Goal: Transaction & Acquisition: Purchase product/service

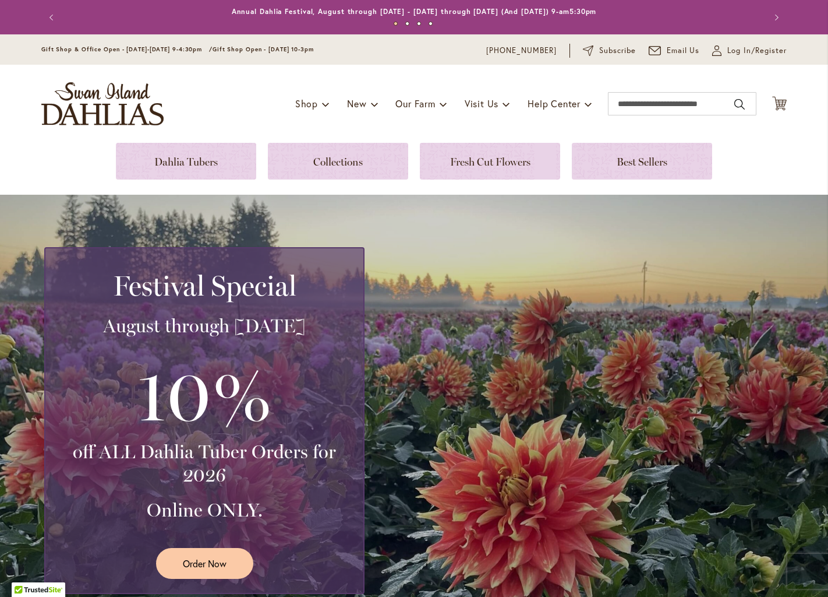
scroll to position [143, 0]
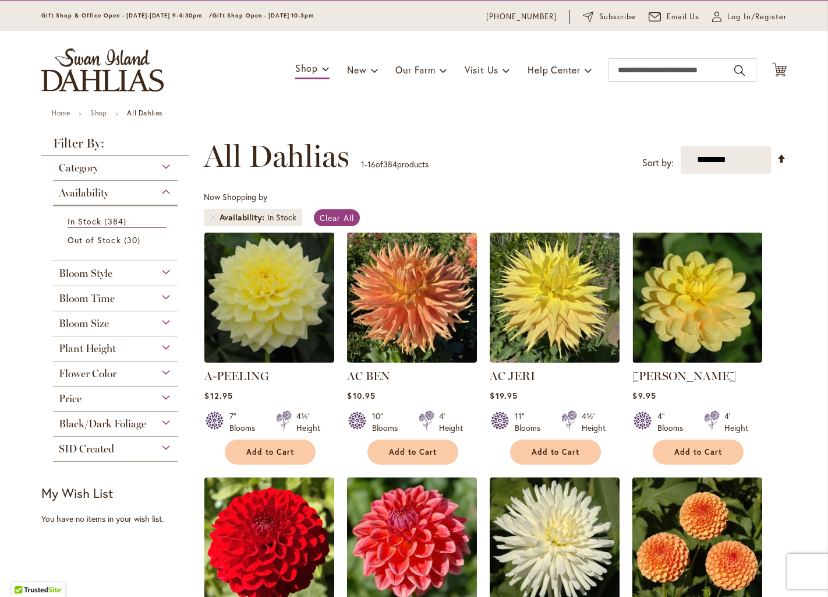
scroll to position [36, 0]
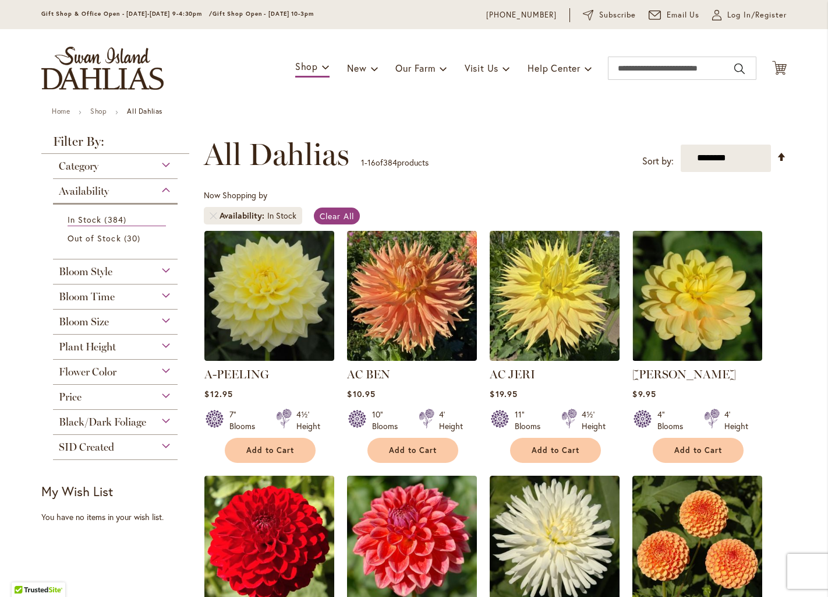
click at [125, 283] on div "Bloom Style Anemone 6 items Ball 15 items Cactus 6 items Collarette" at bounding box center [115, 271] width 125 height 25
click at [127, 274] on div "Bloom Style" at bounding box center [115, 268] width 125 height 19
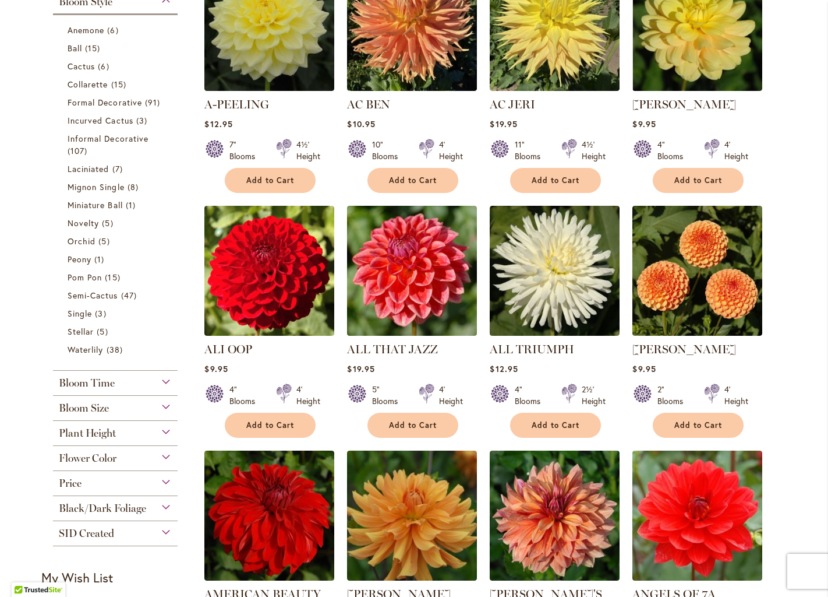
scroll to position [350, 0]
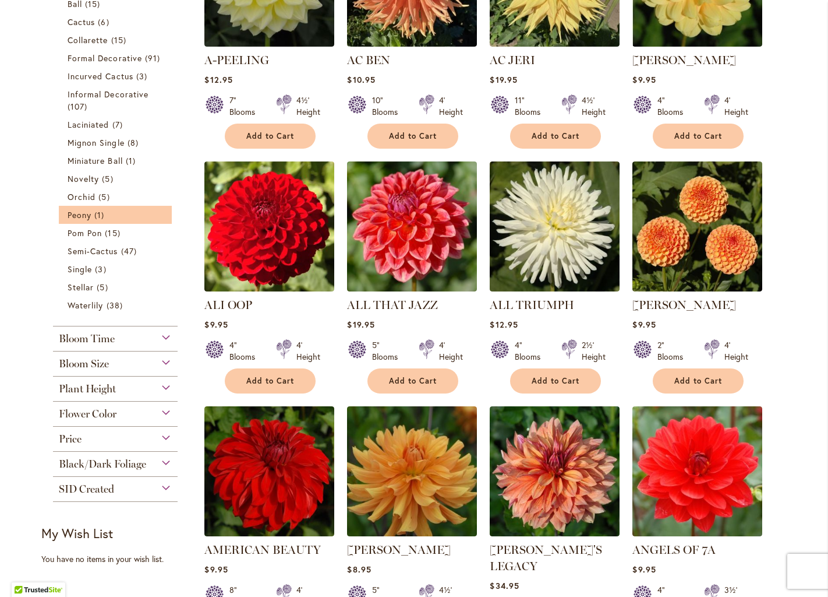
click at [89, 221] on li "Peony 1 item" at bounding box center [115, 215] width 113 height 18
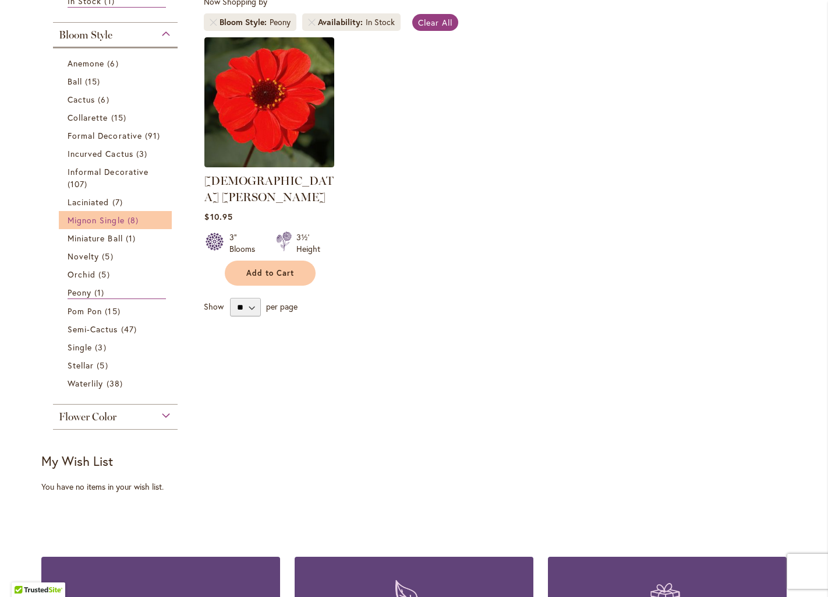
scroll to position [230, 0]
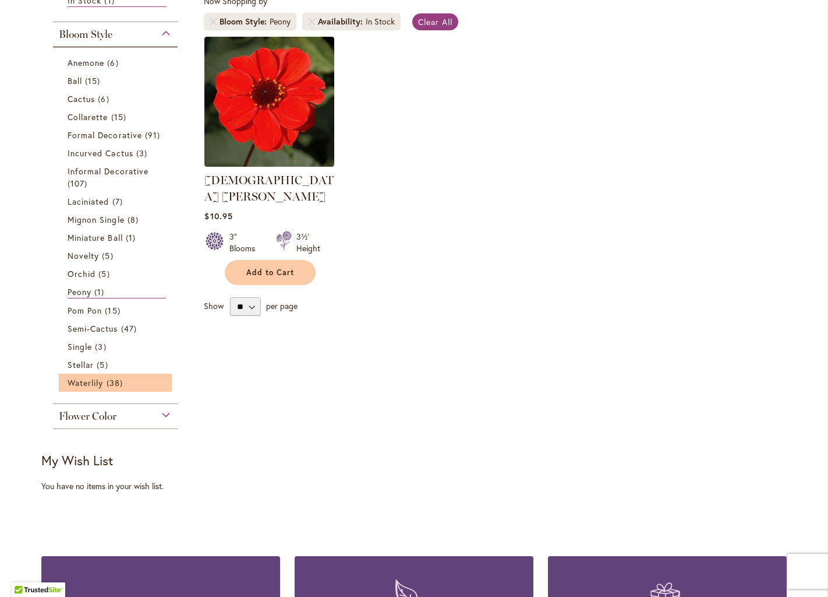
click at [102, 388] on li "Waterlily 38 items" at bounding box center [115, 382] width 113 height 18
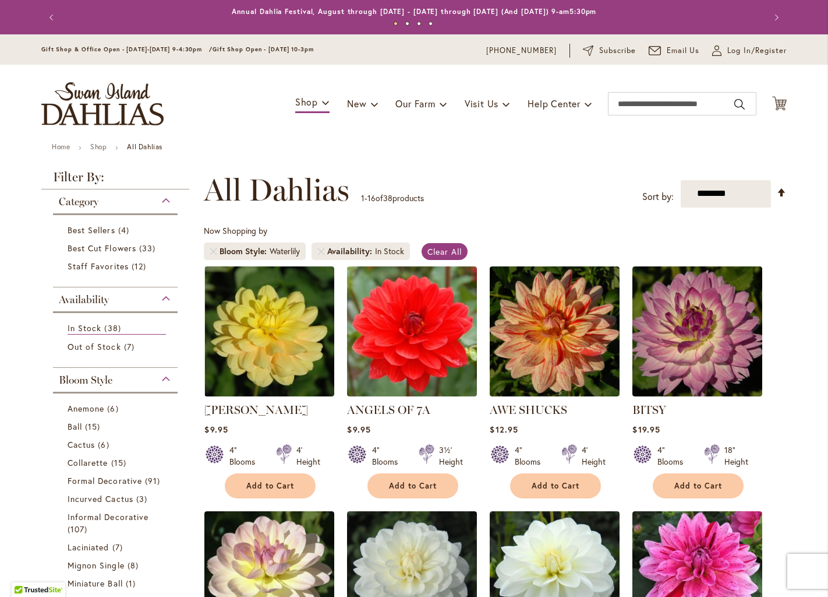
click at [262, 252] on span "Bloom Style" at bounding box center [245, 251] width 50 height 12
click at [441, 250] on span "Clear All" at bounding box center [445, 251] width 34 height 11
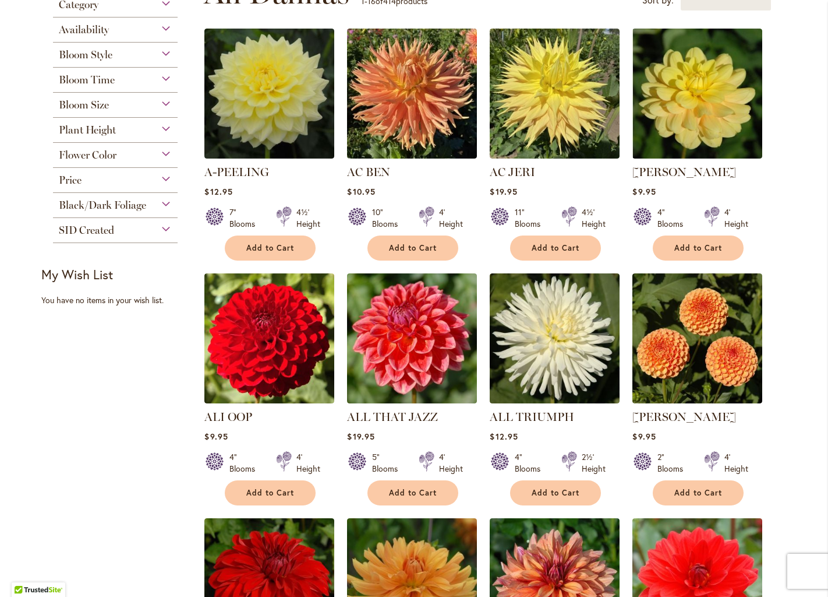
scroll to position [259, 0]
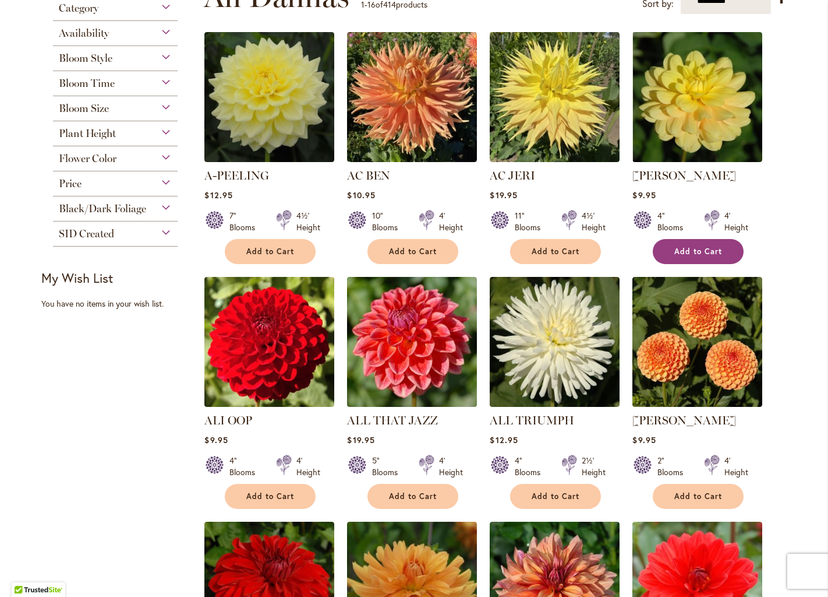
click at [706, 253] on span "Add to Cart" at bounding box center [699, 251] width 48 height 10
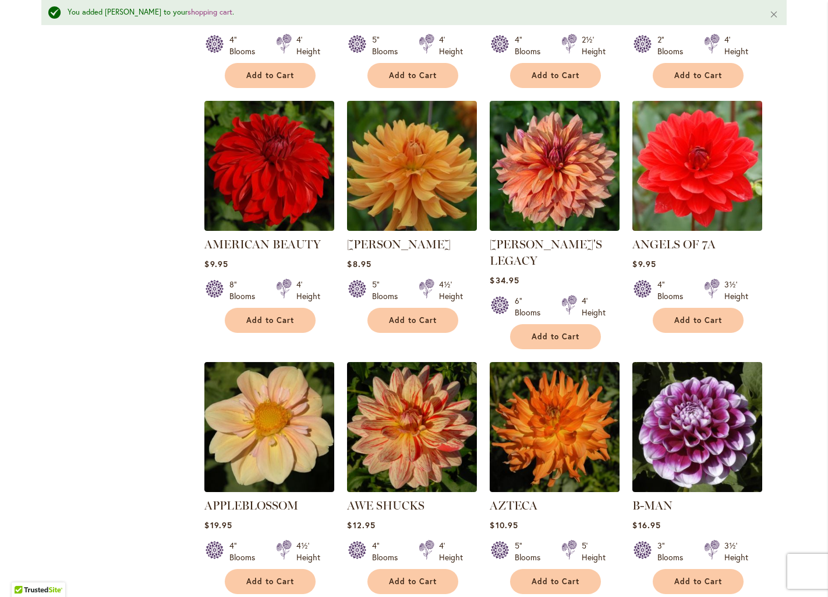
scroll to position [723, 0]
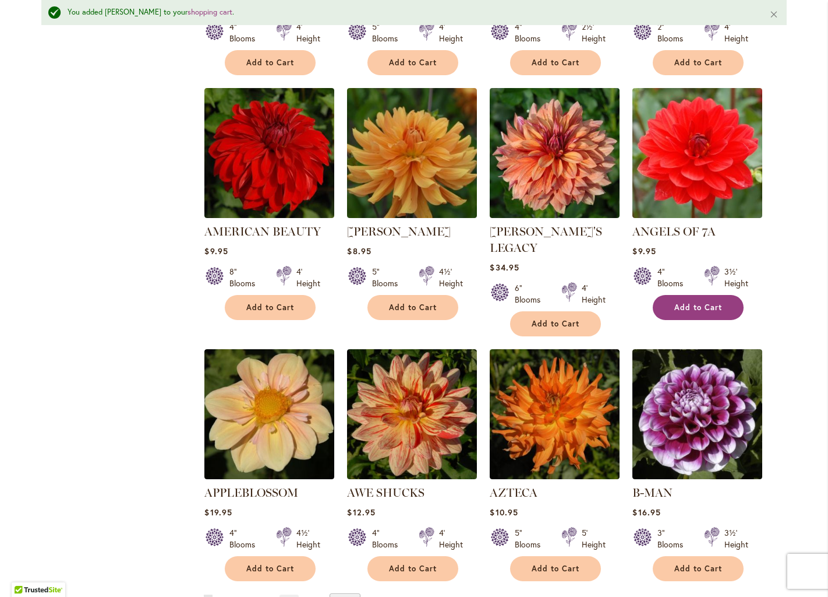
click at [693, 302] on span "Add to Cart" at bounding box center [699, 307] width 48 height 10
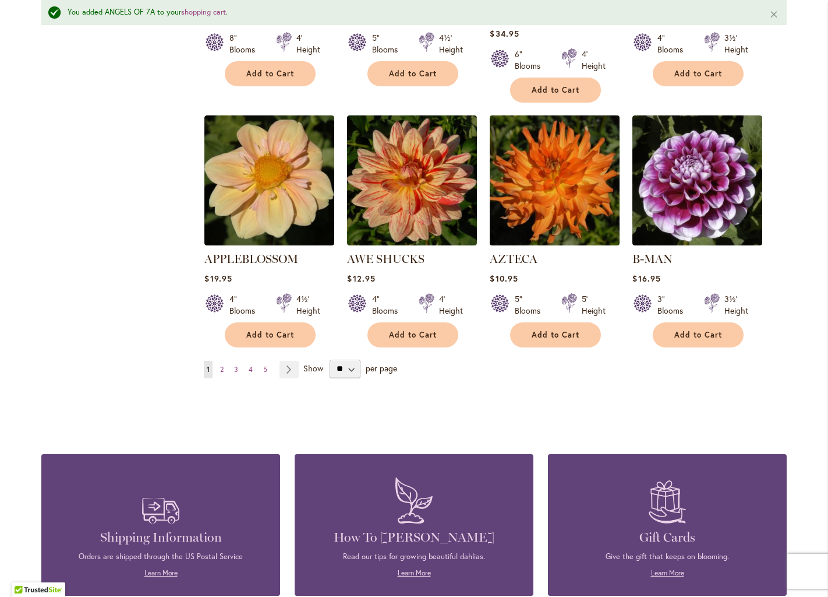
scroll to position [958, 0]
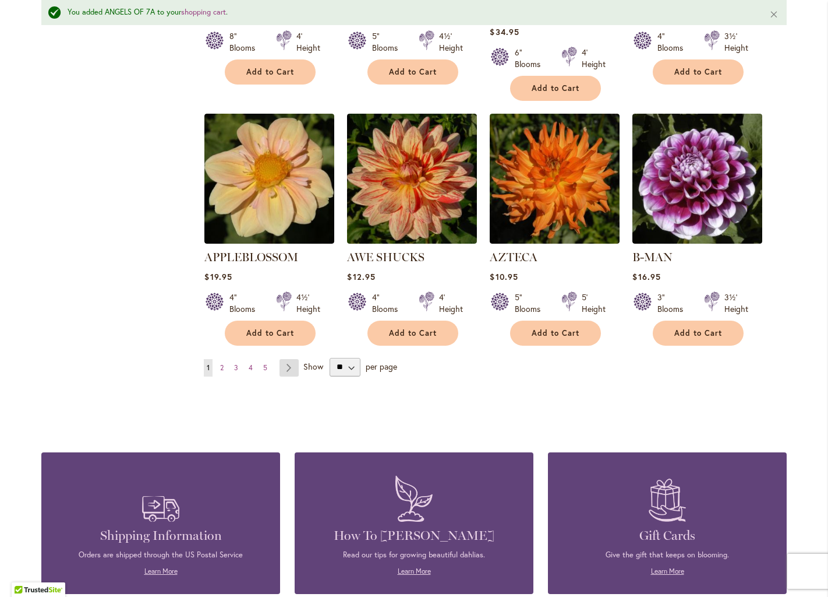
click at [288, 359] on link "Page Next" at bounding box center [289, 367] width 19 height 17
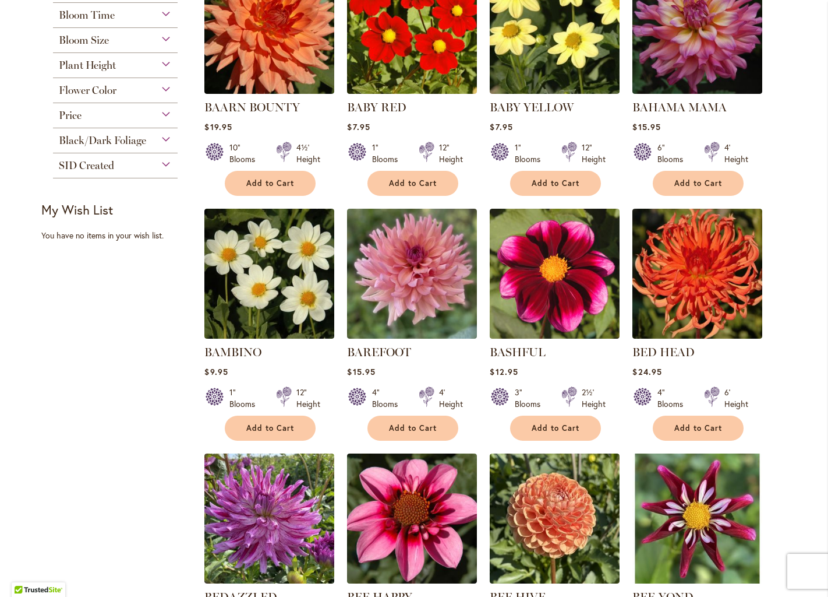
scroll to position [344, 0]
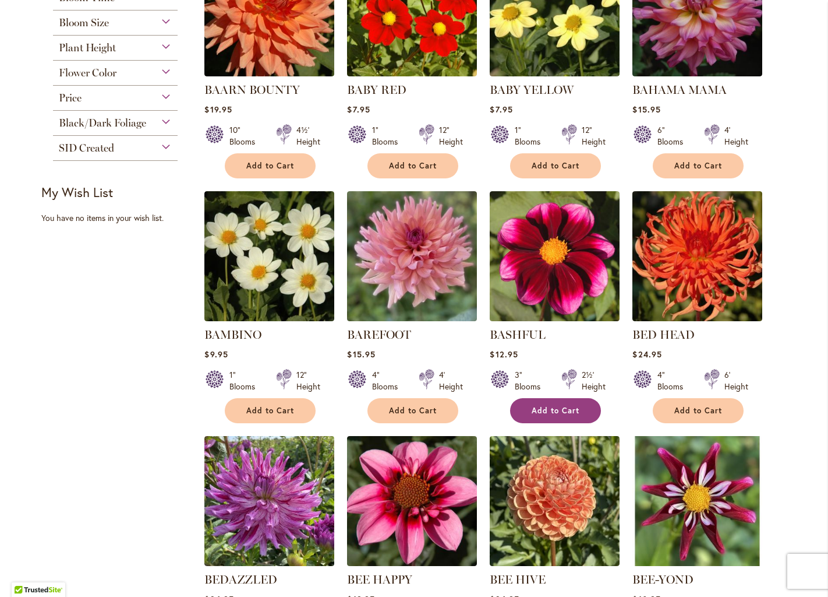
click at [557, 407] on span "Add to Cart" at bounding box center [556, 410] width 48 height 10
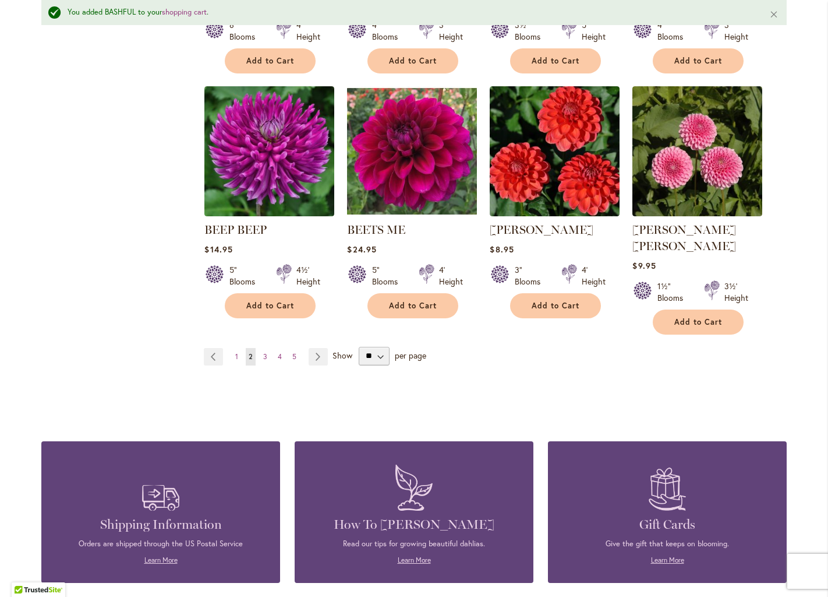
scroll to position [970, 0]
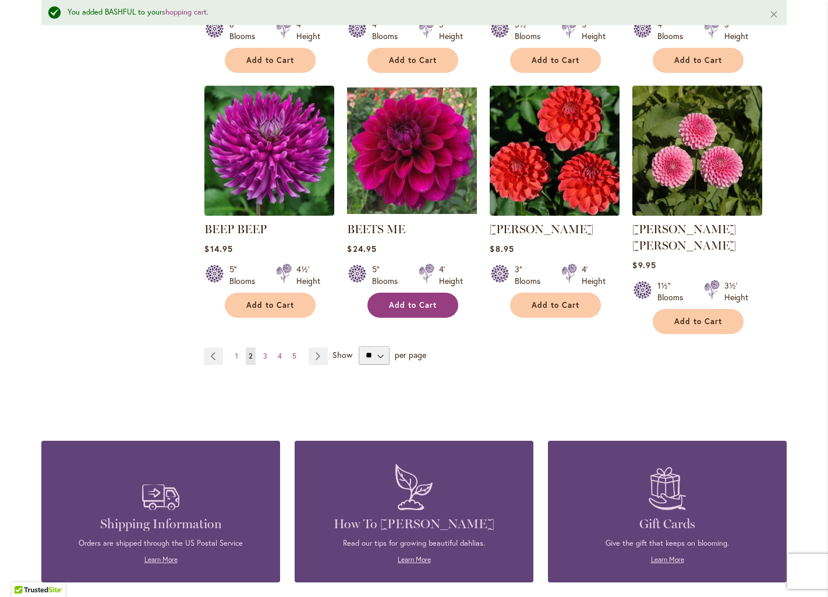
click at [403, 303] on span "Add to Cart" at bounding box center [413, 305] width 48 height 10
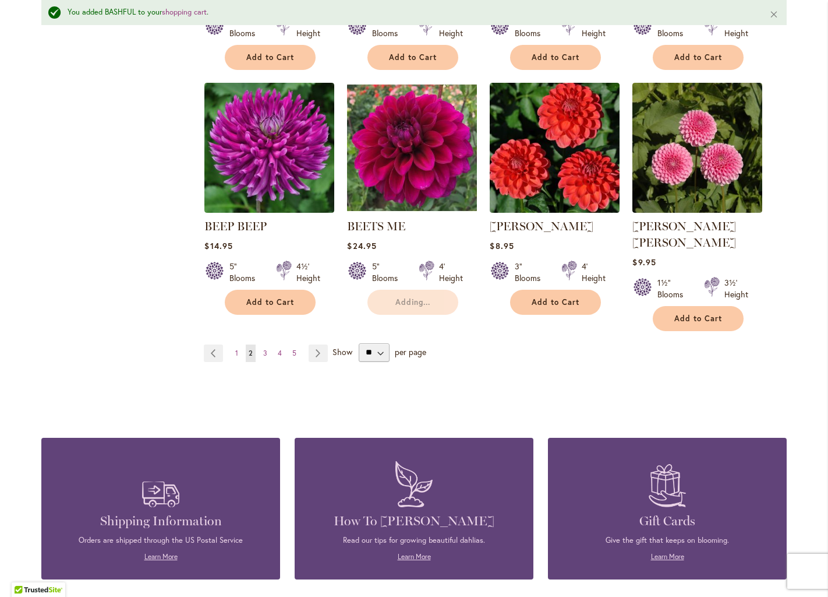
scroll to position [974, 0]
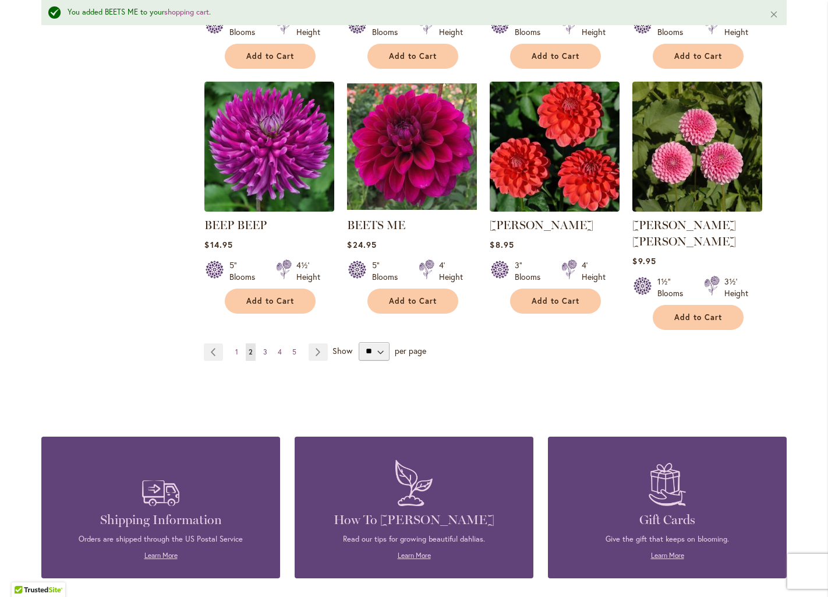
click at [264, 347] on span "3" at bounding box center [265, 351] width 4 height 9
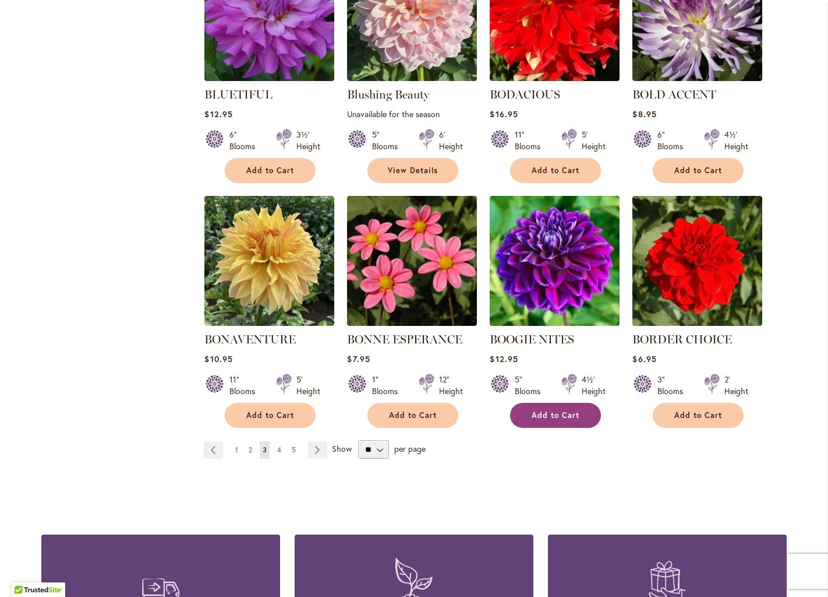
scroll to position [827, 0]
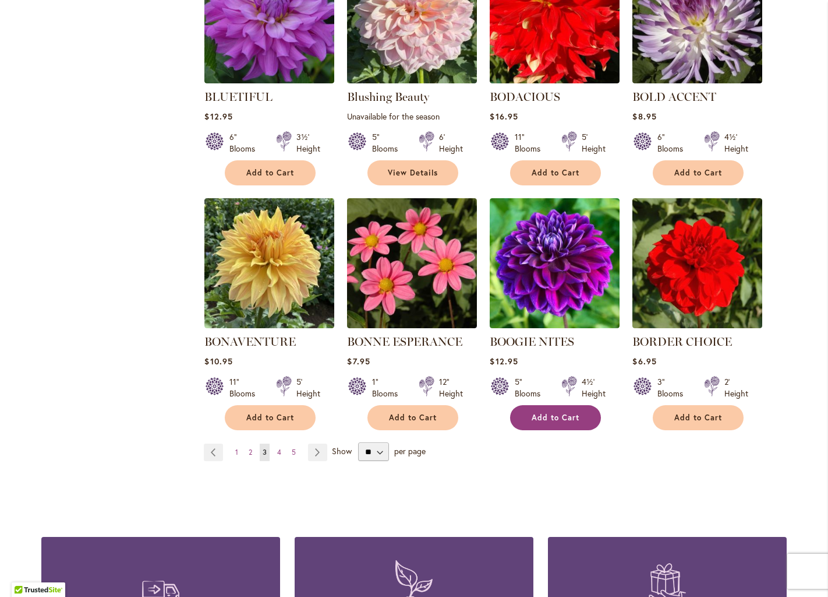
click at [549, 412] on span "Add to Cart" at bounding box center [556, 417] width 48 height 10
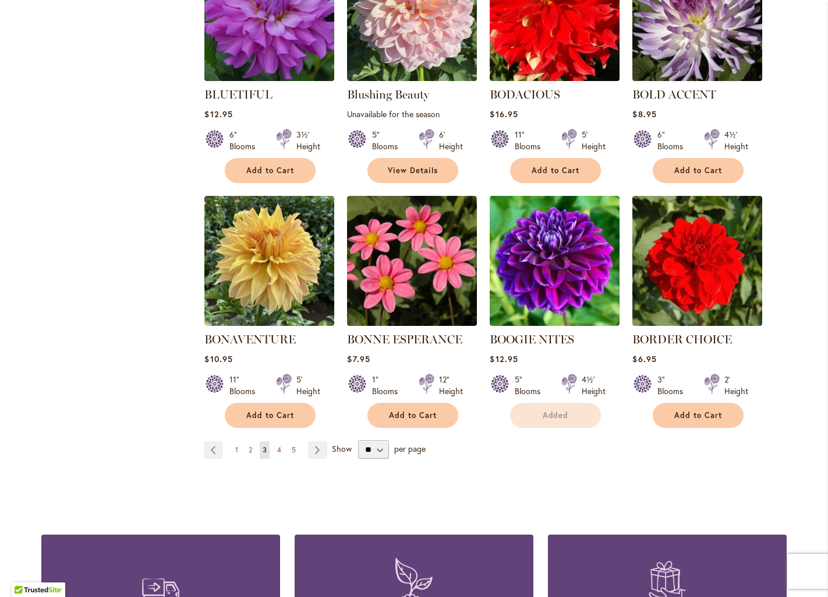
click at [398, 412] on span "Add to Cart" at bounding box center [413, 415] width 48 height 10
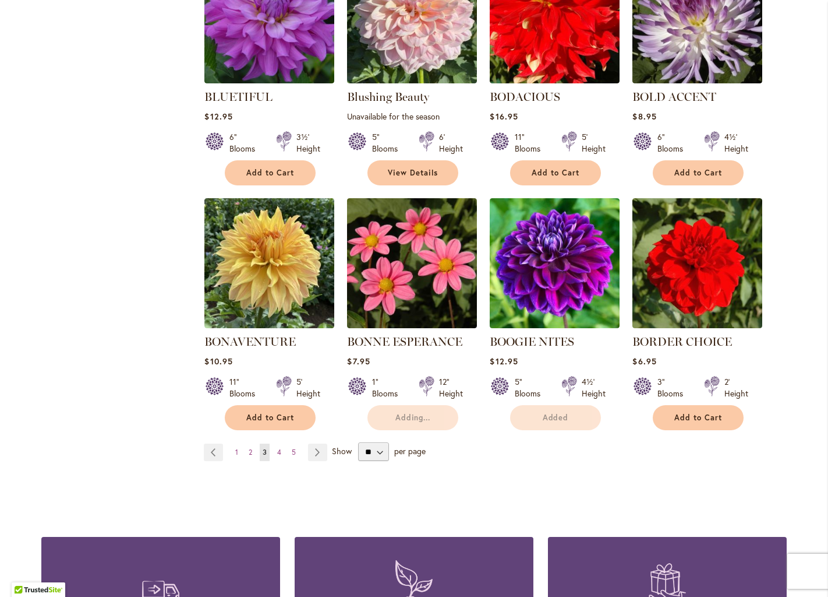
scroll to position [826, 0]
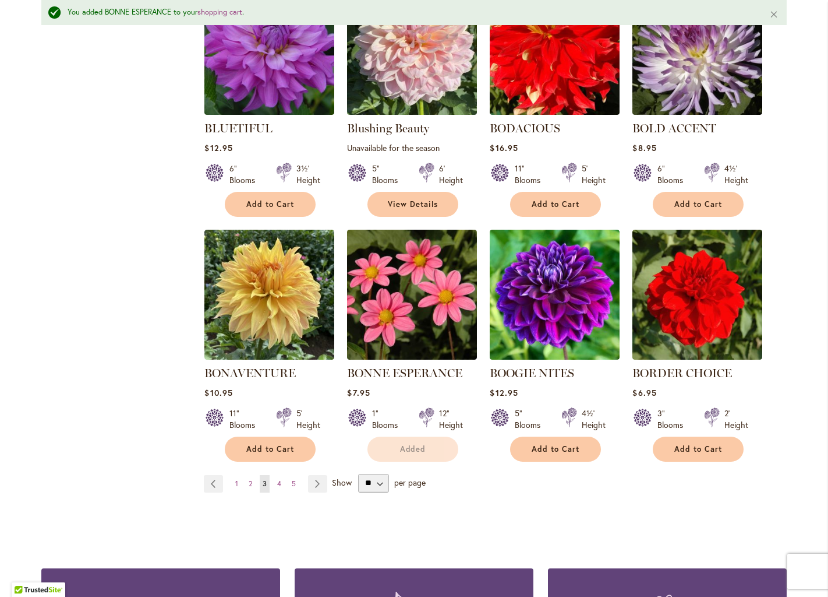
drag, startPoint x: 319, startPoint y: 478, endPoint x: 352, endPoint y: 466, distance: 34.6
click at [319, 478] on link "Page Next" at bounding box center [317, 483] width 19 height 17
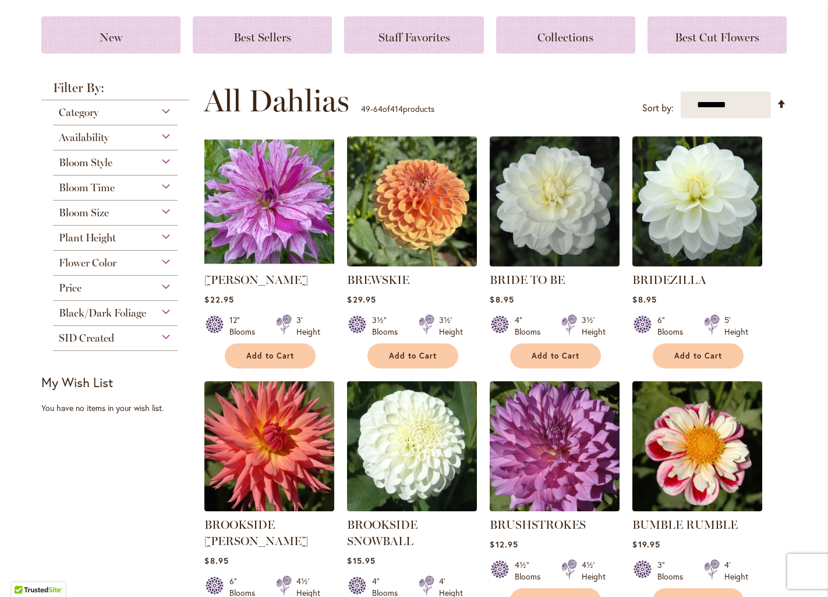
scroll to position [163, 0]
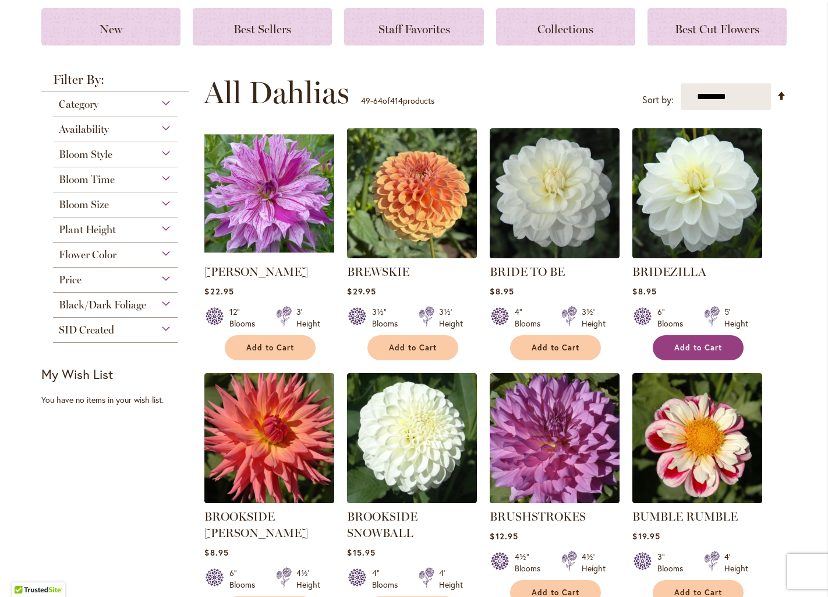
click at [687, 348] on span "Add to Cart" at bounding box center [699, 348] width 48 height 10
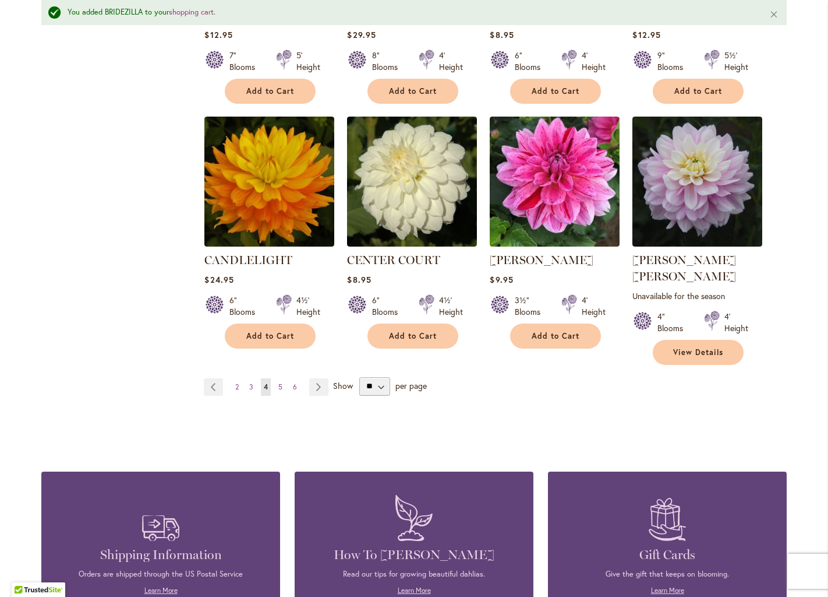
scroll to position [957, 0]
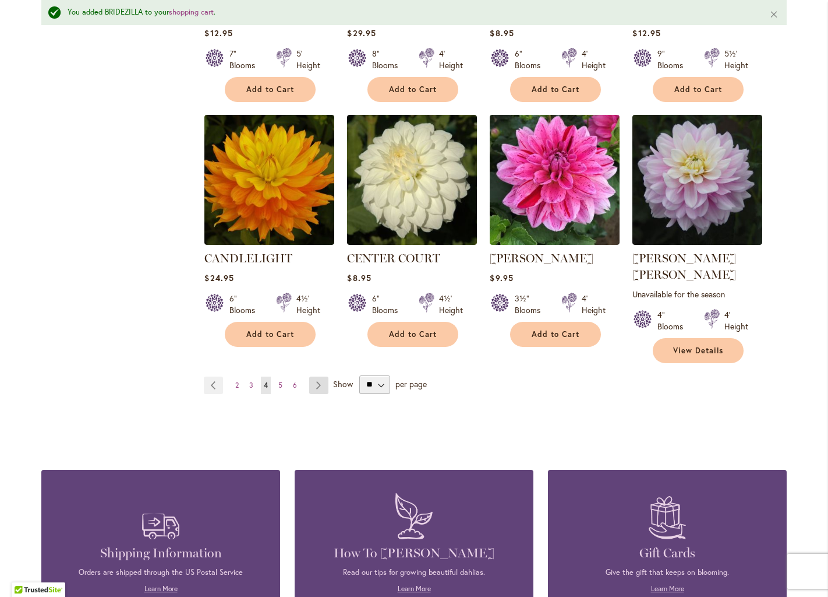
click at [316, 376] on link "Page Next" at bounding box center [318, 384] width 19 height 17
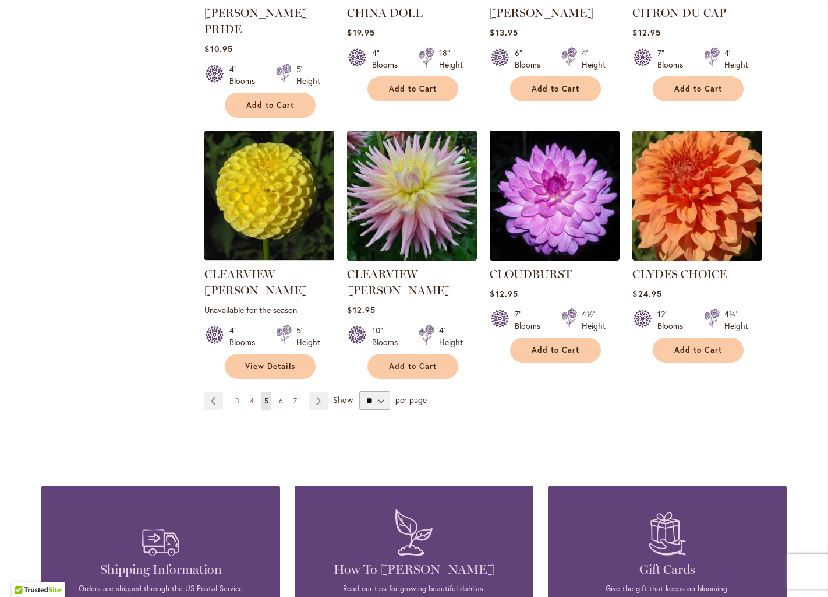
scroll to position [938, 0]
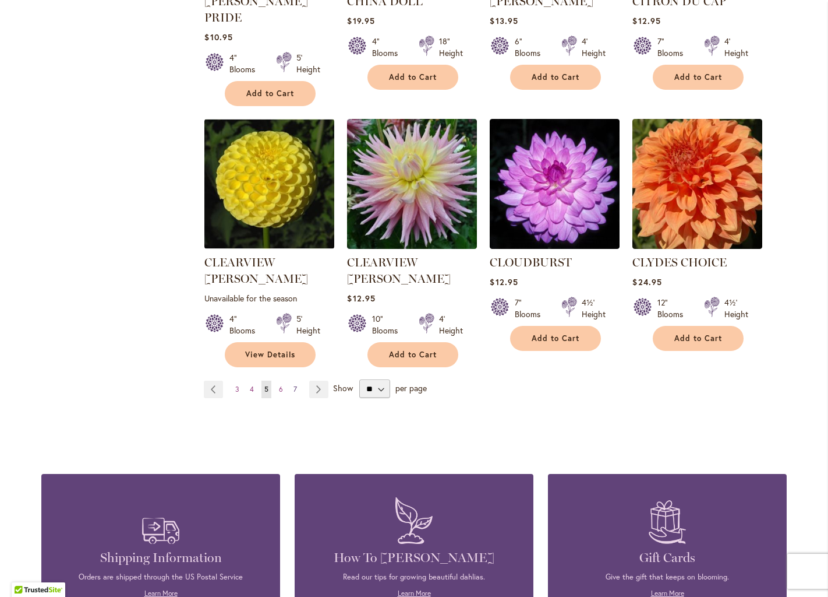
drag, startPoint x: 252, startPoint y: 336, endPoint x: 295, endPoint y: 330, distance: 42.9
click at [252, 384] on span "4" at bounding box center [252, 388] width 4 height 9
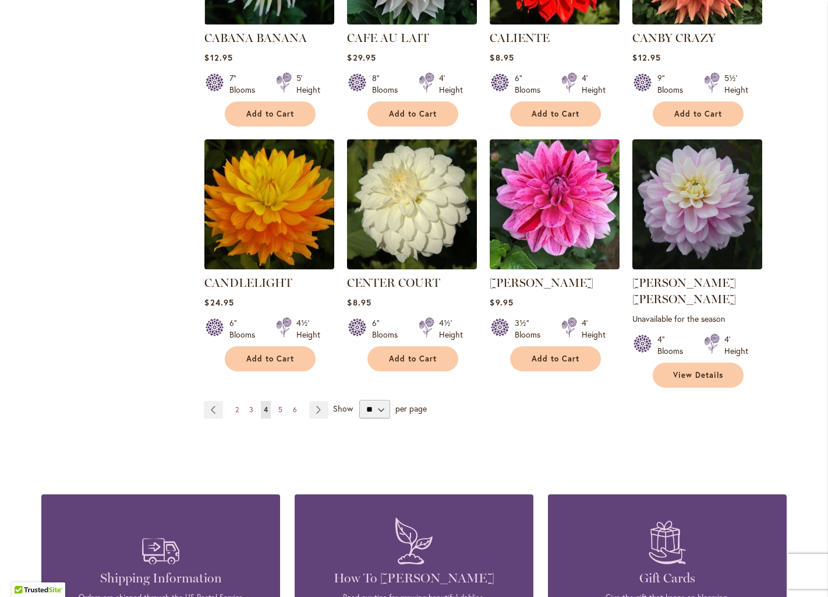
scroll to position [903, 0]
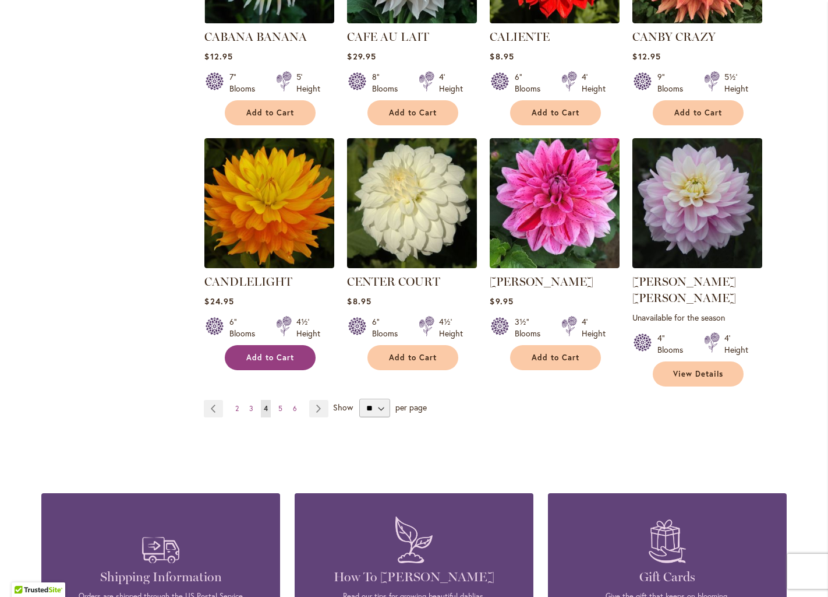
click at [264, 358] on span "Add to Cart" at bounding box center [270, 357] width 48 height 10
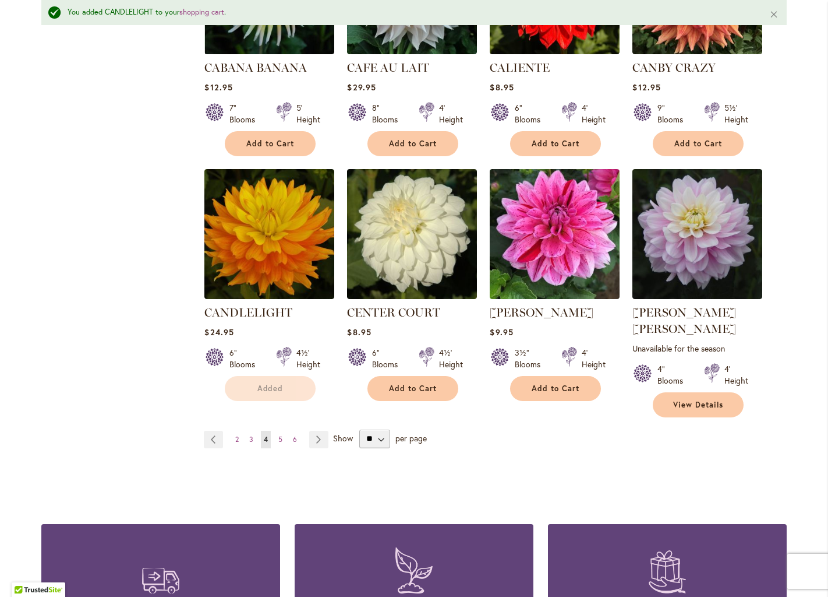
click at [294, 388] on form "Added" at bounding box center [270, 388] width 91 height 25
click at [294, 435] on span "6" at bounding box center [295, 439] width 4 height 9
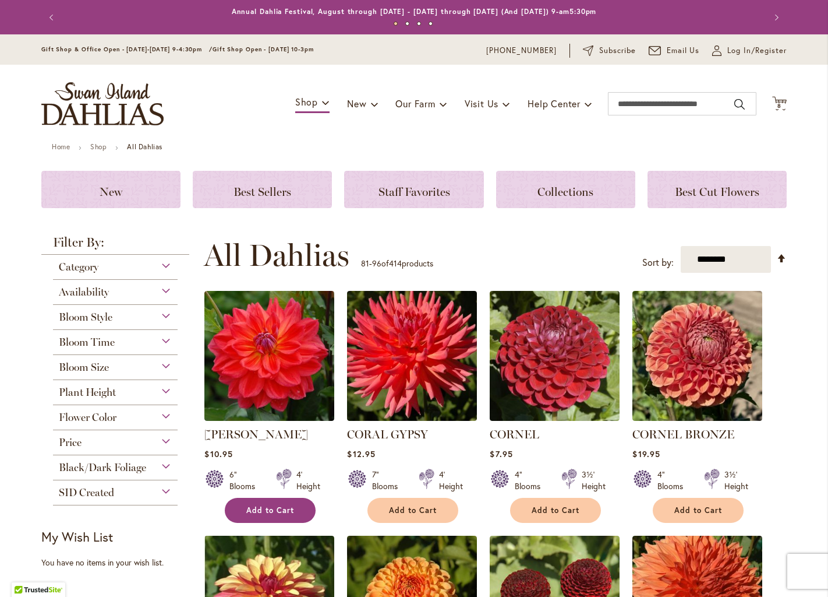
click at [263, 507] on span "Add to Cart" at bounding box center [270, 510] width 48 height 10
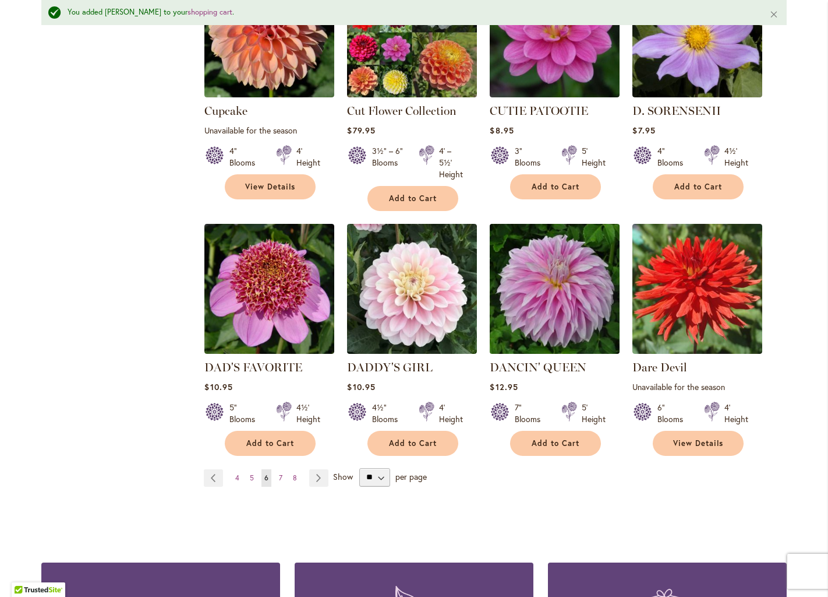
scroll to position [862, 0]
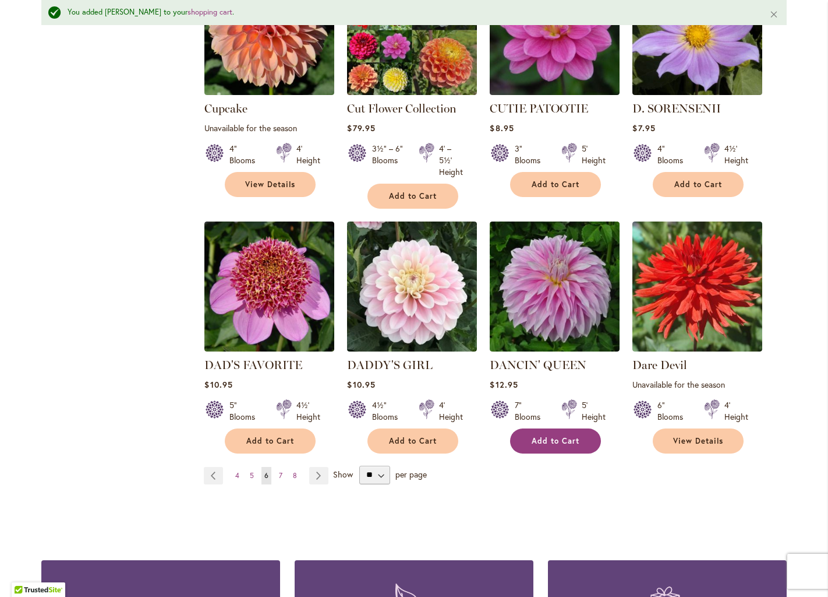
click at [558, 436] on span "Add to Cart" at bounding box center [556, 441] width 48 height 10
click at [318, 473] on link "Page Next" at bounding box center [318, 475] width 19 height 17
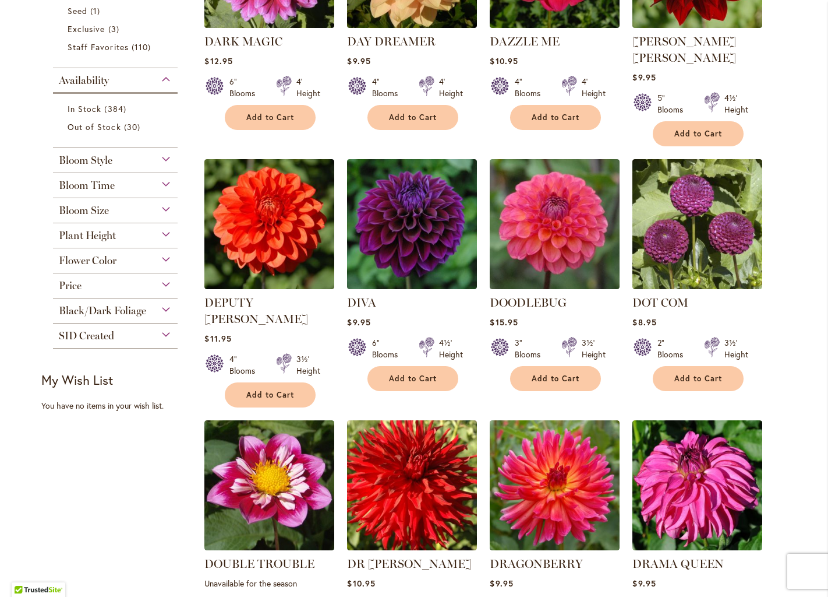
scroll to position [345, 0]
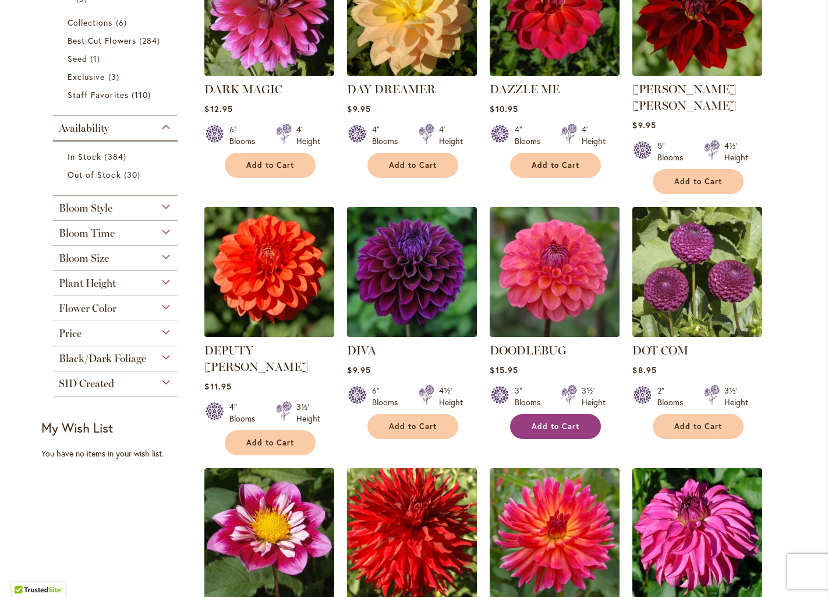
click at [554, 421] on span "Add to Cart" at bounding box center [556, 426] width 48 height 10
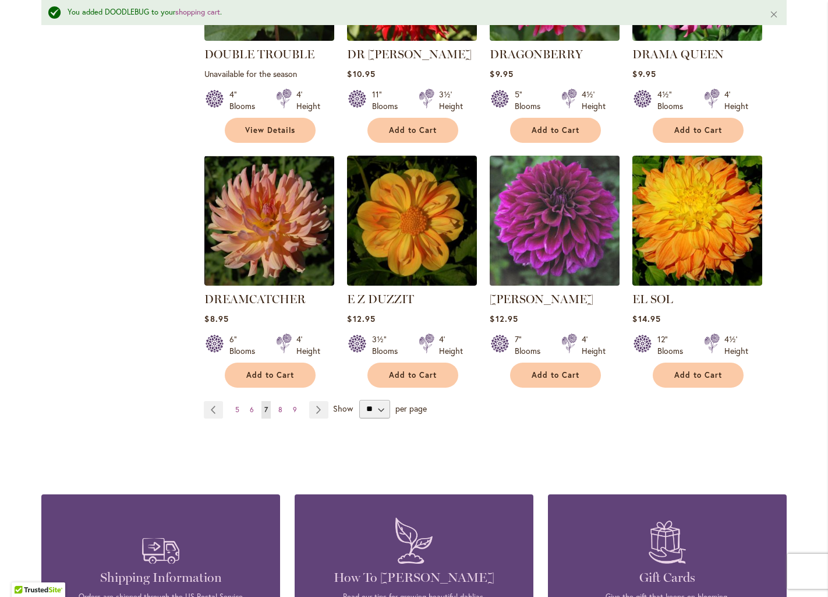
scroll to position [934, 0]
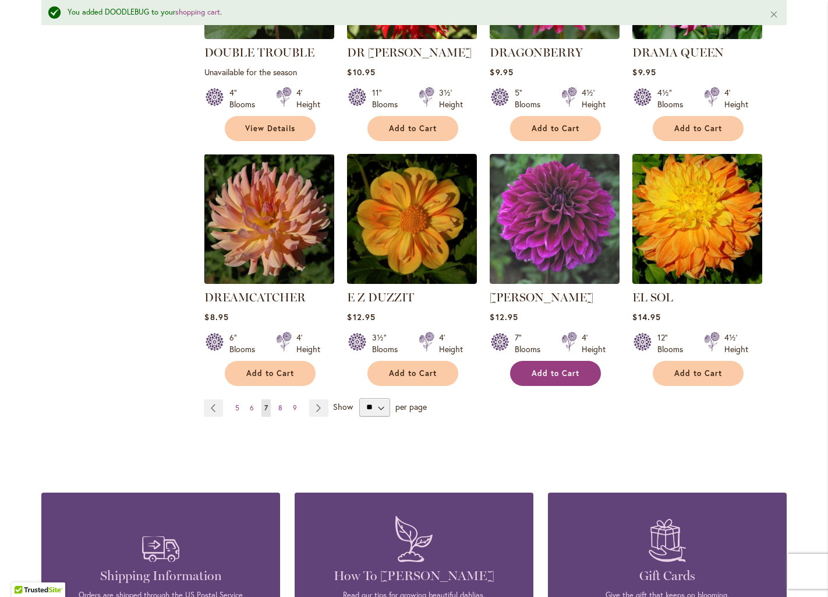
click at [549, 368] on span "Add to Cart" at bounding box center [556, 373] width 48 height 10
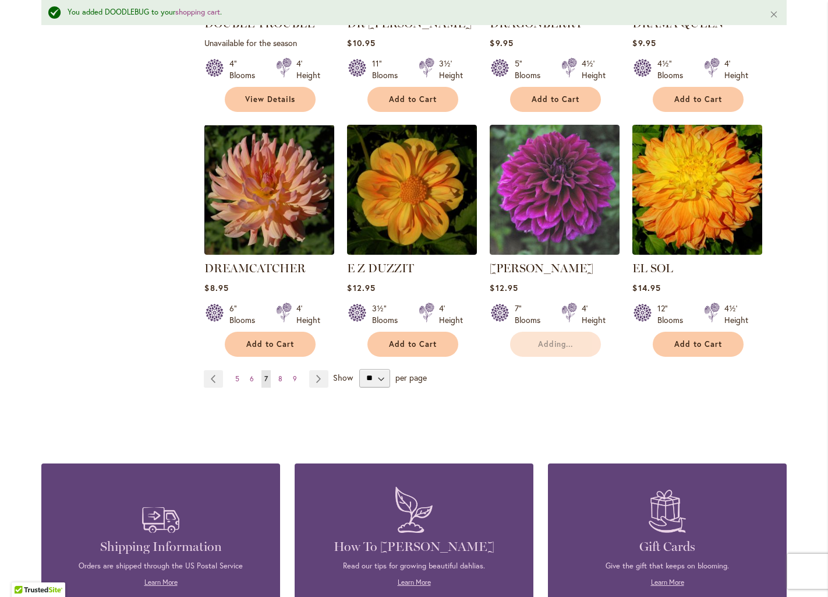
scroll to position [984, 0]
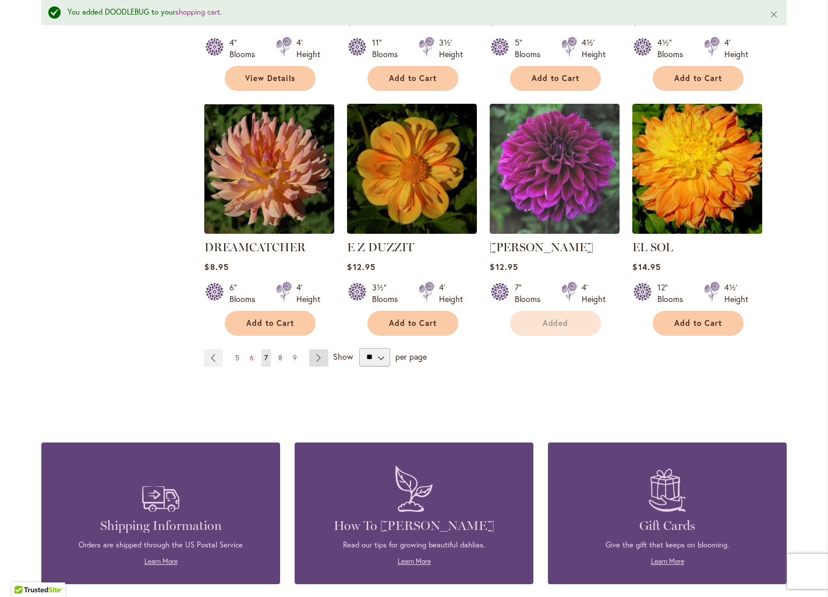
click at [317, 349] on link "Page Next" at bounding box center [318, 357] width 19 height 17
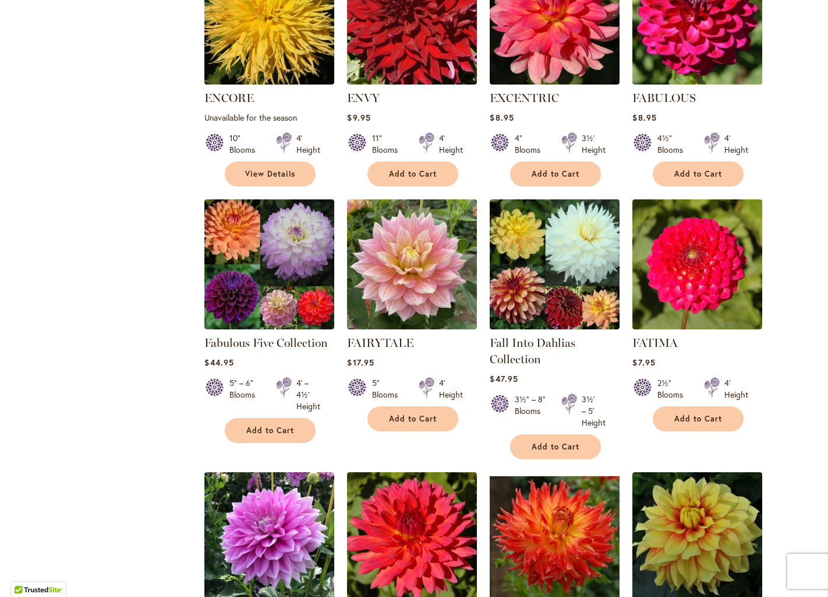
scroll to position [583, 0]
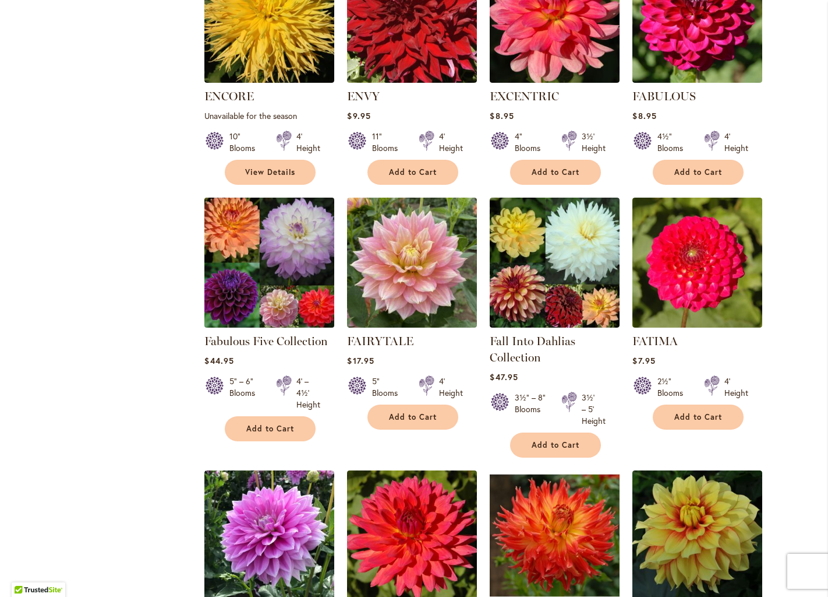
click at [263, 271] on img at bounding box center [270, 263] width 136 height 136
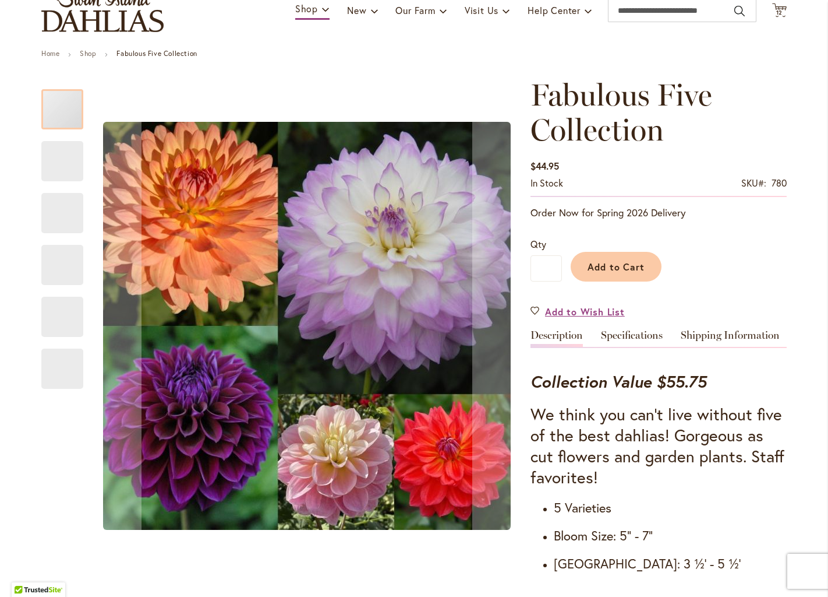
scroll to position [87, 0]
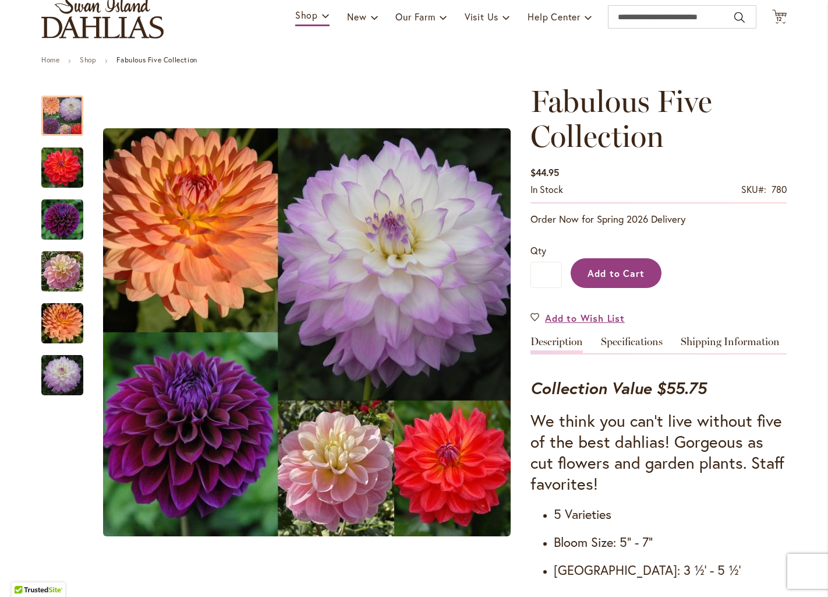
click at [612, 277] on span "Add to Cart" at bounding box center [617, 273] width 58 height 12
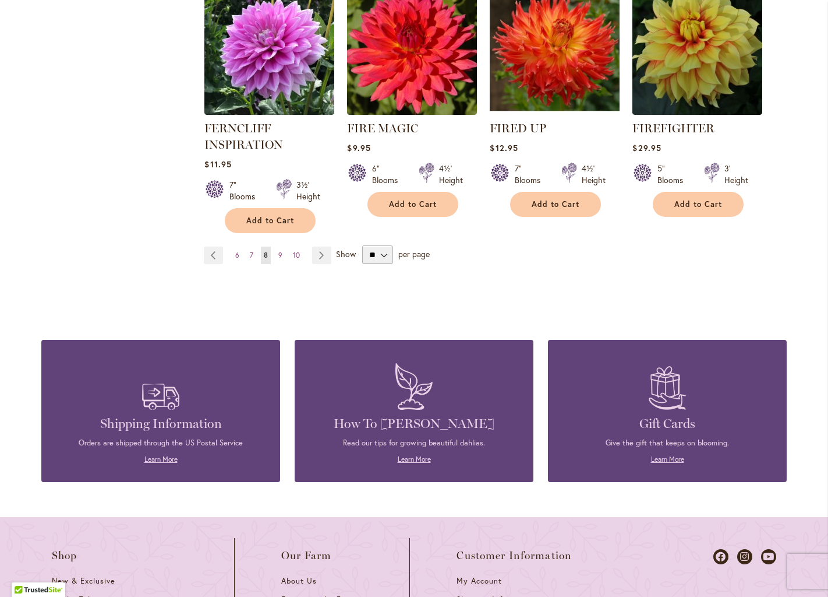
scroll to position [1074, 0]
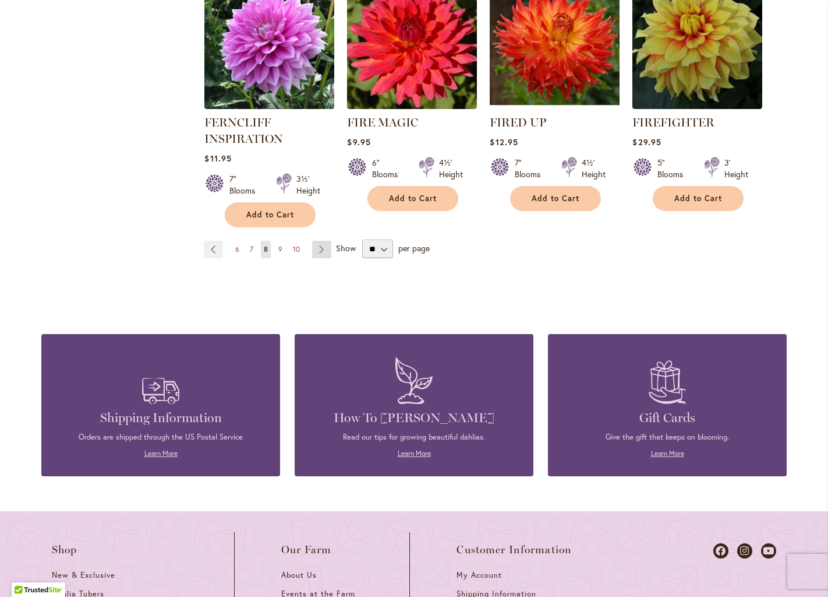
click at [317, 248] on link "Page Next" at bounding box center [321, 249] width 19 height 17
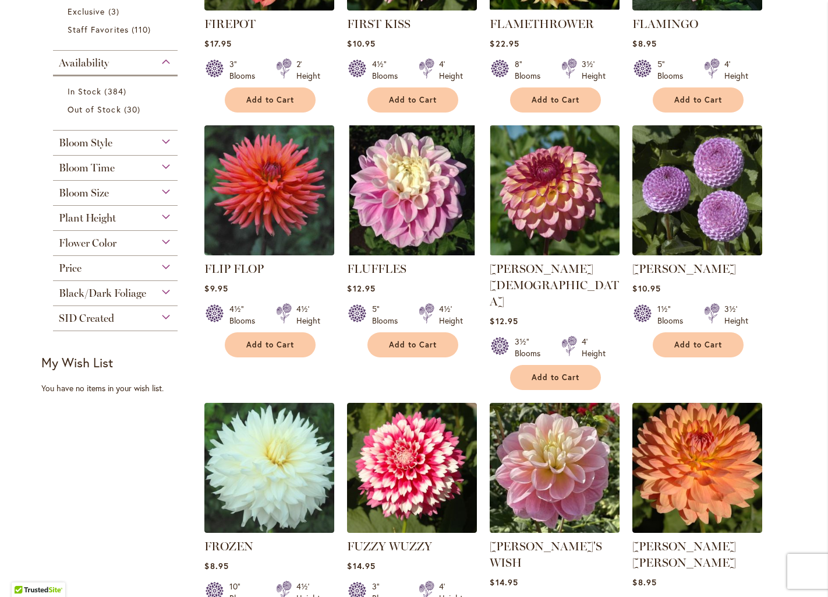
scroll to position [403, 0]
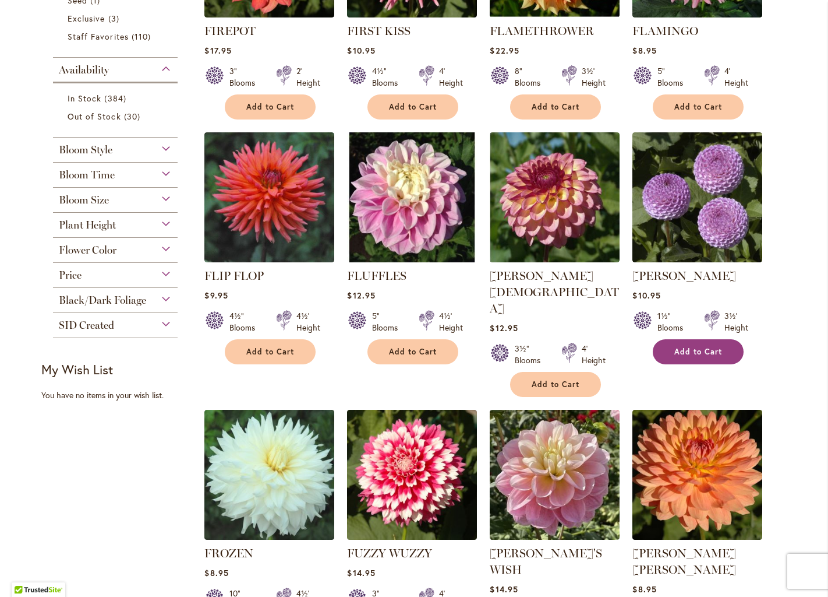
click at [677, 349] on span "Add to Cart" at bounding box center [699, 352] width 48 height 10
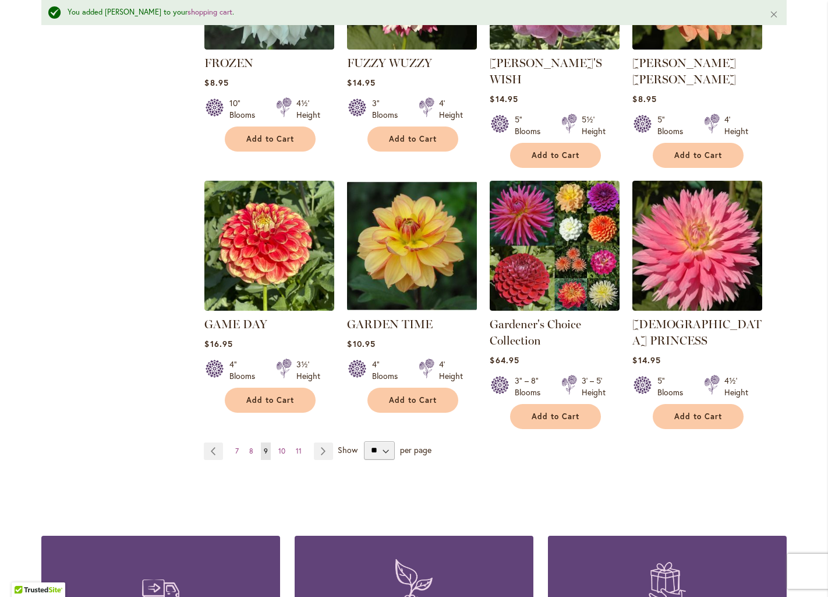
scroll to position [959, 0]
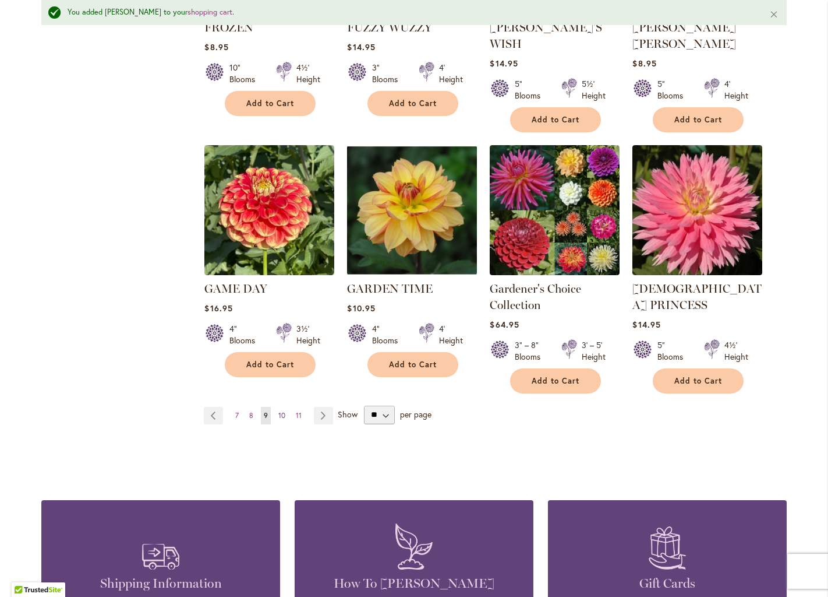
click at [283, 411] on span "10" at bounding box center [281, 415] width 7 height 9
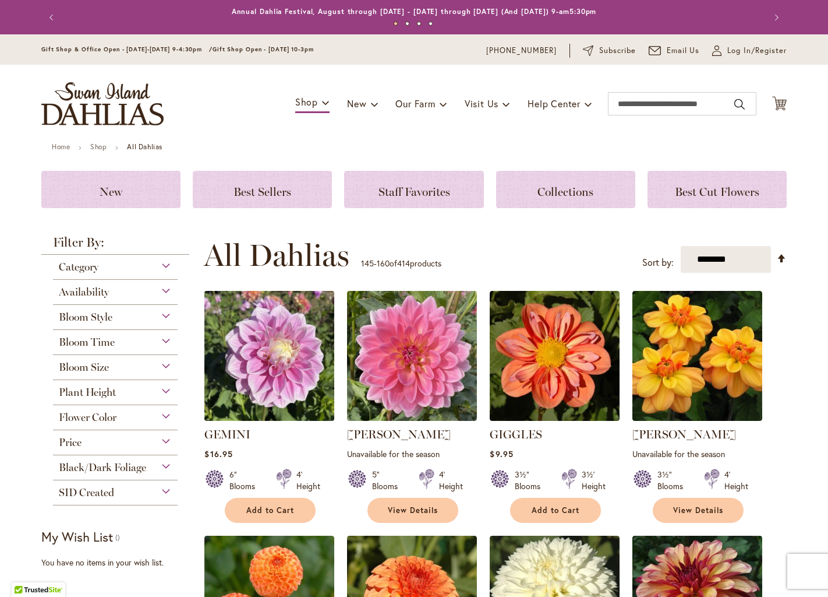
scroll to position [83, 0]
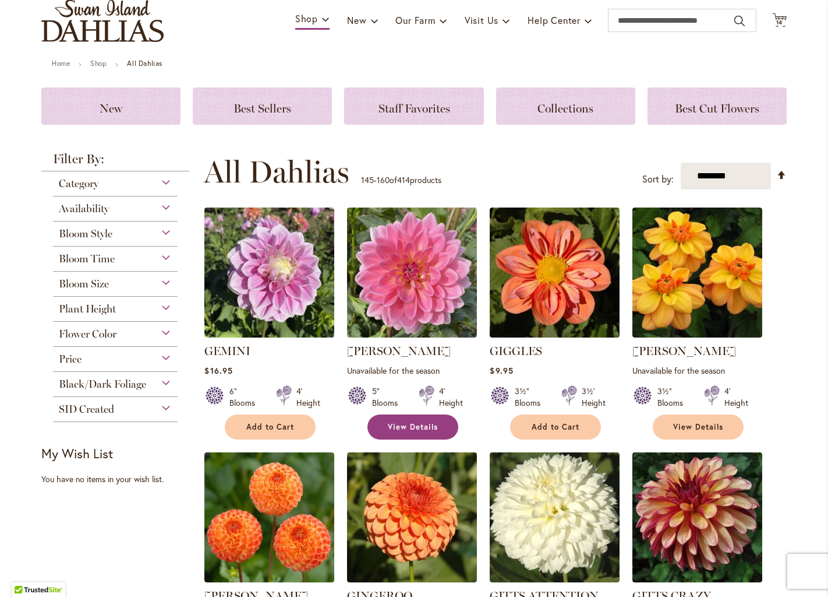
click at [403, 422] on span "View Details" at bounding box center [413, 427] width 50 height 10
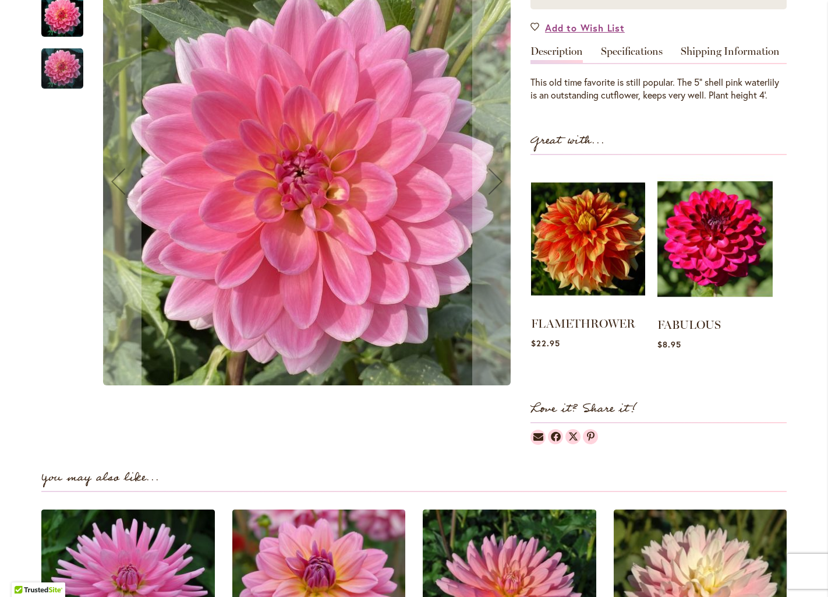
scroll to position [64, 0]
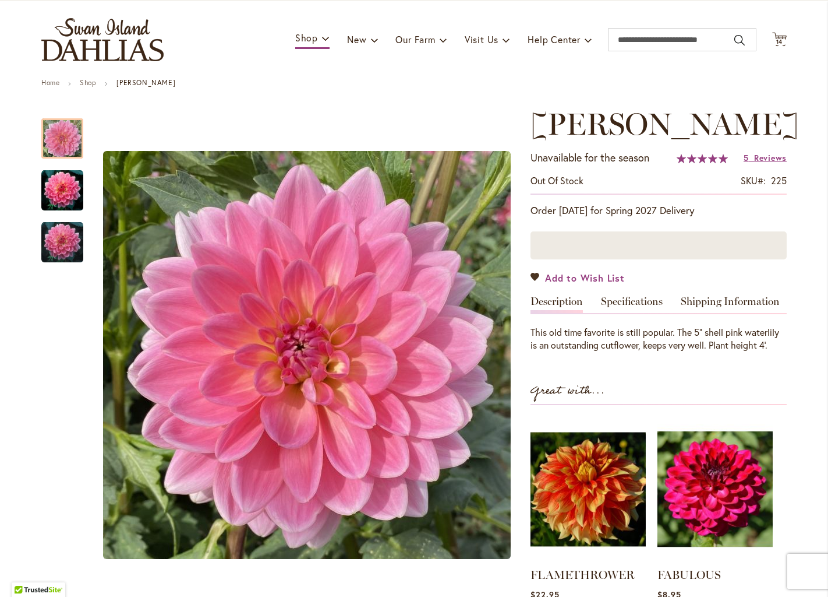
click at [575, 280] on span "Add to Wish List" at bounding box center [585, 277] width 80 height 13
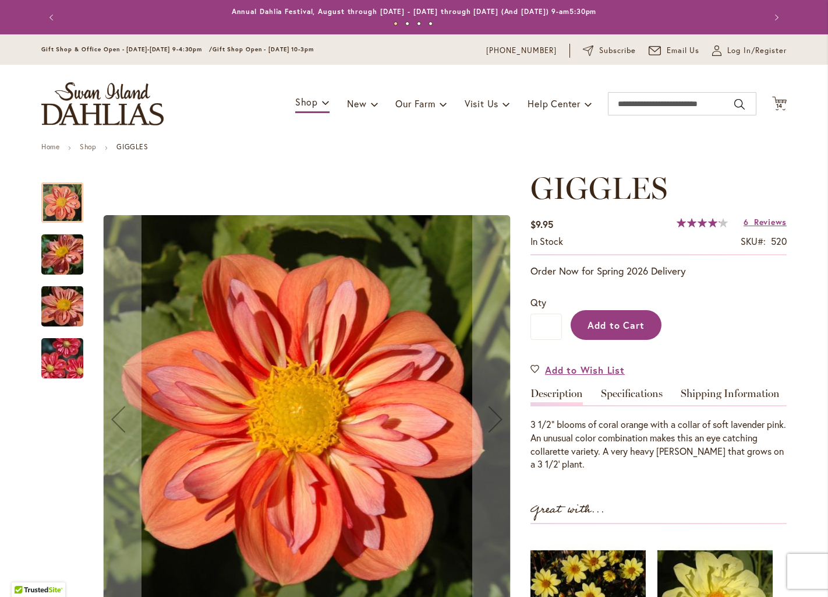
click at [621, 325] on span "Add to Cart" at bounding box center [617, 325] width 58 height 12
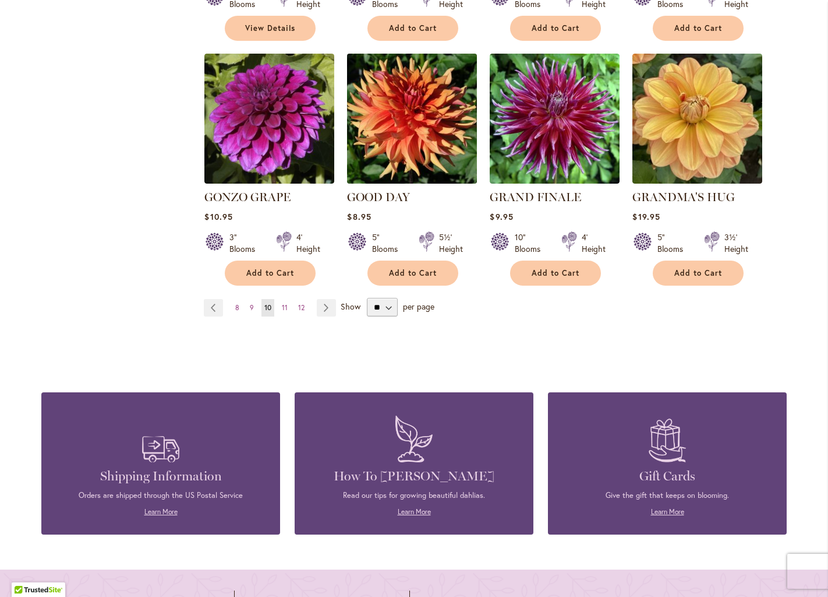
scroll to position [1006, 0]
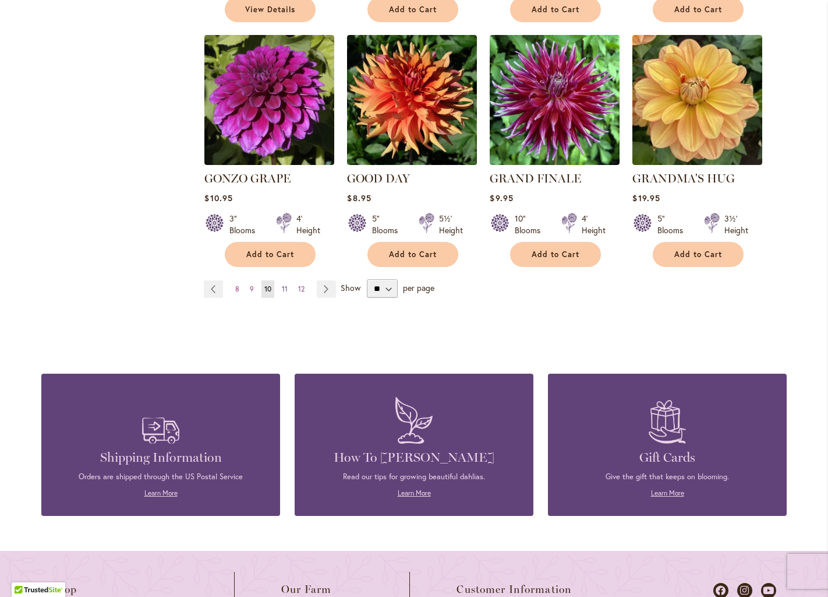
click at [286, 284] on span "11" at bounding box center [285, 288] width 6 height 9
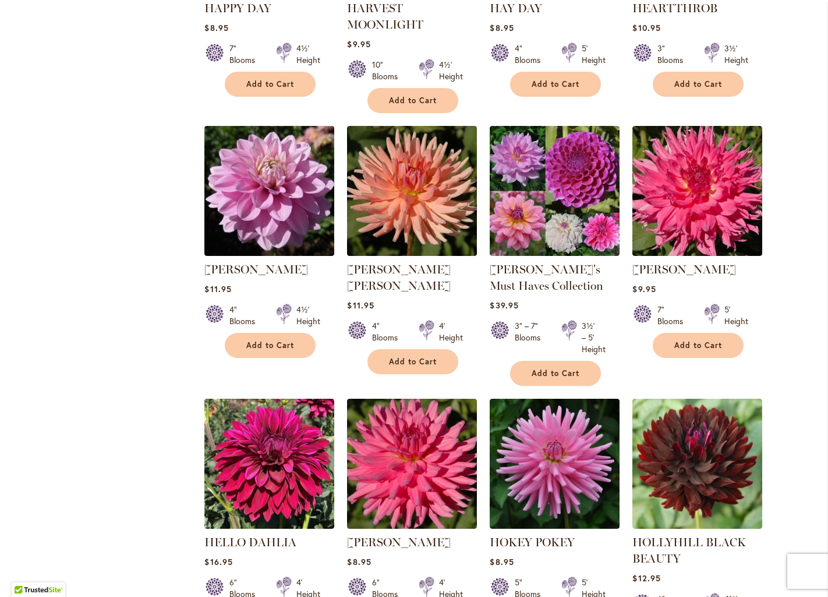
scroll to position [672, 0]
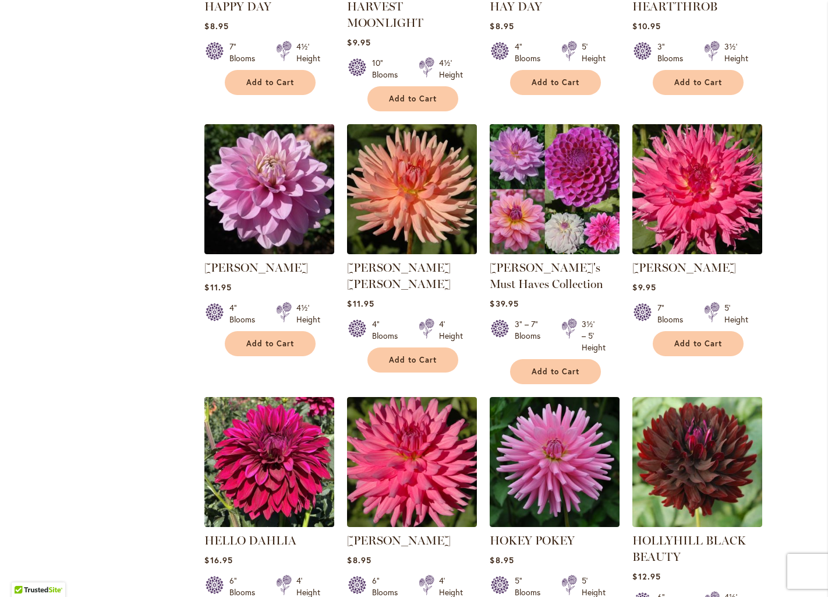
click at [535, 190] on img at bounding box center [555, 189] width 136 height 136
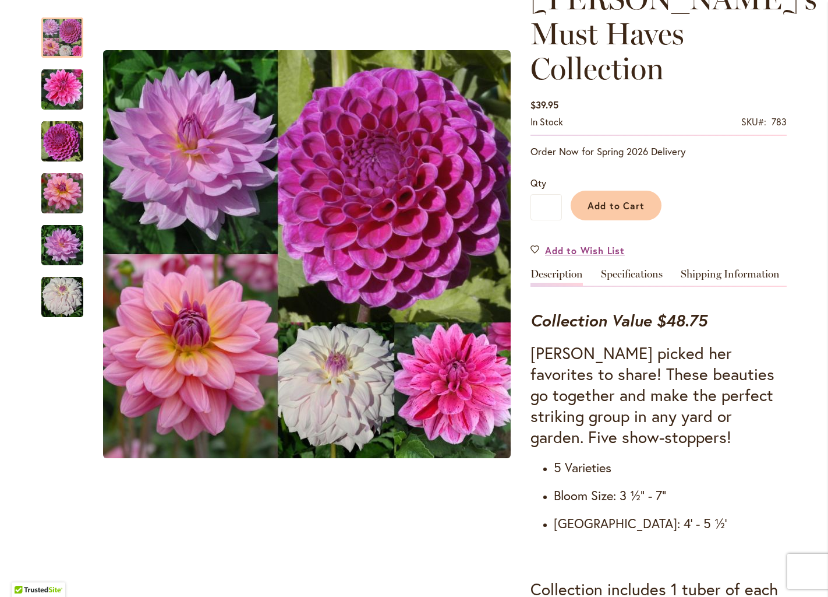
scroll to position [0, 1]
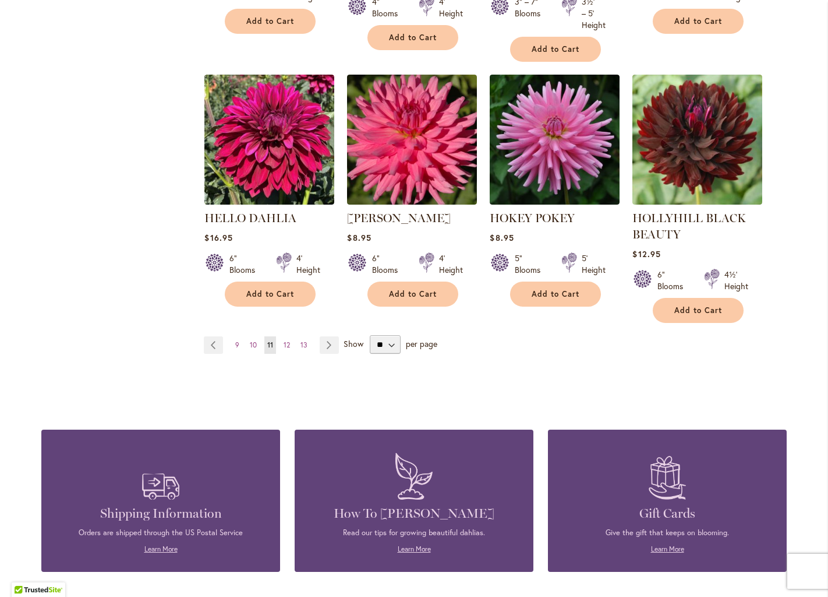
scroll to position [1014, 0]
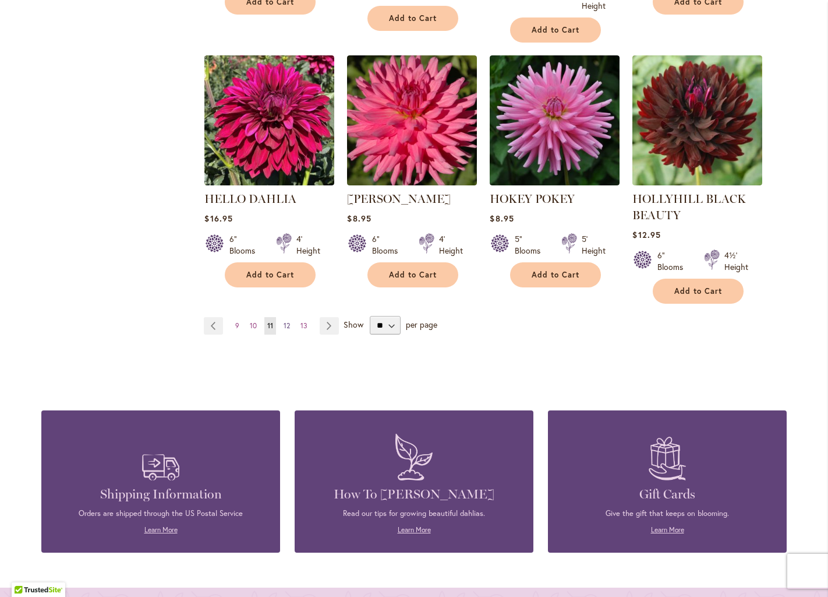
click at [289, 322] on span "12" at bounding box center [287, 325] width 6 height 9
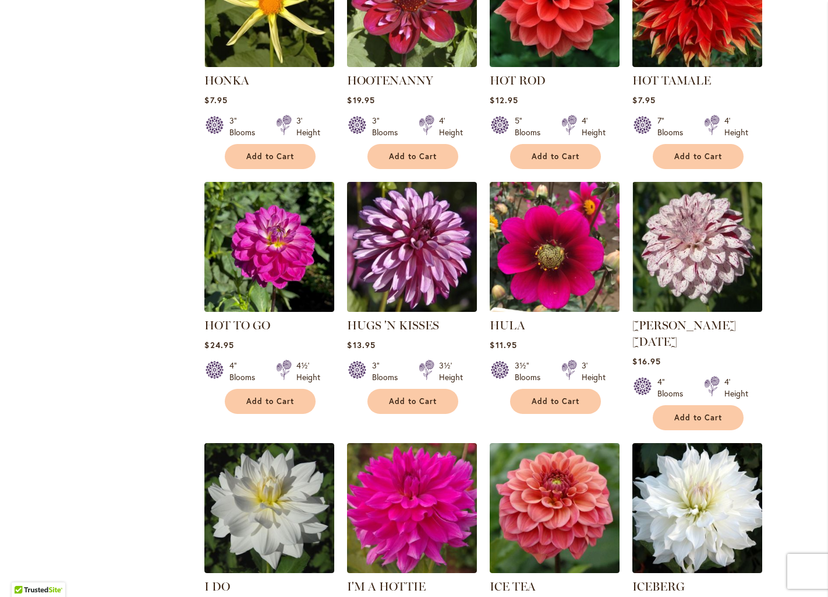
scroll to position [602, 0]
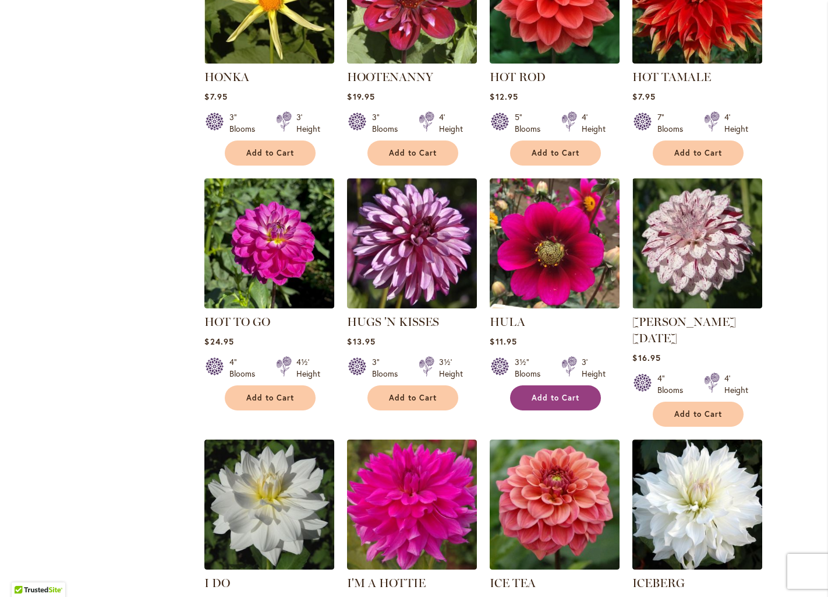
click at [542, 393] on span "Add to Cart" at bounding box center [556, 398] width 48 height 10
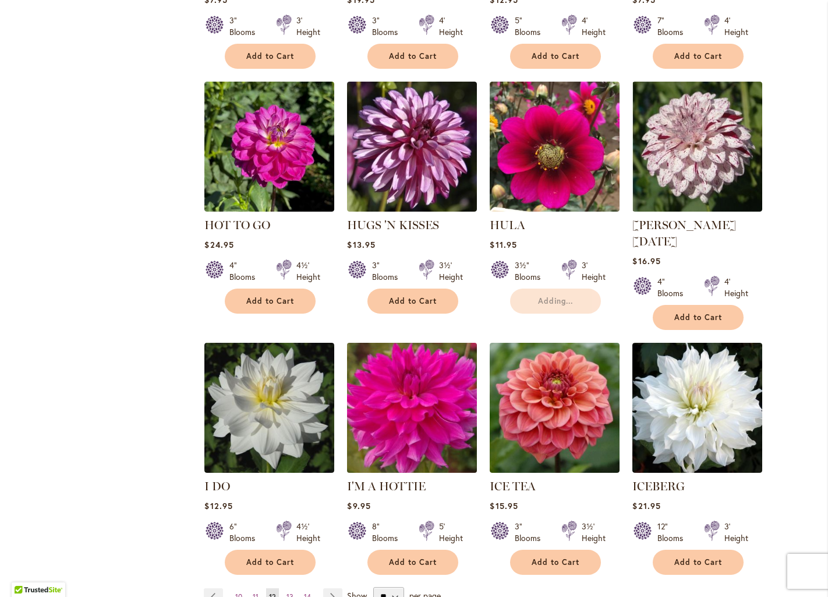
scroll to position [721, 0]
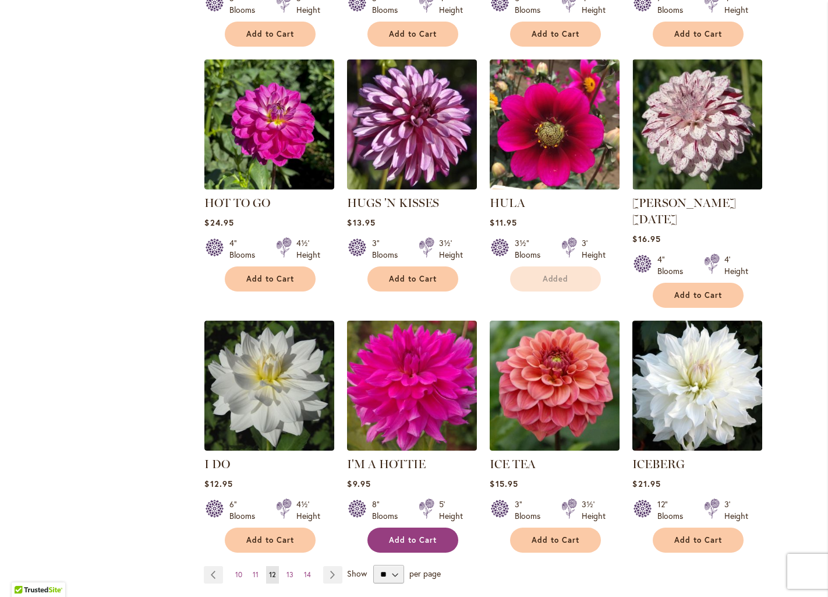
click at [400, 535] on span "Add to Cart" at bounding box center [413, 540] width 48 height 10
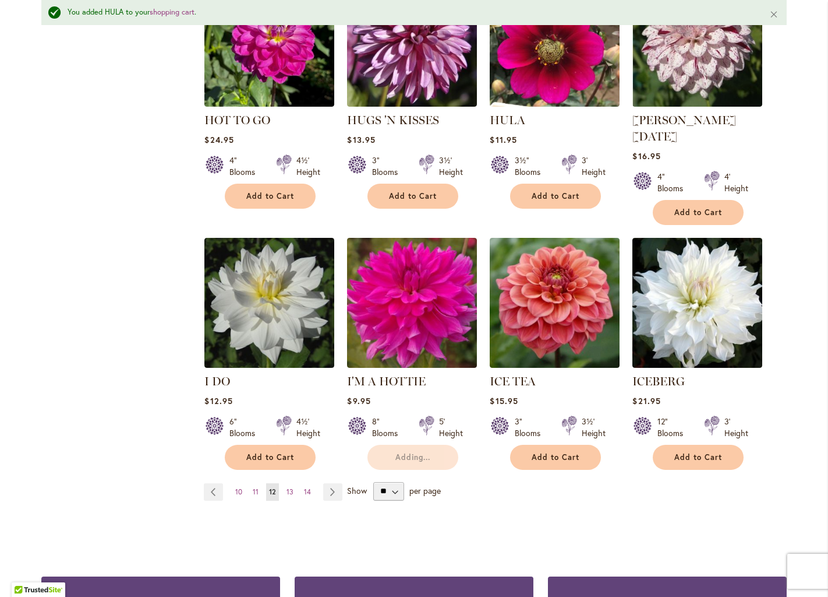
scroll to position [836, 0]
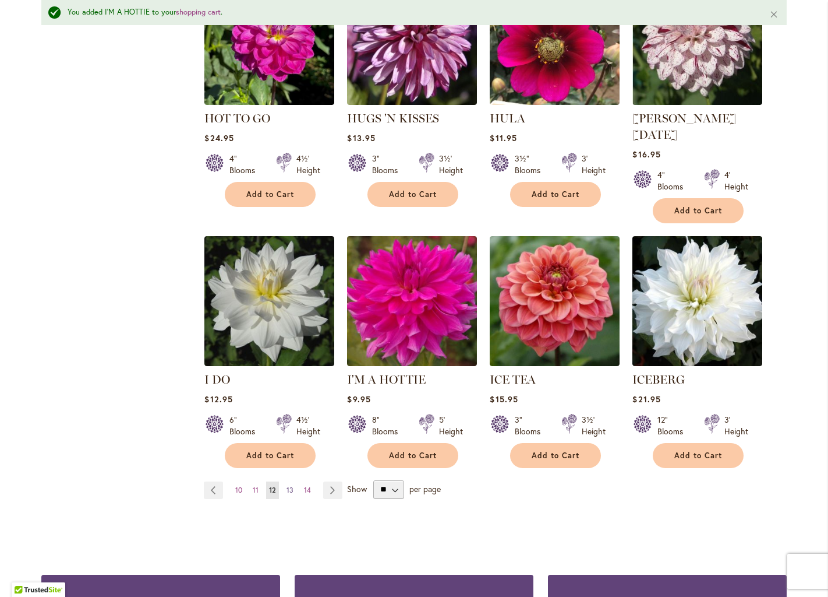
click at [289, 485] on span "13" at bounding box center [290, 489] width 7 height 9
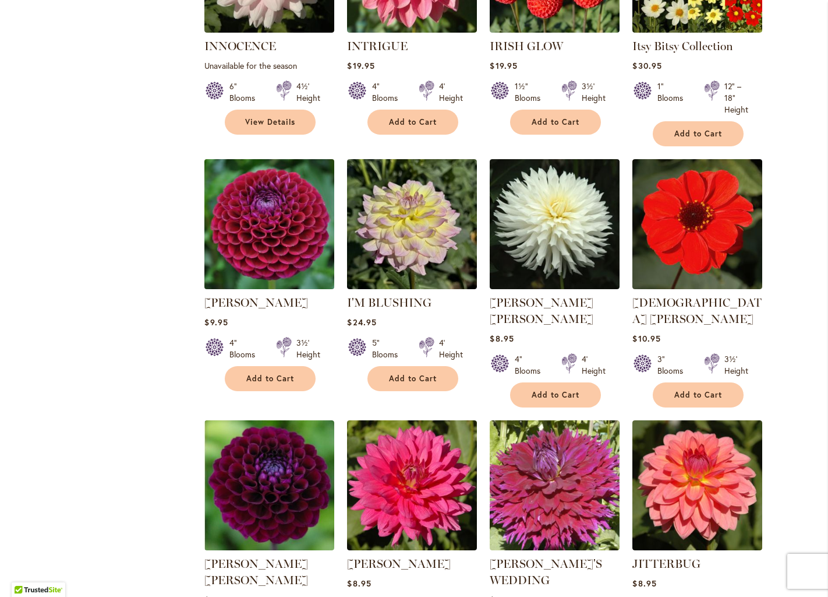
scroll to position [647, 0]
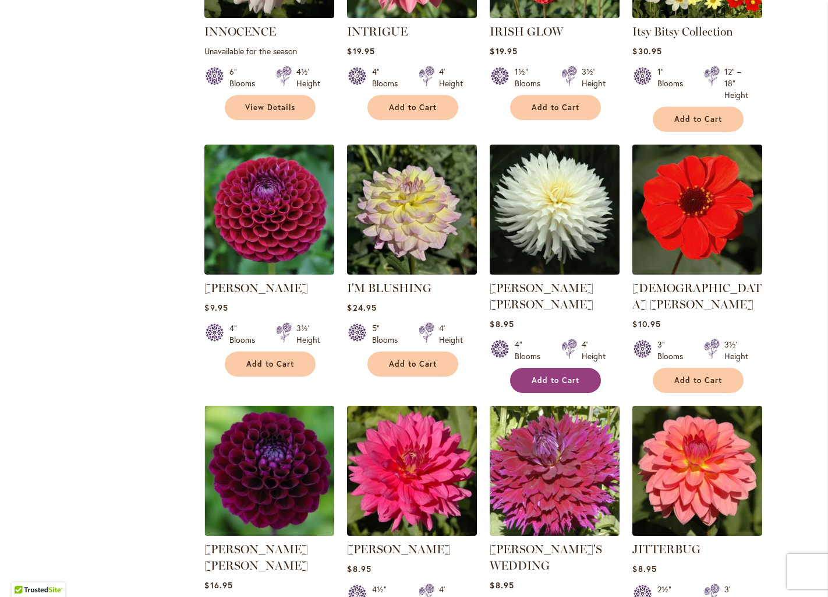
click at [551, 375] on span "Add to Cart" at bounding box center [556, 380] width 48 height 10
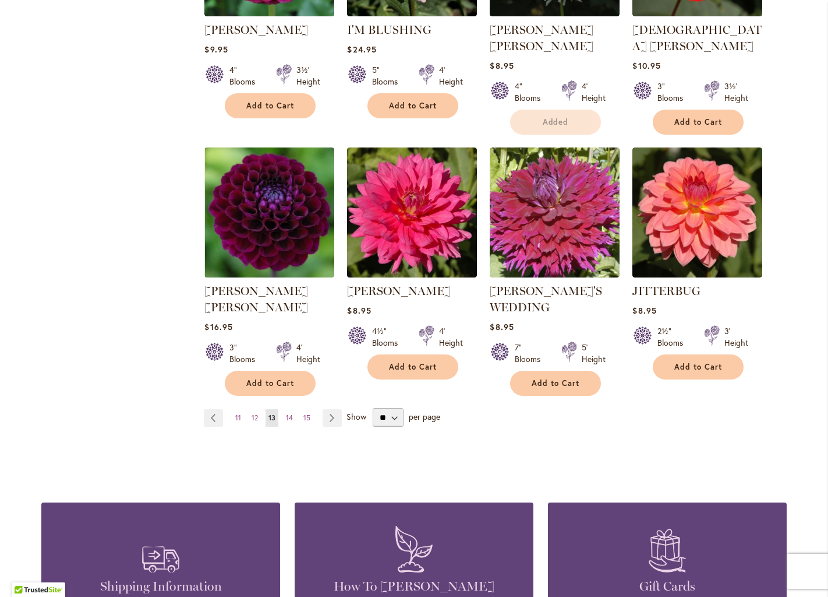
scroll to position [906, 0]
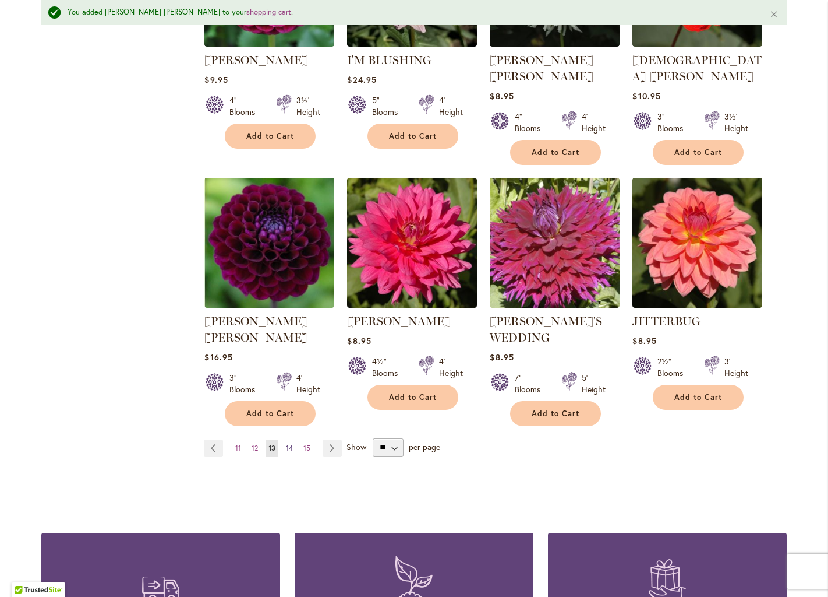
click at [292, 443] on span "14" at bounding box center [289, 447] width 7 height 9
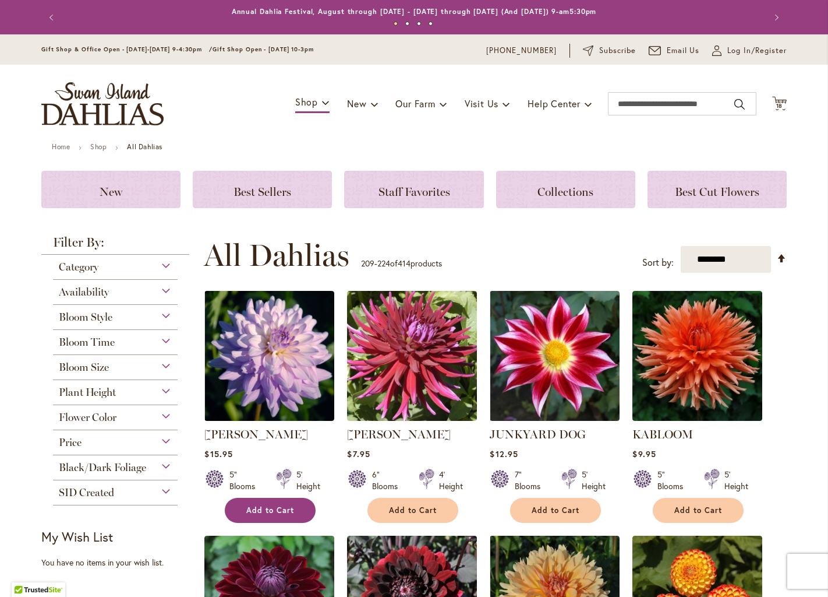
click at [262, 505] on span "Add to Cart" at bounding box center [270, 510] width 48 height 10
click at [550, 502] on button "Add to Cart" at bounding box center [555, 509] width 91 height 25
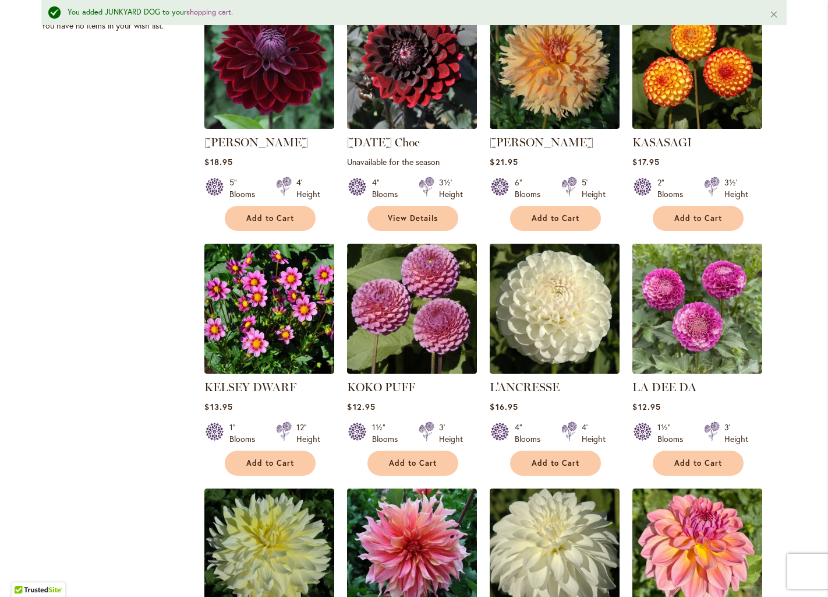
scroll to position [580, 0]
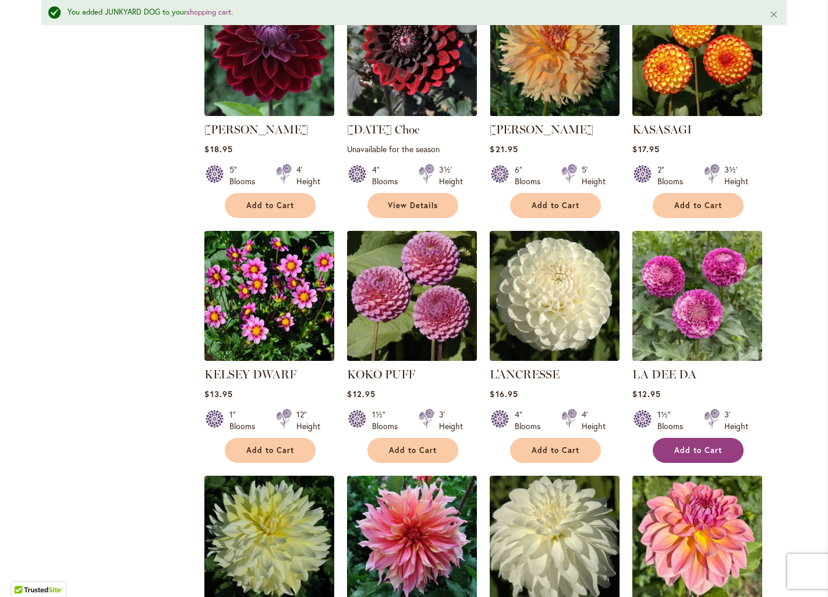
click at [686, 445] on span "Add to Cart" at bounding box center [699, 450] width 48 height 10
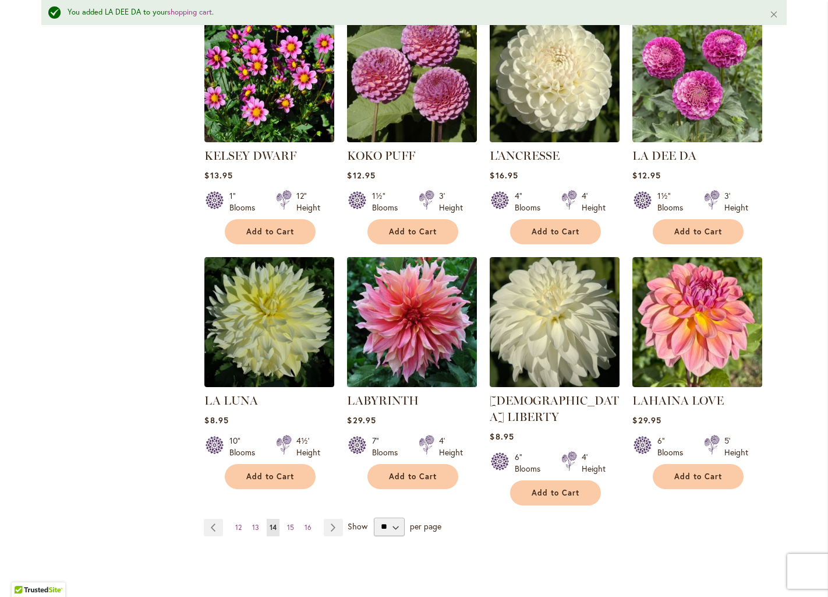
scroll to position [816, 0]
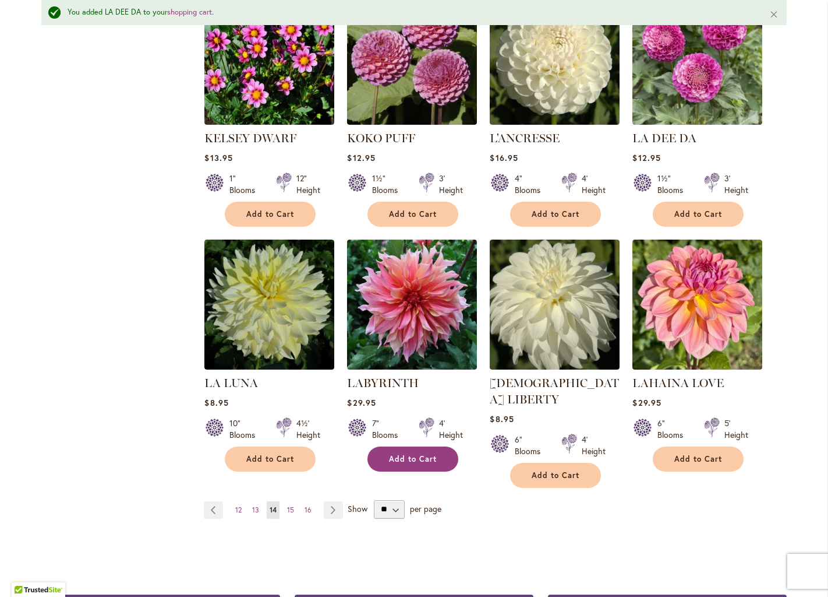
click at [406, 454] on span "Add to Cart" at bounding box center [413, 459] width 48 height 10
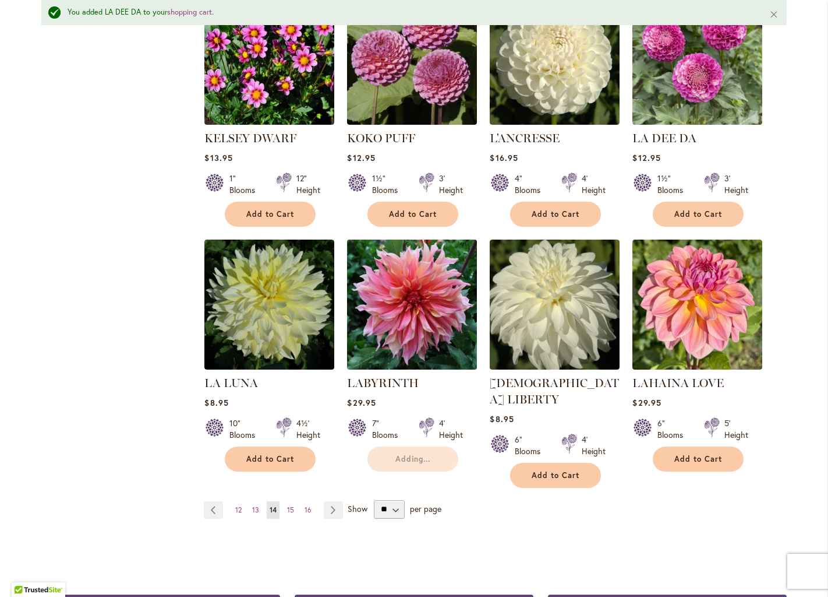
scroll to position [813, 0]
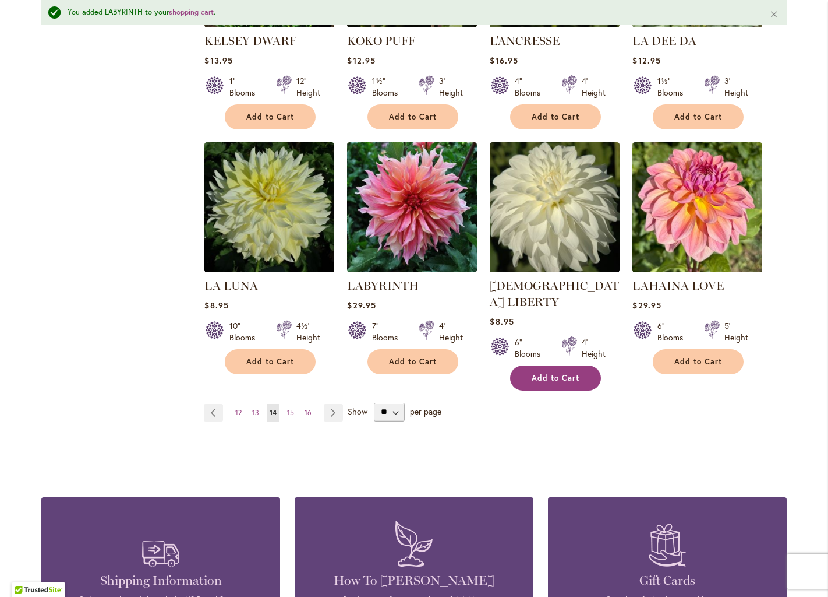
click at [555, 365] on button "Add to Cart" at bounding box center [555, 377] width 91 height 25
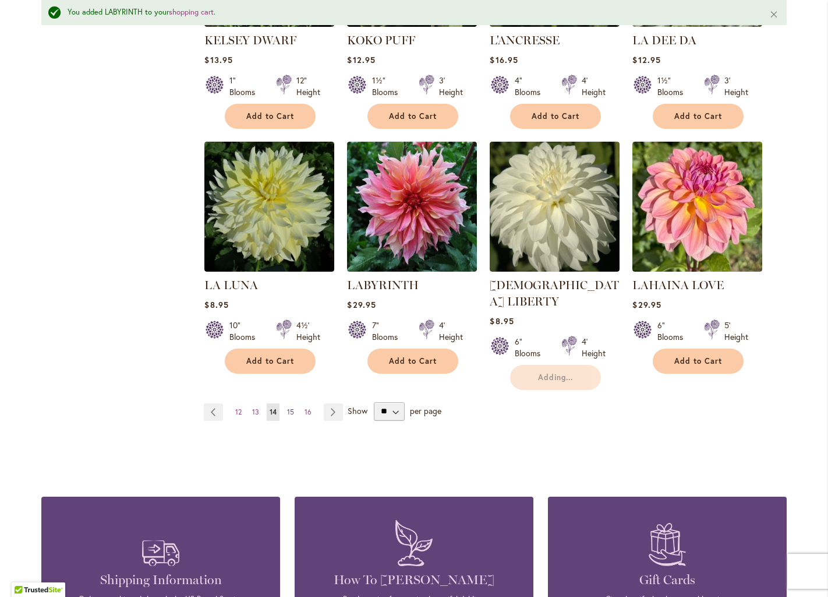
click at [295, 403] on link "Page 15" at bounding box center [290, 411] width 13 height 17
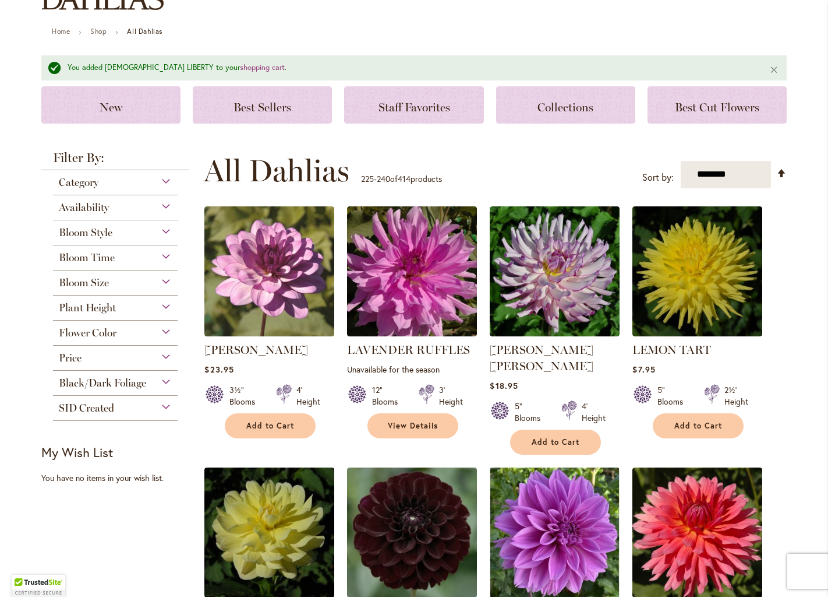
scroll to position [116, 0]
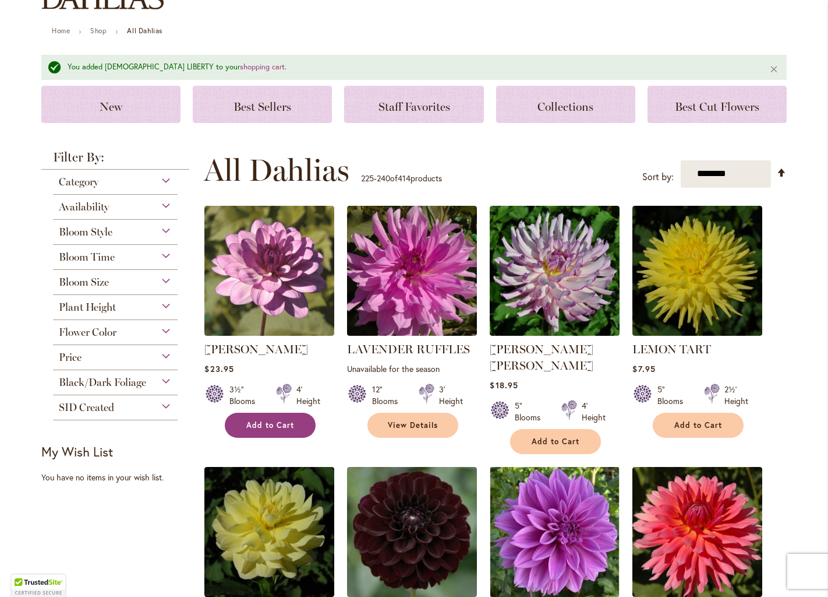
click at [257, 420] on span "Add to Cart" at bounding box center [270, 425] width 48 height 10
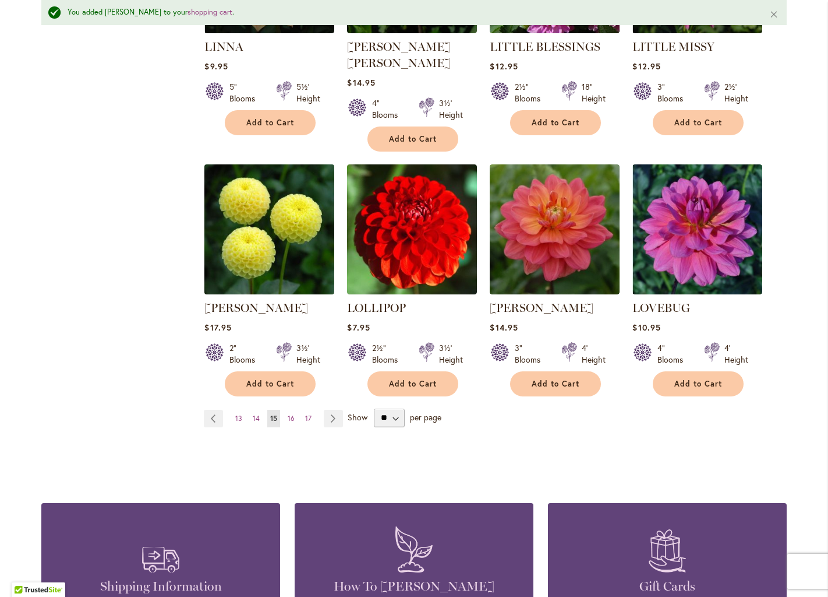
scroll to position [961, 0]
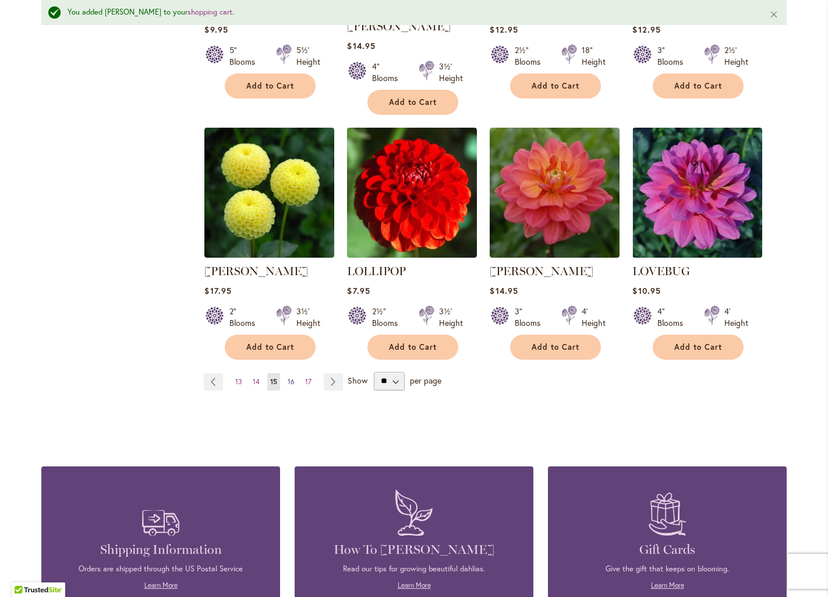
click at [294, 377] on span "16" at bounding box center [291, 381] width 7 height 9
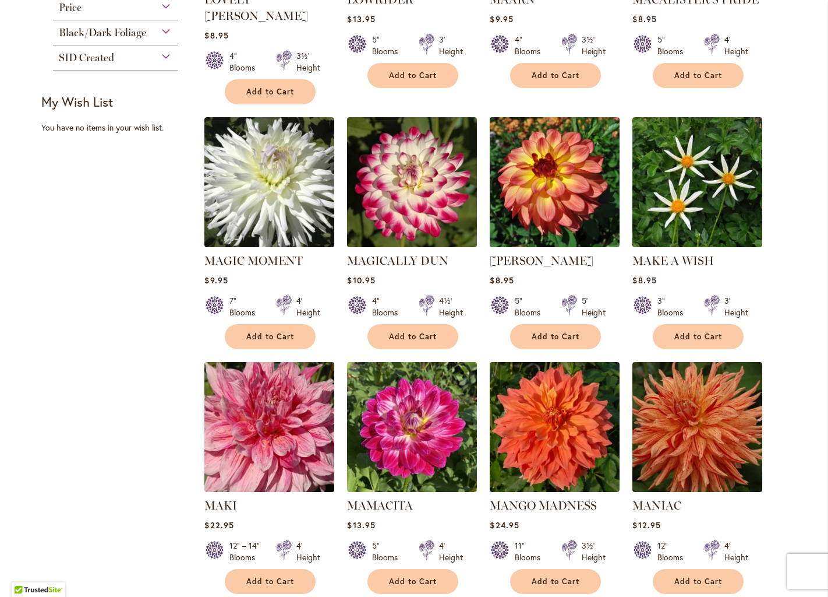
scroll to position [436, 0]
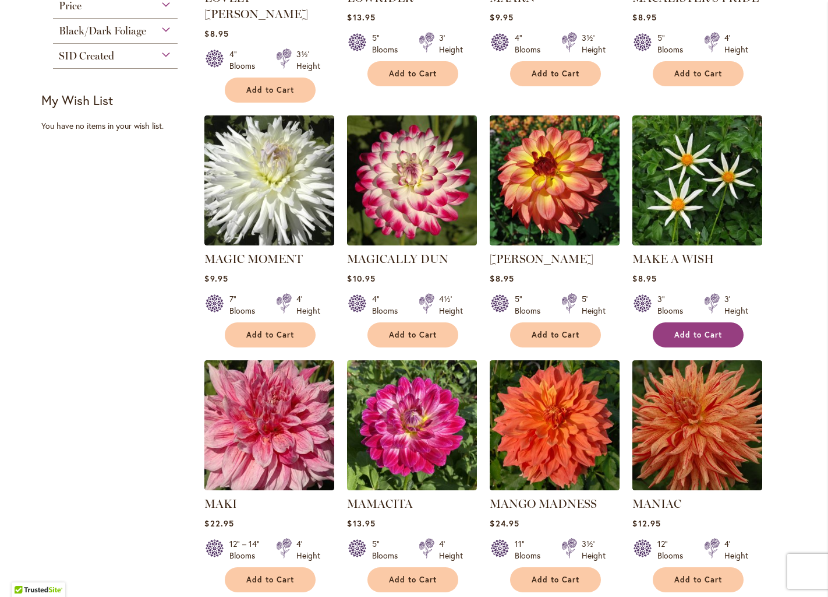
click at [707, 330] on span "Add to Cart" at bounding box center [699, 335] width 48 height 10
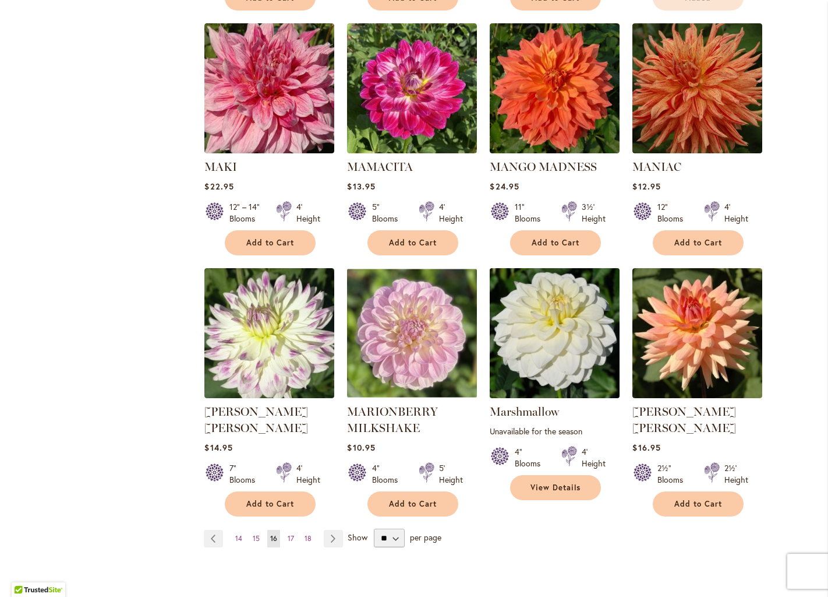
scroll to position [774, 0]
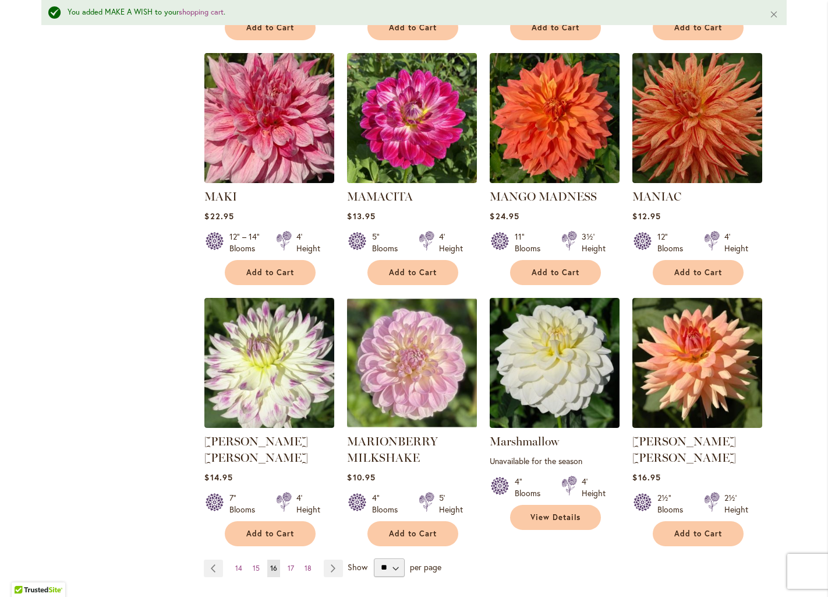
click at [410, 482] on div "4" Blooms 5' Height" at bounding box center [412, 498] width 130 height 33
click at [297, 521] on button "Add to Cart" at bounding box center [270, 533] width 91 height 25
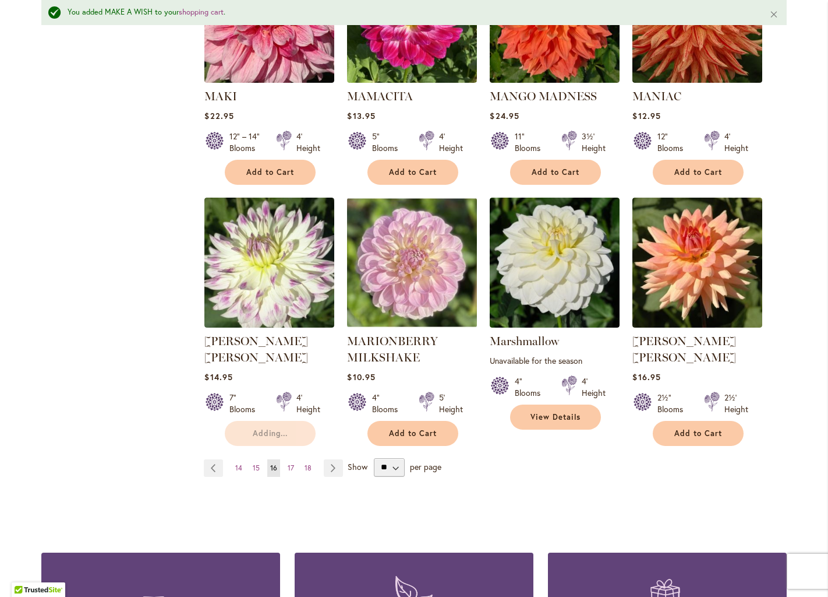
scroll to position [881, 0]
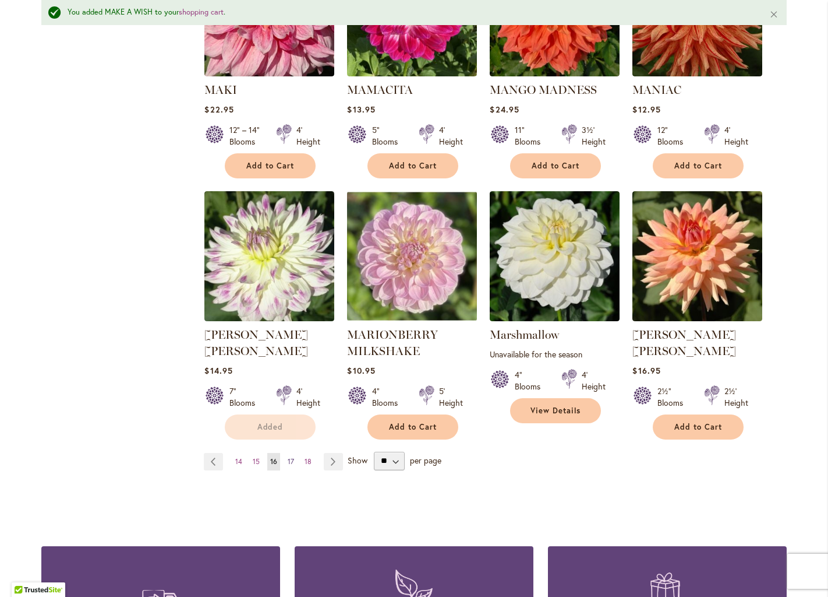
click at [291, 457] on span "17" at bounding box center [291, 461] width 6 height 9
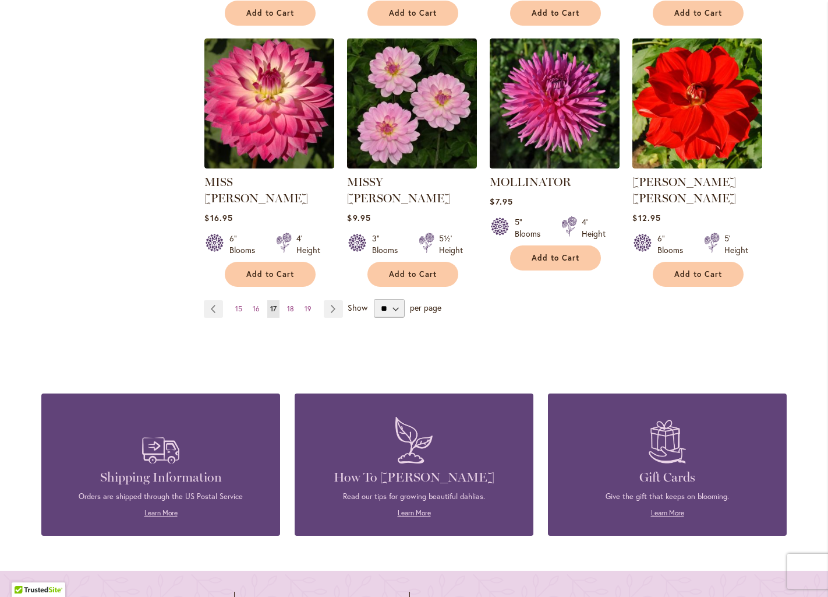
scroll to position [983, 0]
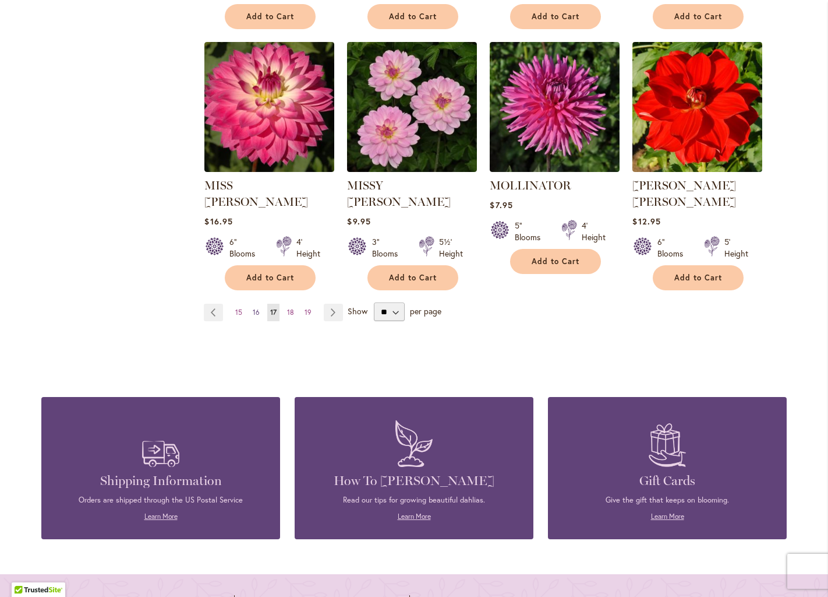
click at [259, 308] on span "16" at bounding box center [256, 312] width 7 height 9
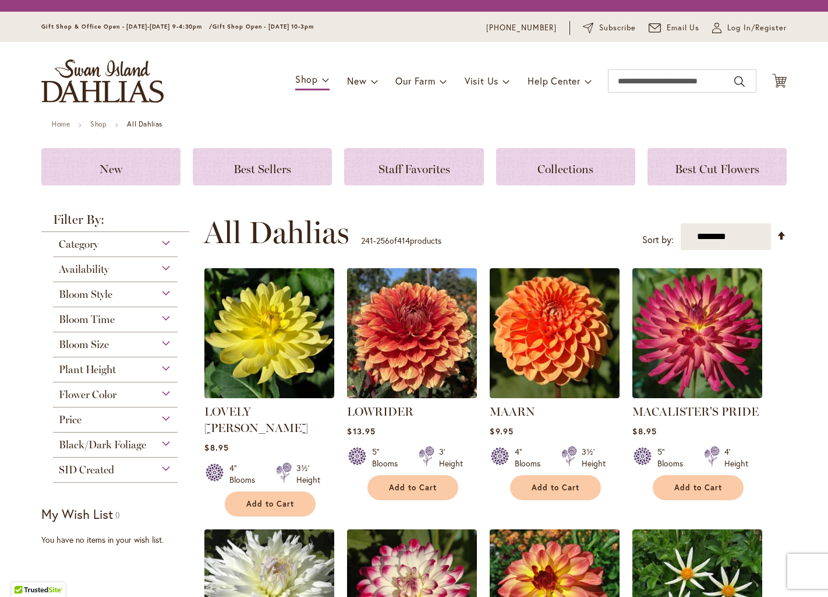
scroll to position [749, 0]
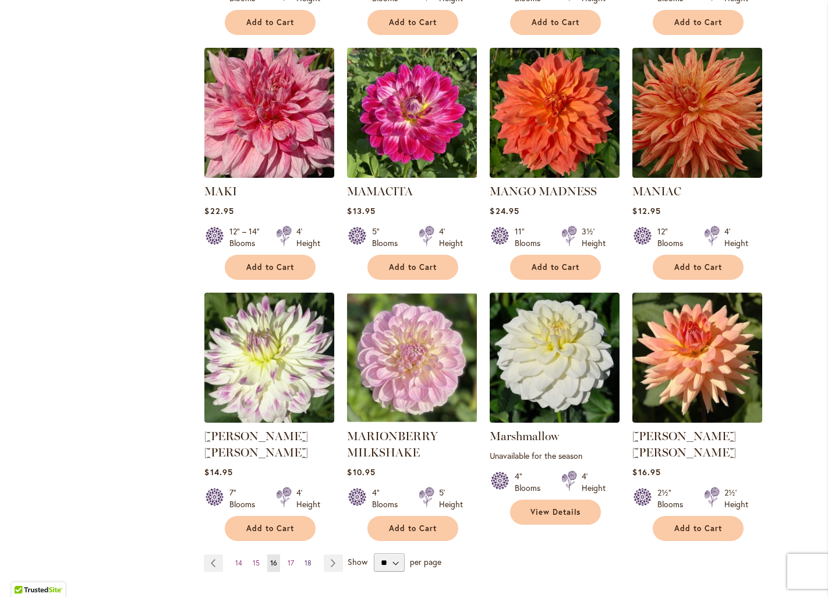
click at [308, 558] on span "18" at bounding box center [308, 562] width 7 height 9
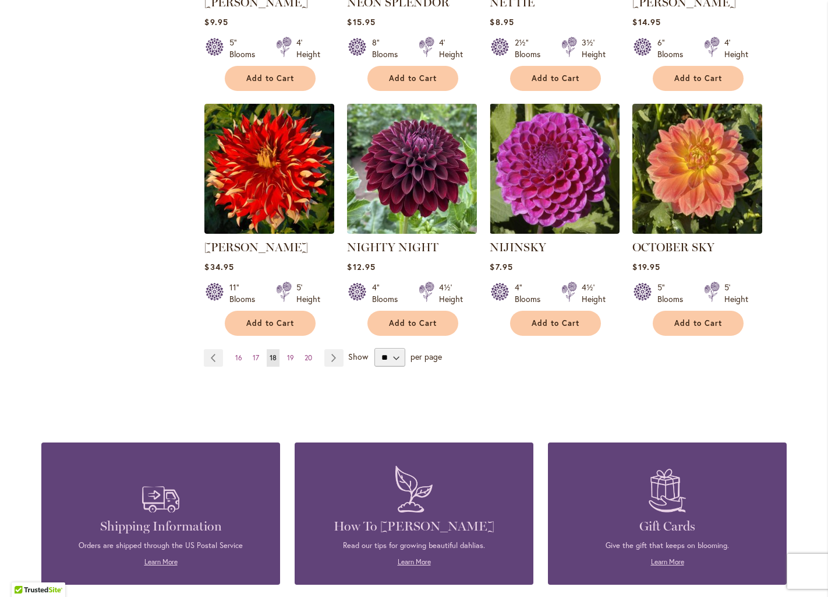
scroll to position [938, 0]
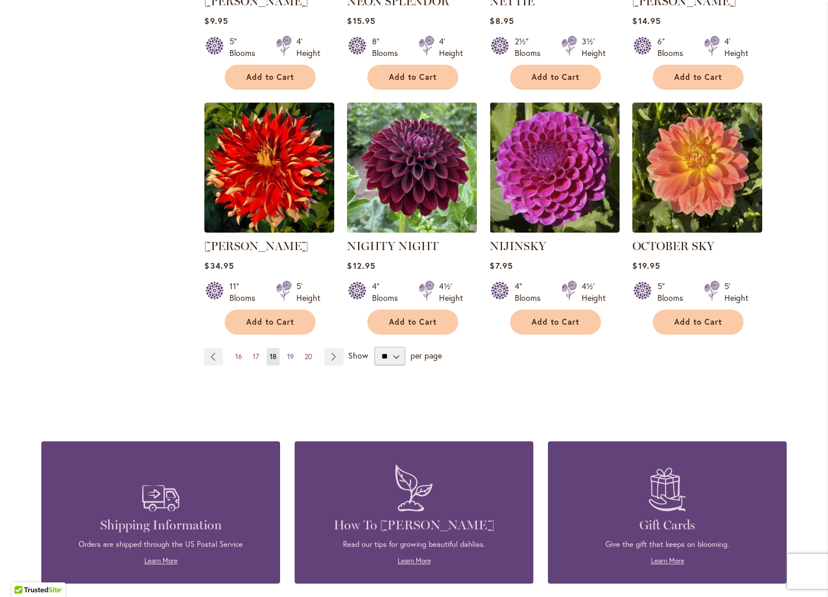
click at [294, 348] on link "Page 19" at bounding box center [290, 356] width 13 height 17
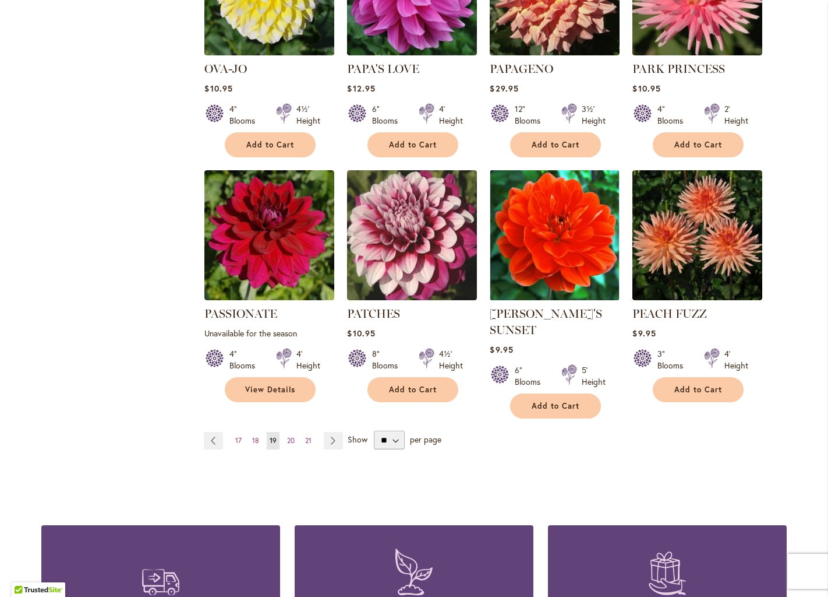
scroll to position [862, 0]
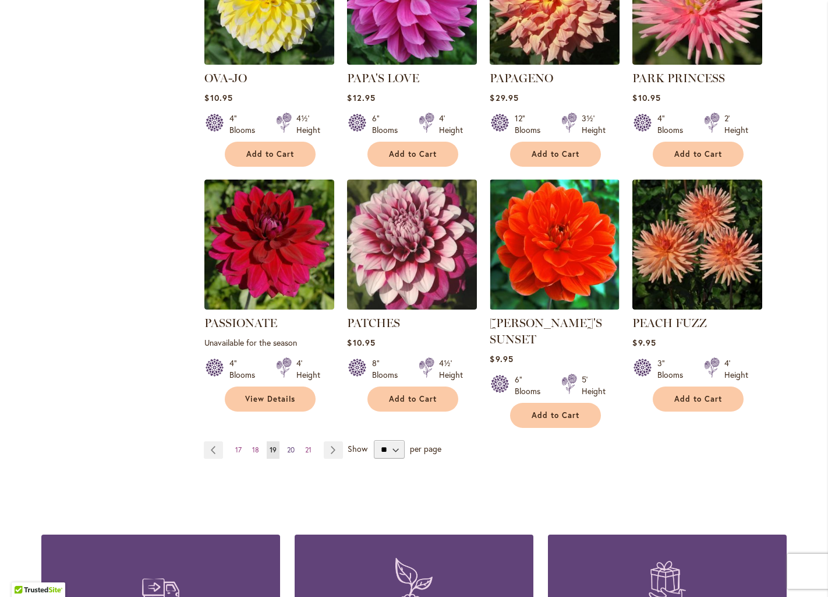
click at [294, 445] on span "20" at bounding box center [291, 449] width 8 height 9
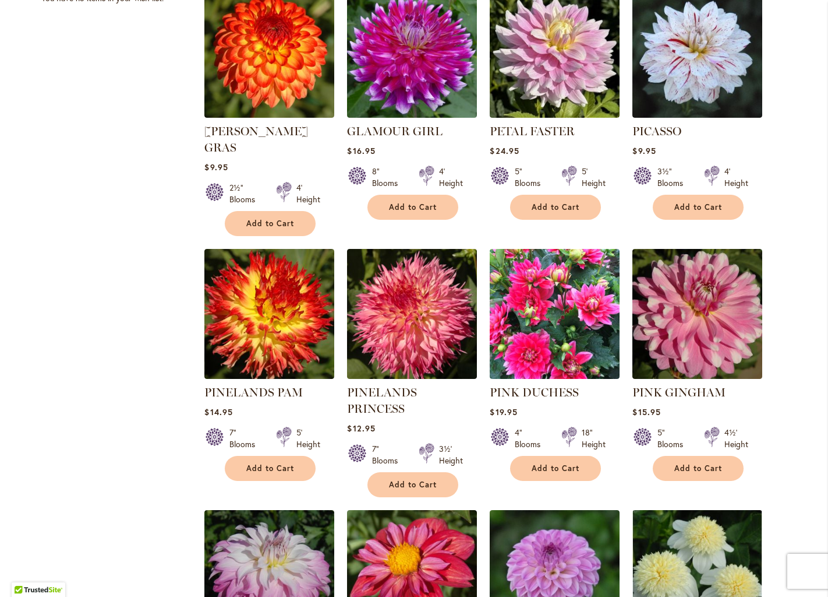
scroll to position [578, 0]
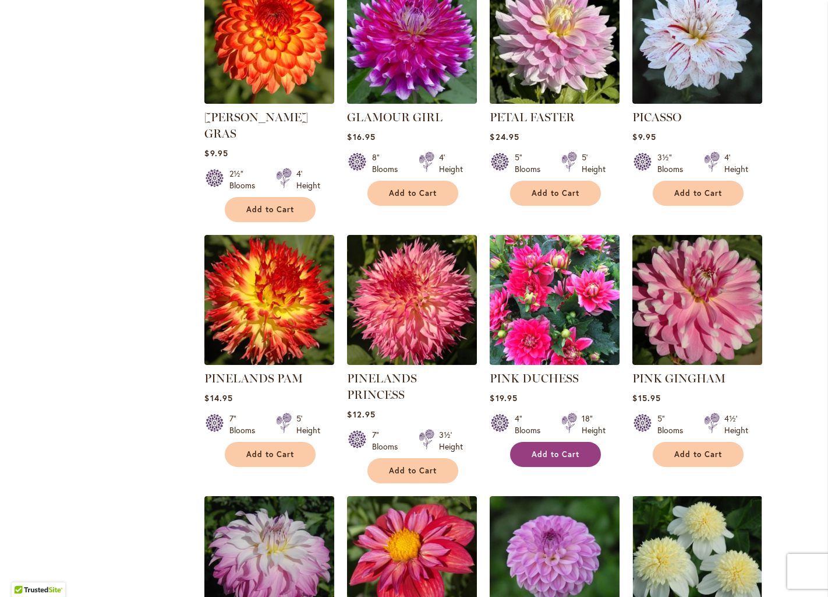
click at [564, 449] on span "Add to Cart" at bounding box center [556, 454] width 48 height 10
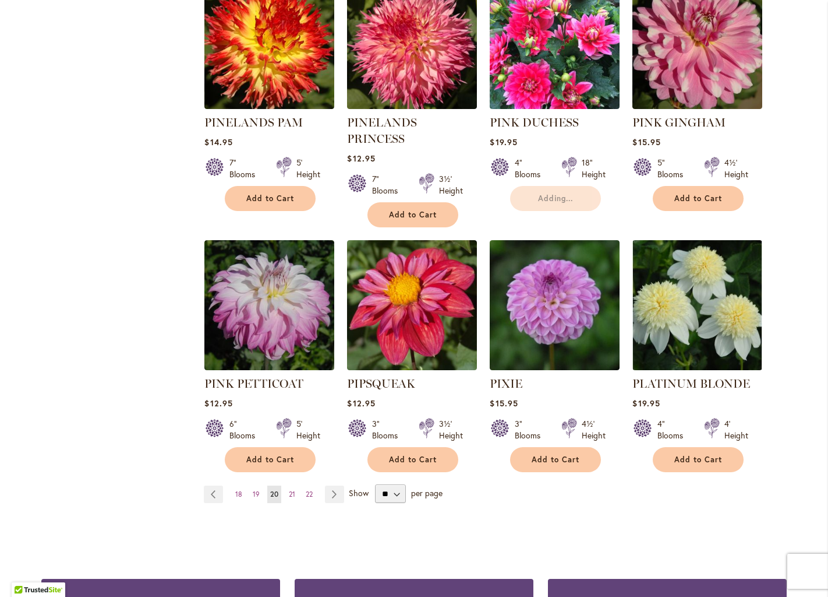
scroll to position [873, 0]
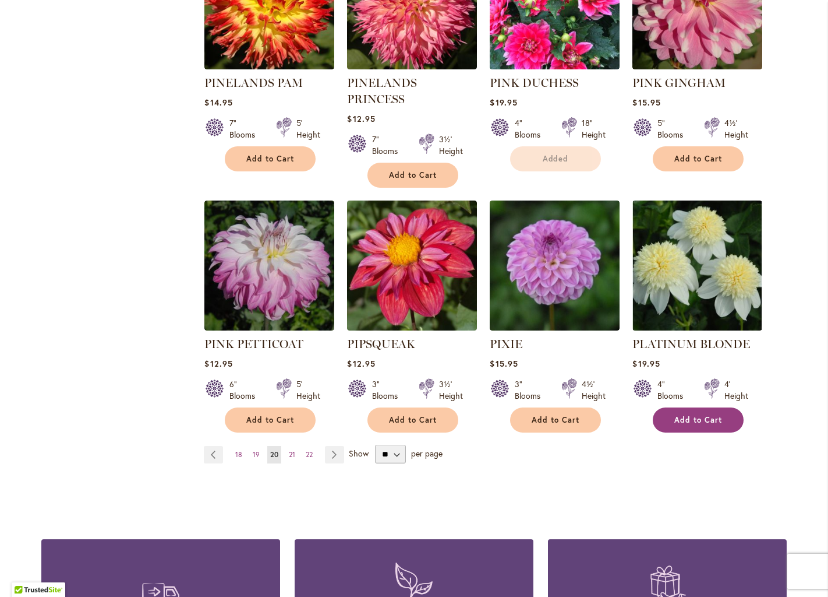
click at [689, 407] on button "Add to Cart" at bounding box center [698, 419] width 91 height 25
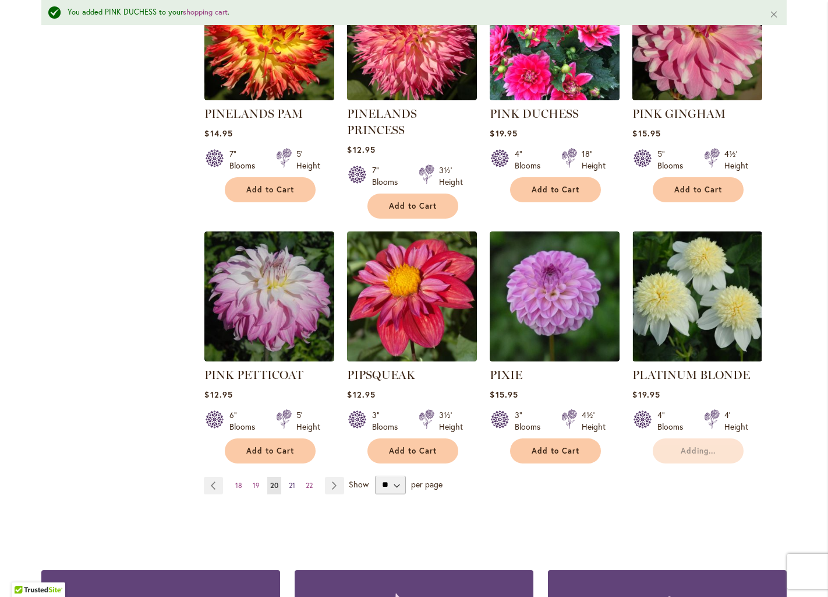
click at [292, 481] on span "21" at bounding box center [292, 485] width 6 height 9
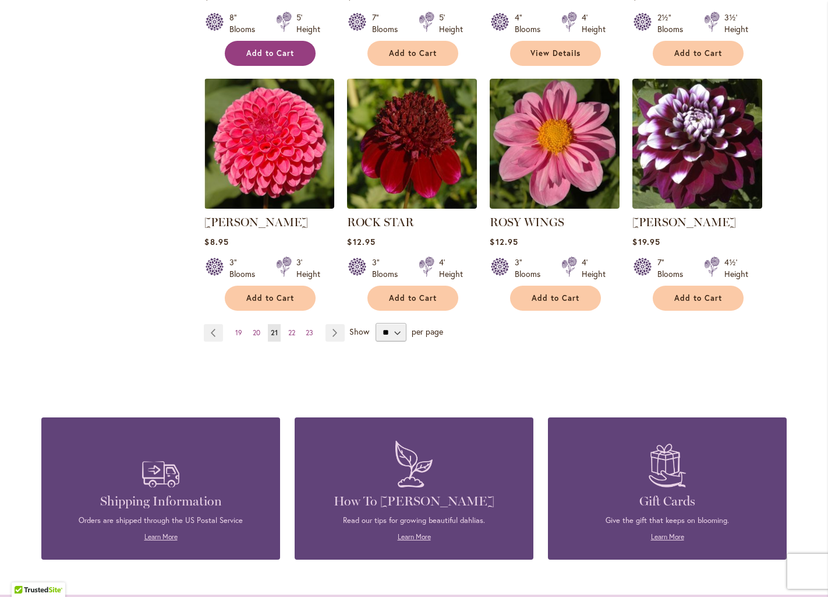
scroll to position [970, 0]
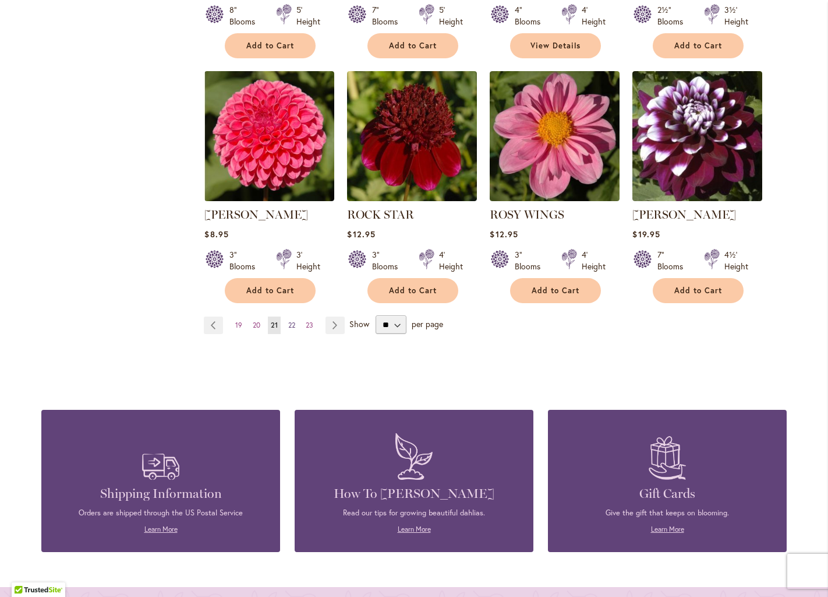
click at [295, 322] on span "22" at bounding box center [291, 324] width 7 height 9
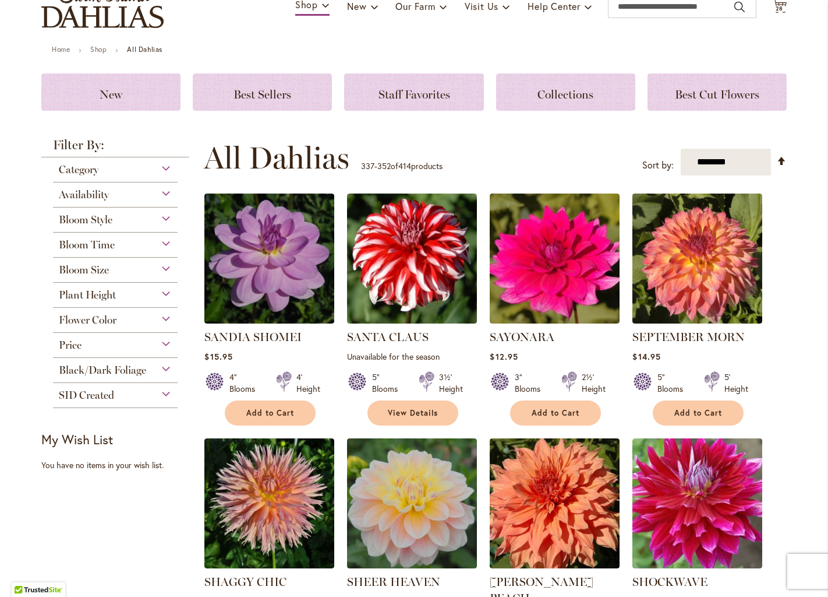
scroll to position [98, 0]
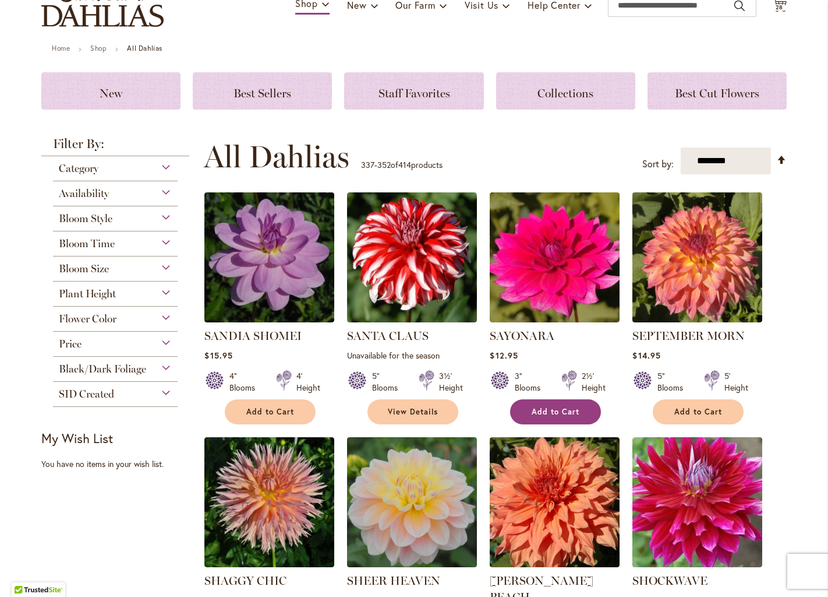
click at [553, 405] on button "Add to Cart" at bounding box center [555, 411] width 91 height 25
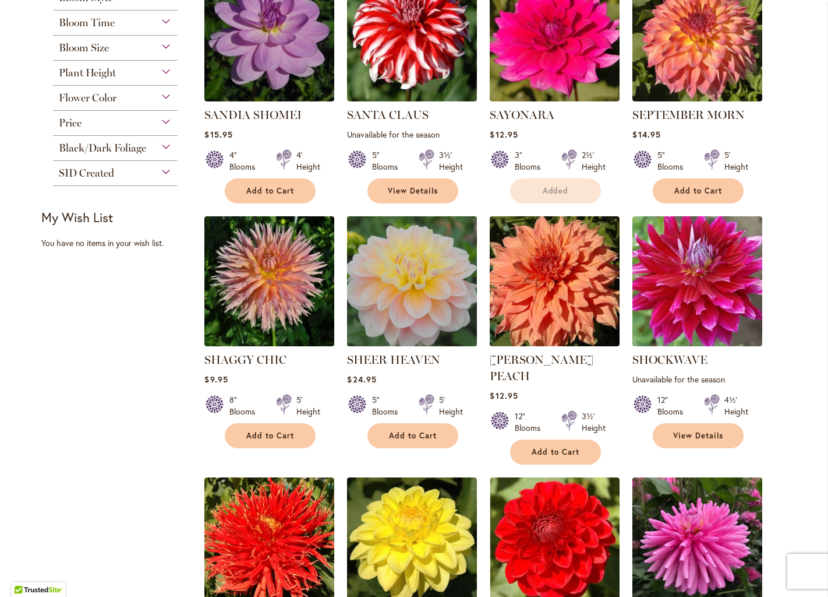
scroll to position [454, 0]
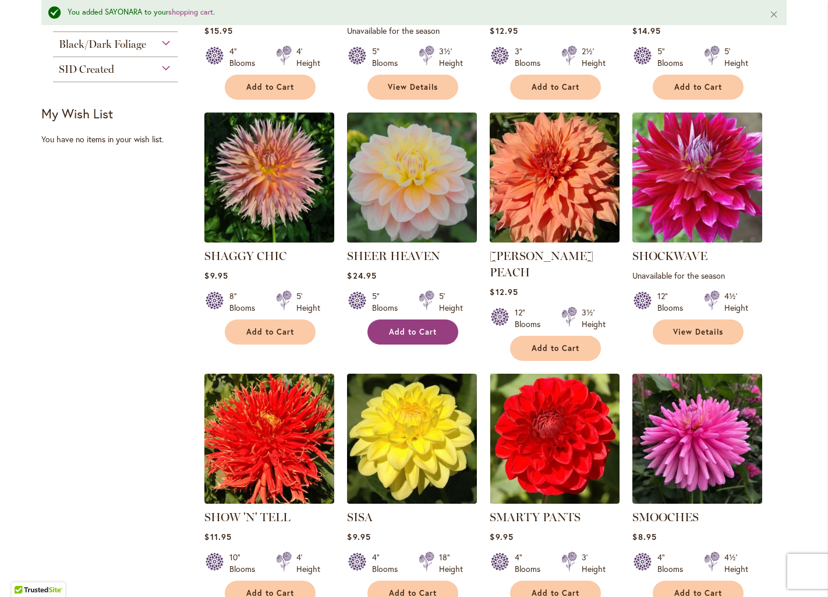
click at [410, 327] on span "Add to Cart" at bounding box center [413, 332] width 48 height 10
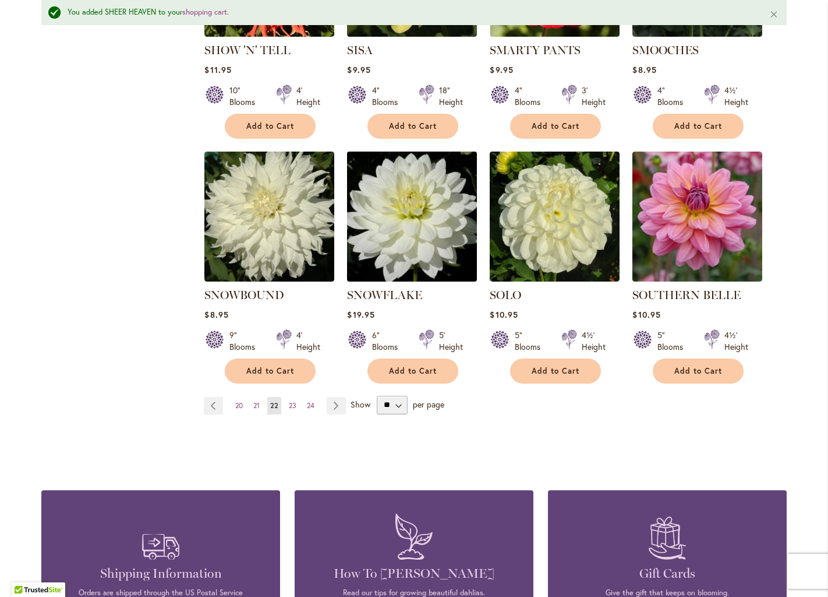
scroll to position [962, 0]
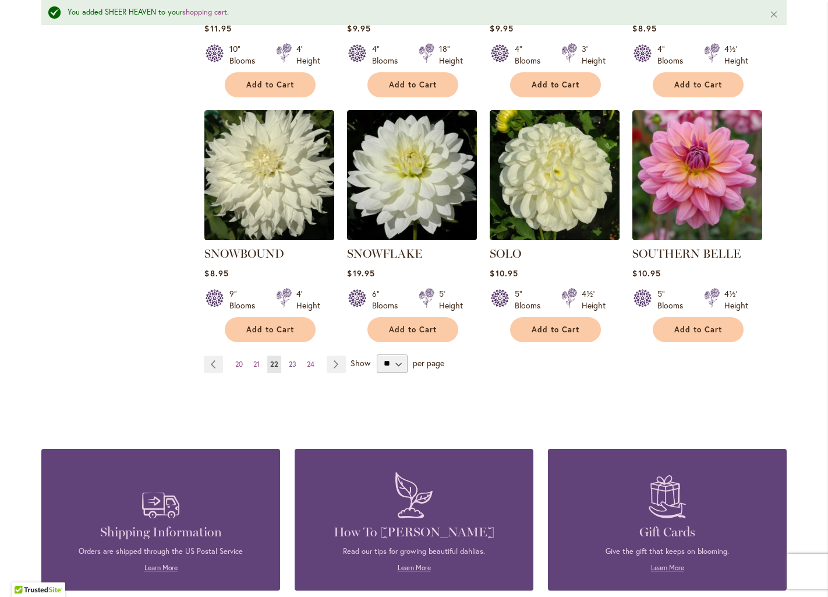
click at [294, 359] on span "23" at bounding box center [293, 363] width 8 height 9
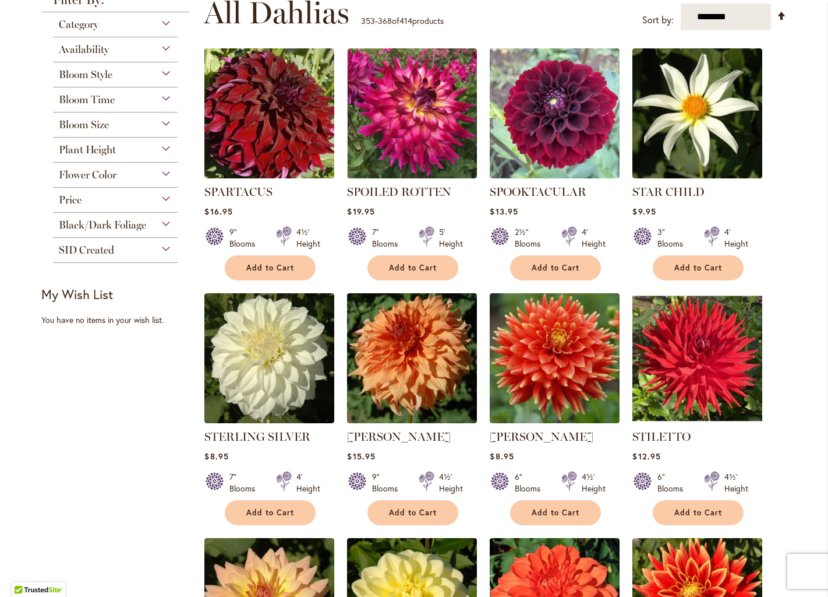
scroll to position [243, 0]
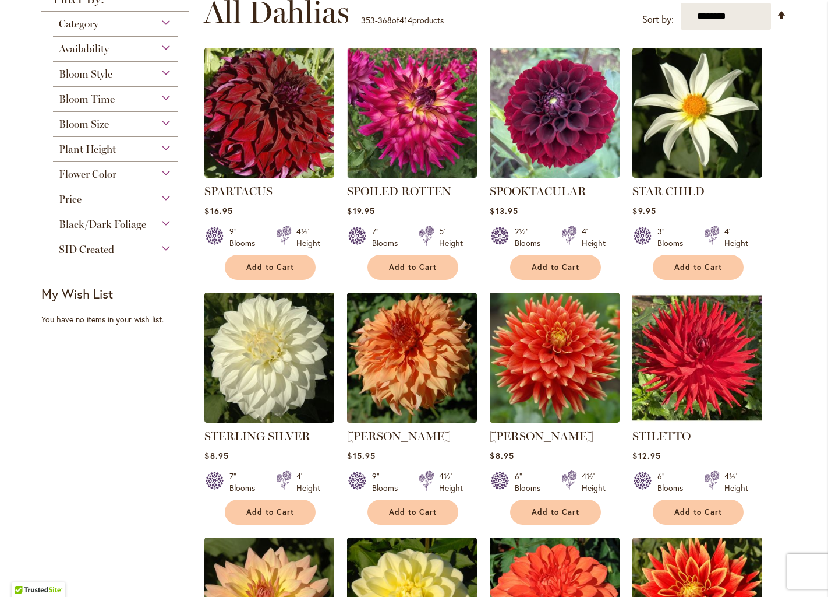
drag, startPoint x: 701, startPoint y: 263, endPoint x: 671, endPoint y: 259, distance: 30.0
click at [701, 263] on span "Add to Cart" at bounding box center [699, 267] width 48 height 10
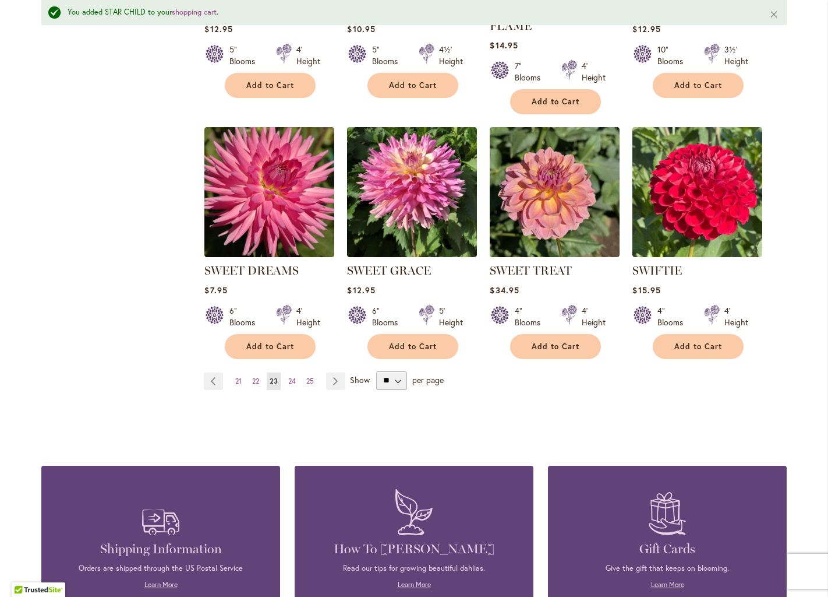
scroll to position [984, 0]
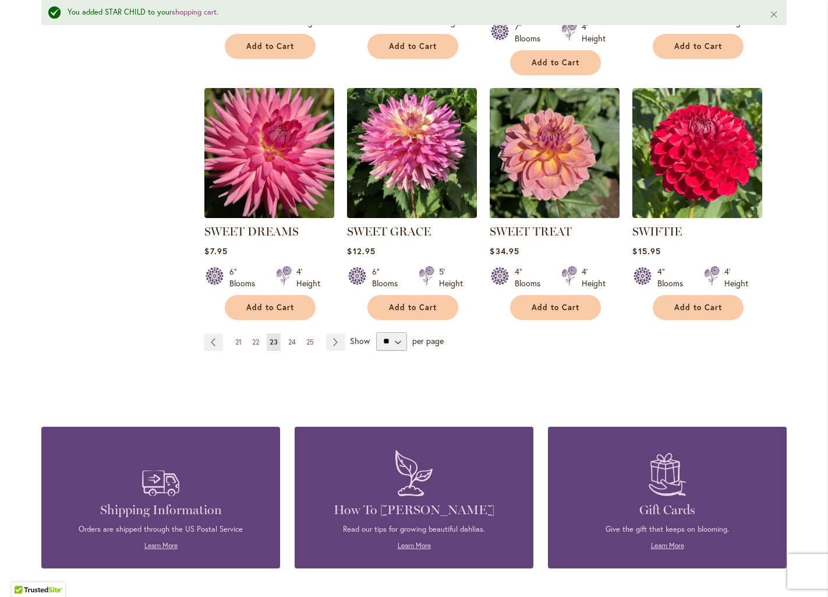
click at [294, 337] on span "24" at bounding box center [292, 341] width 8 height 9
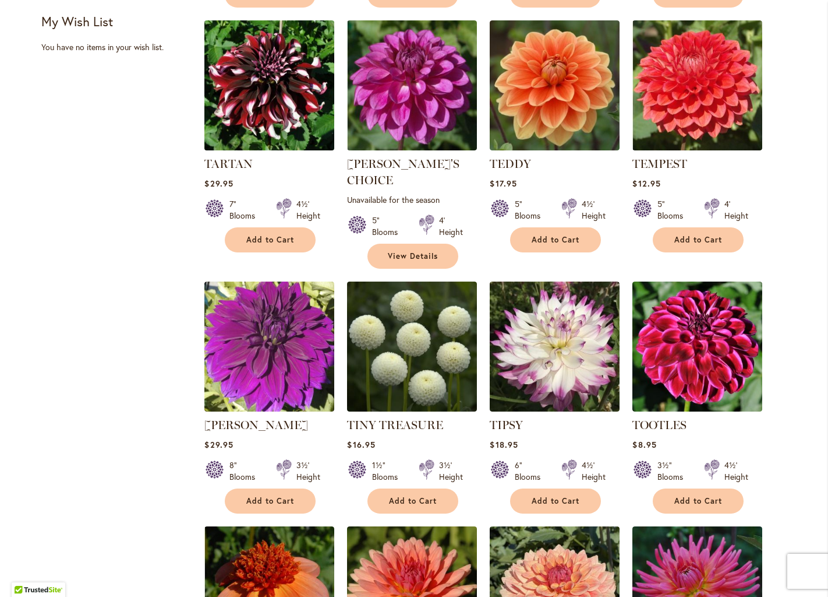
scroll to position [573, 0]
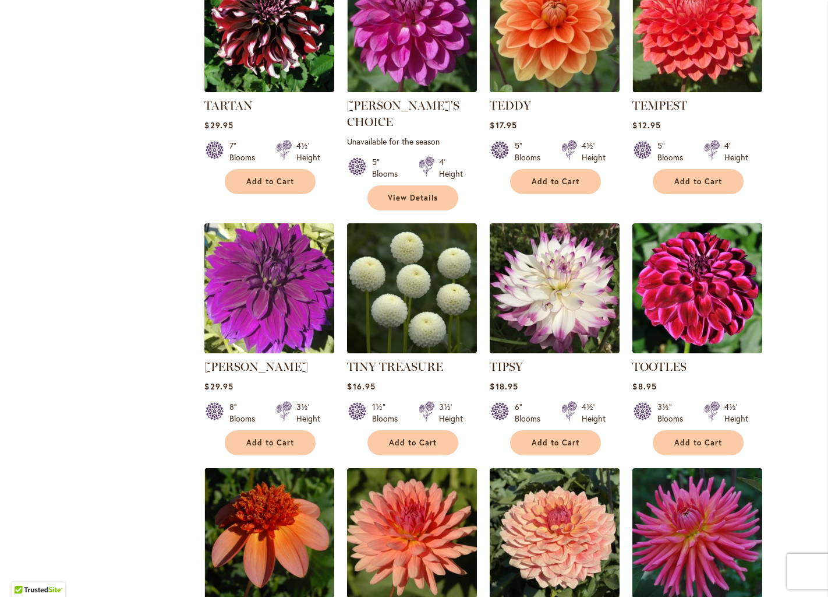
drag, startPoint x: 550, startPoint y: 421, endPoint x: 511, endPoint y: 359, distance: 72.2
click at [550, 437] on span "Add to Cart" at bounding box center [556, 442] width 48 height 10
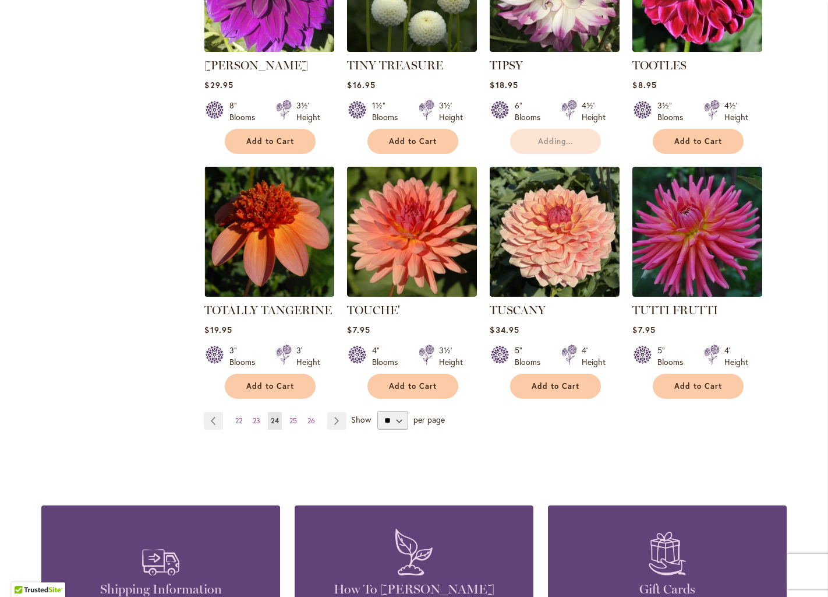
scroll to position [887, 0]
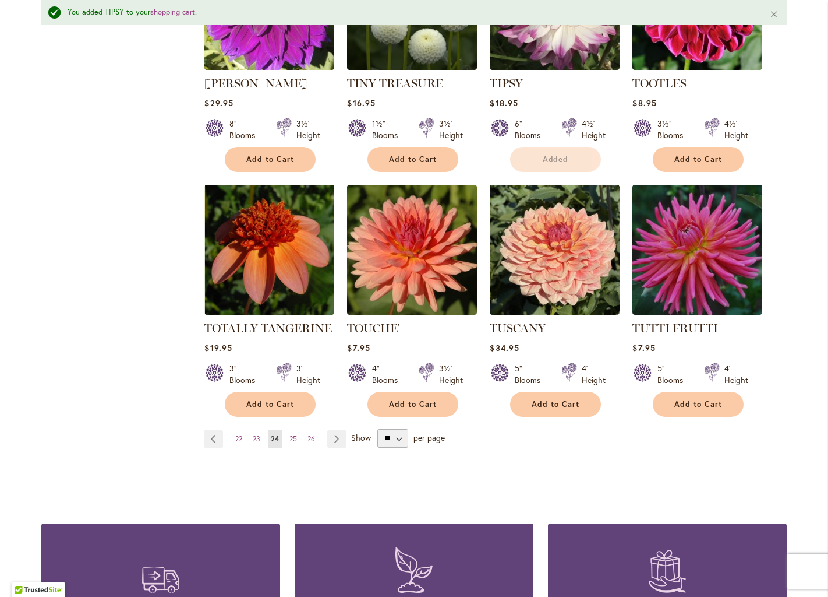
drag, startPoint x: 546, startPoint y: 345, endPoint x: 428, endPoint y: 313, distance: 122.1
click at [546, 345] on div "TUSCANY Rating: 93% 1 Review $34.95 5" Blooms 4' Height Add to Cart" at bounding box center [555, 365] width 130 height 91
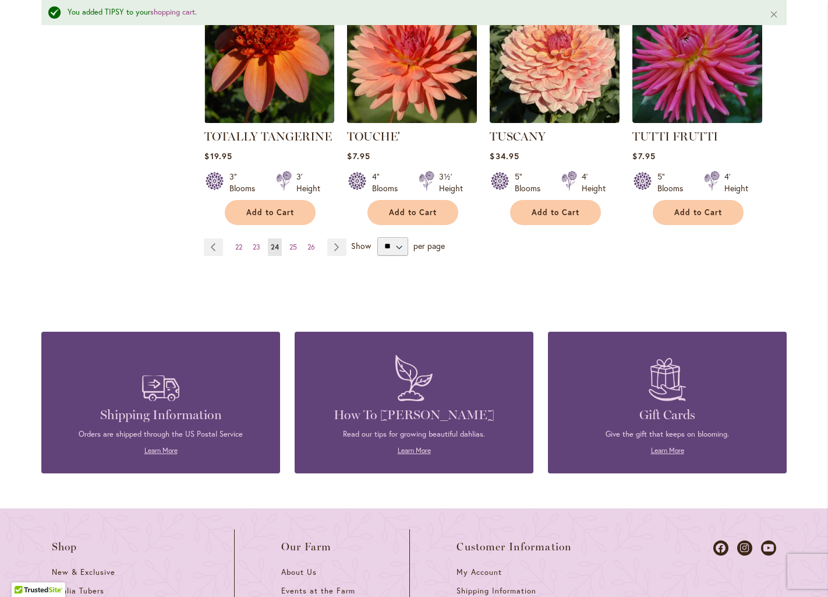
scroll to position [1069, 0]
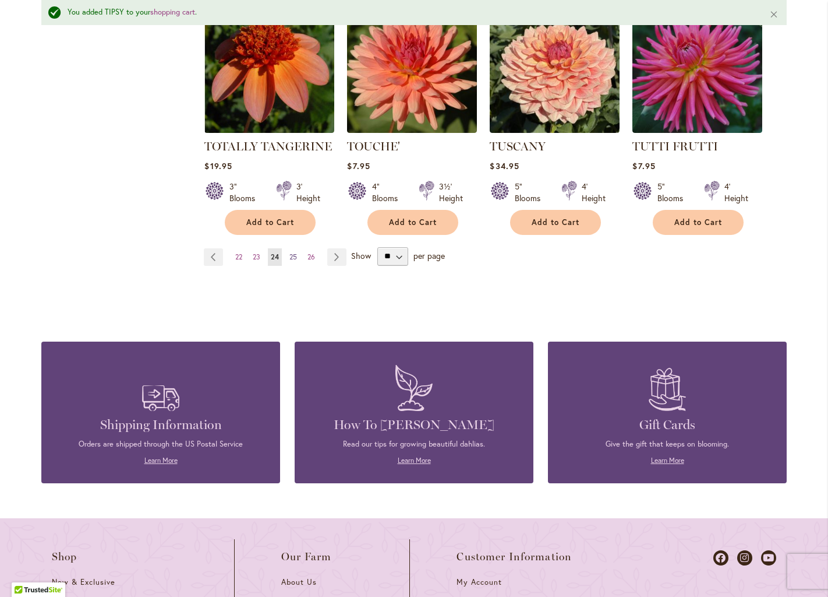
click at [298, 248] on link "Page 25" at bounding box center [293, 256] width 13 height 17
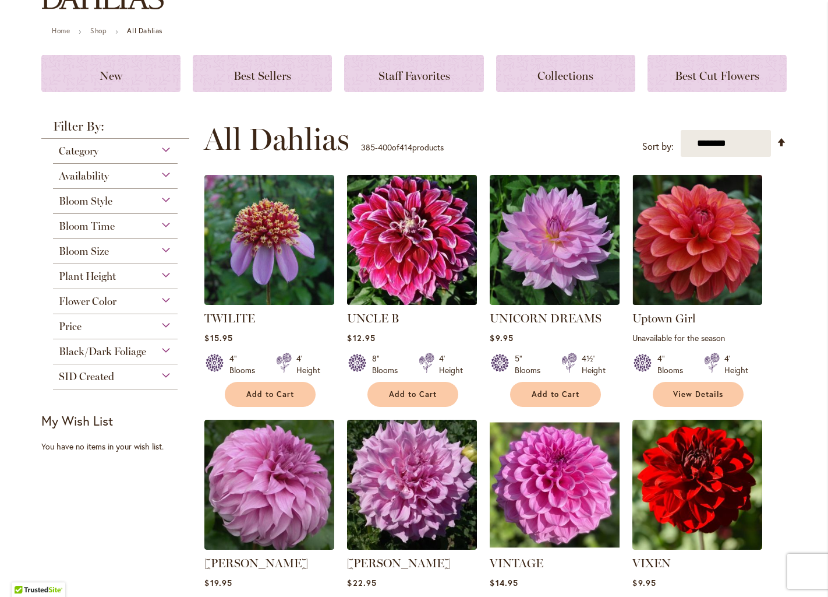
scroll to position [140, 0]
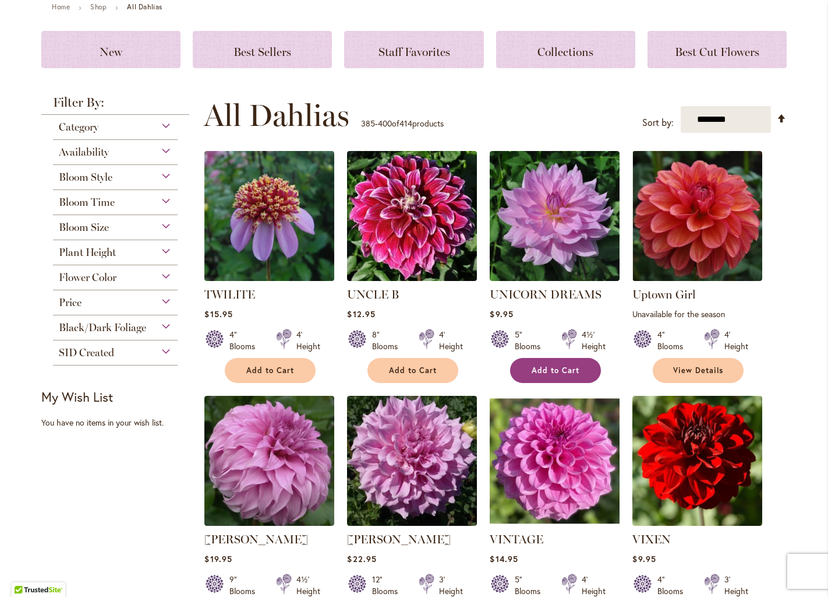
click at [564, 364] on button "Add to Cart" at bounding box center [555, 370] width 91 height 25
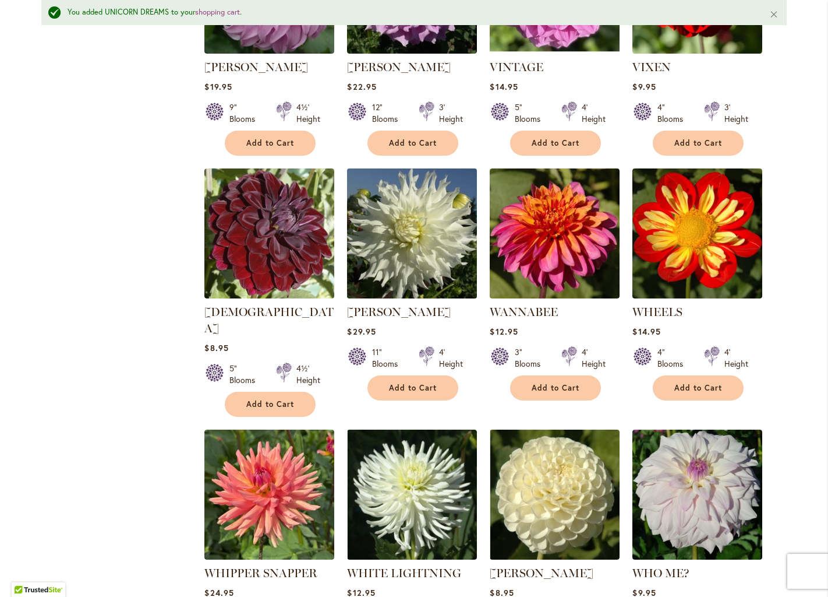
scroll to position [643, 0]
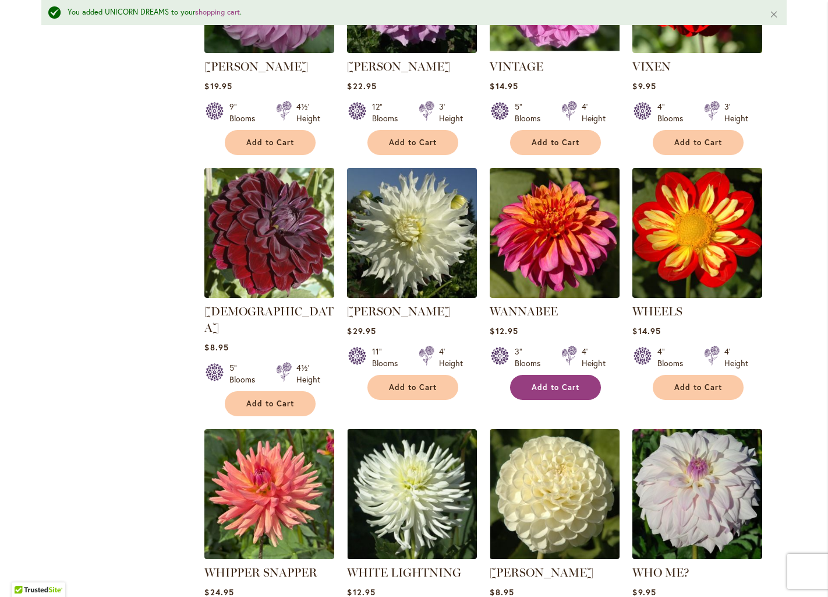
click at [562, 383] on span "Add to Cart" at bounding box center [556, 387] width 48 height 10
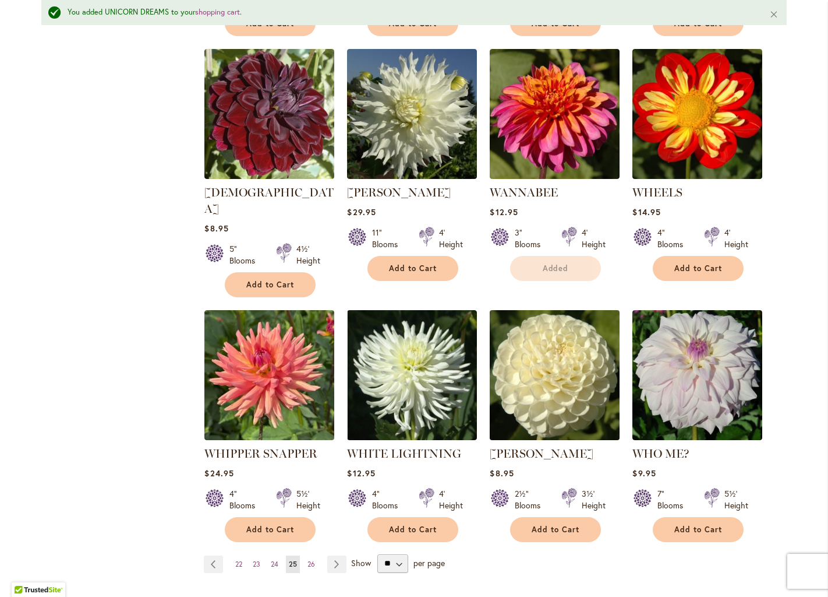
scroll to position [855, 0]
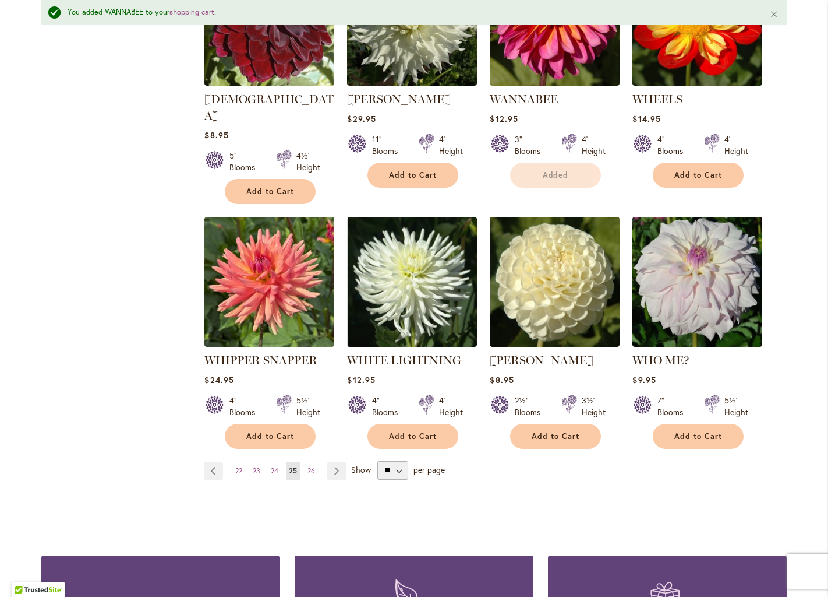
click at [683, 431] on span "Add to Cart" at bounding box center [699, 436] width 48 height 10
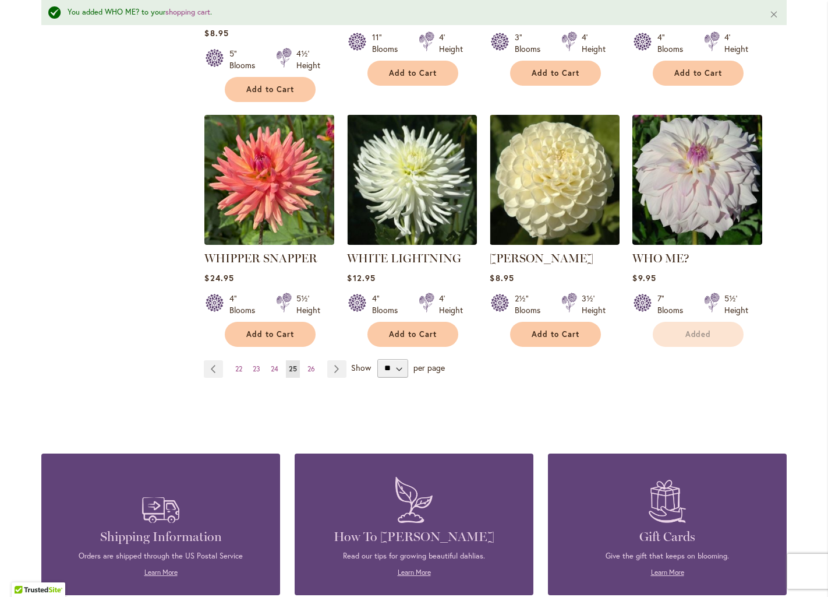
scroll to position [991, 0]
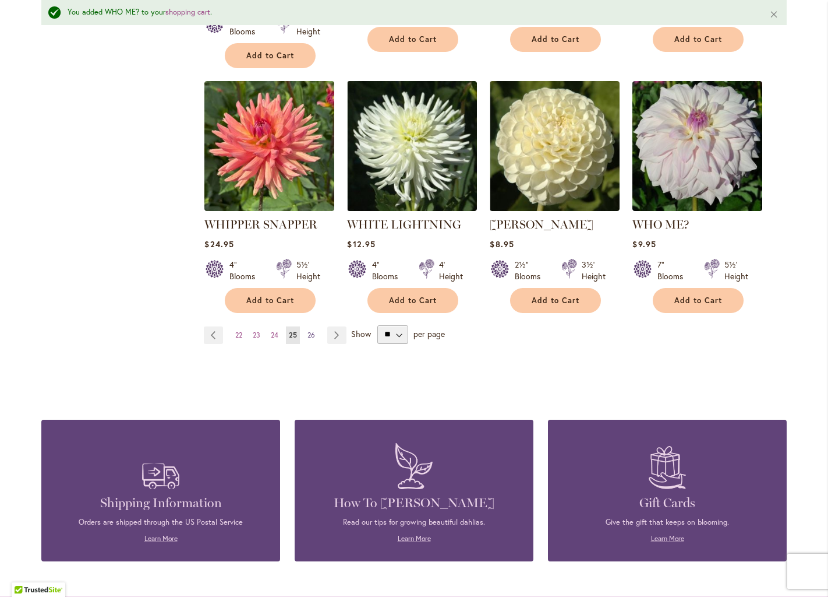
click at [311, 330] on span "26" at bounding box center [312, 334] width 8 height 9
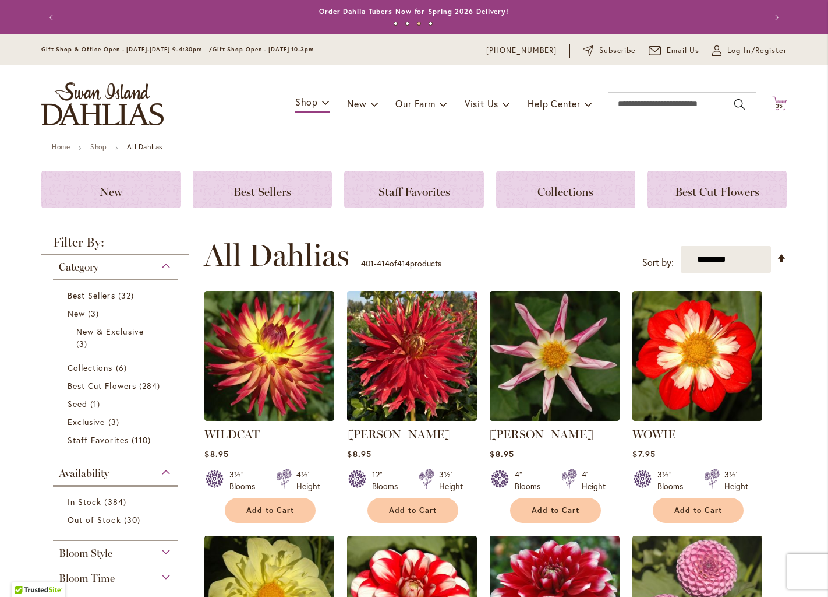
click at [784, 105] on span "35" at bounding box center [780, 106] width 8 height 8
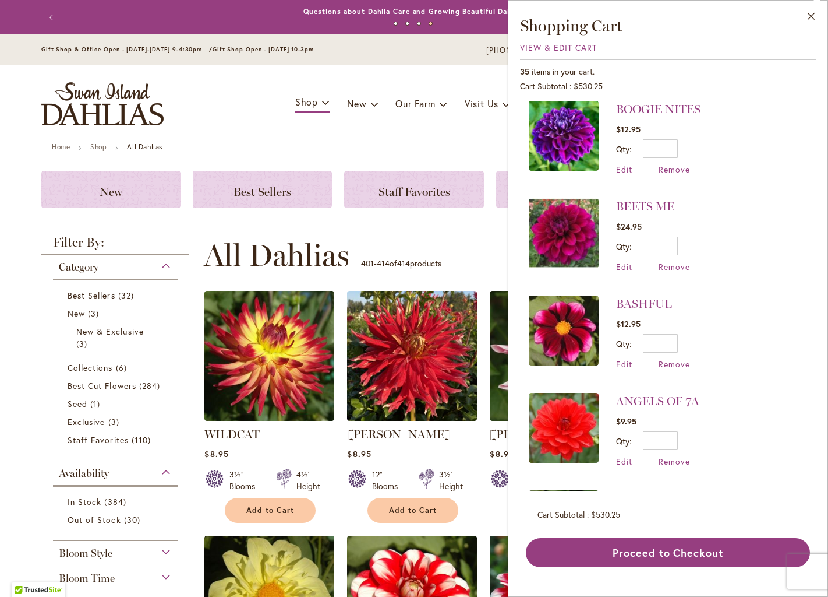
scroll to position [2971, 0]
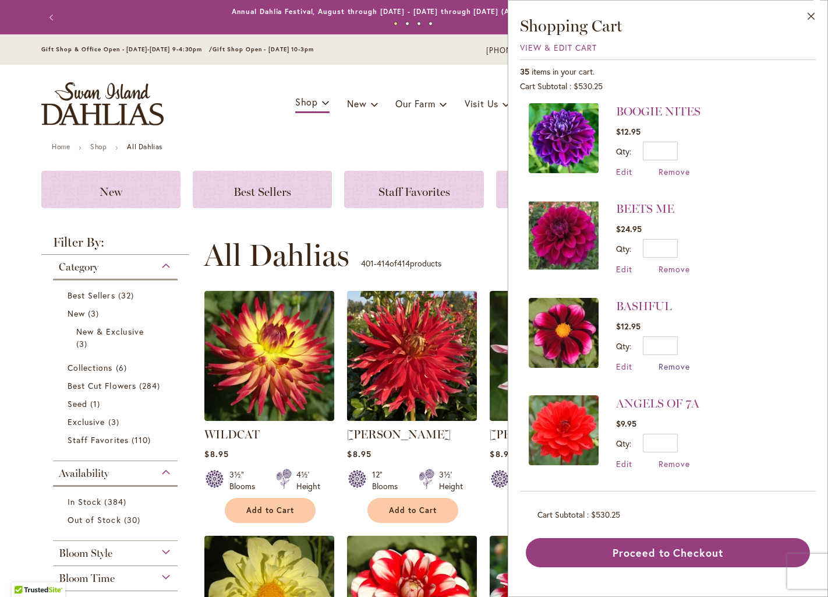
click at [680, 361] on span "Remove" at bounding box center [674, 366] width 31 height 11
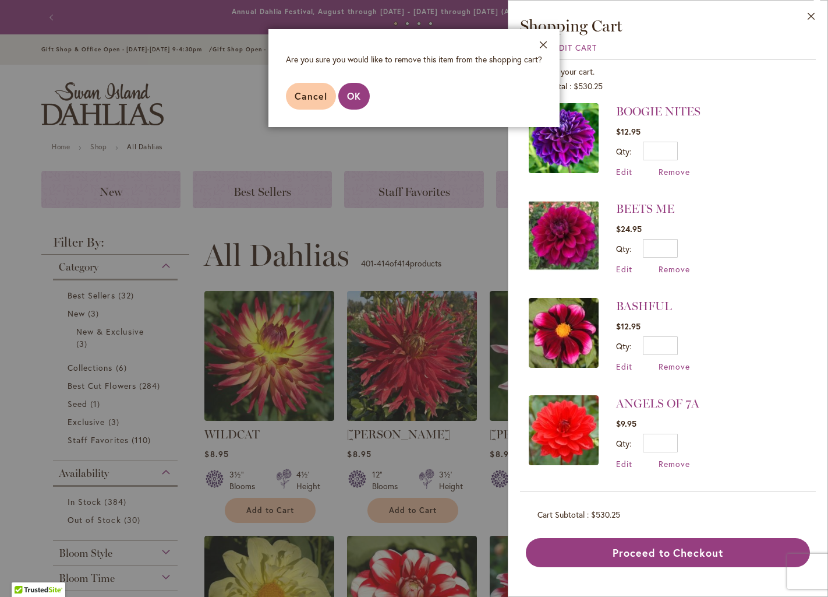
click at [354, 97] on span "OK" at bounding box center [354, 96] width 14 height 12
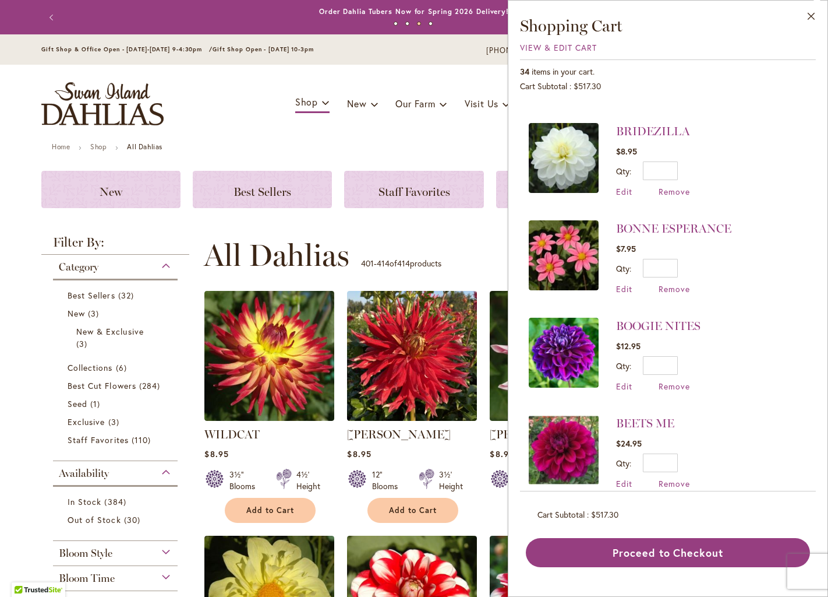
scroll to position [2756, 0]
click at [668, 381] on span "Remove" at bounding box center [674, 386] width 31 height 11
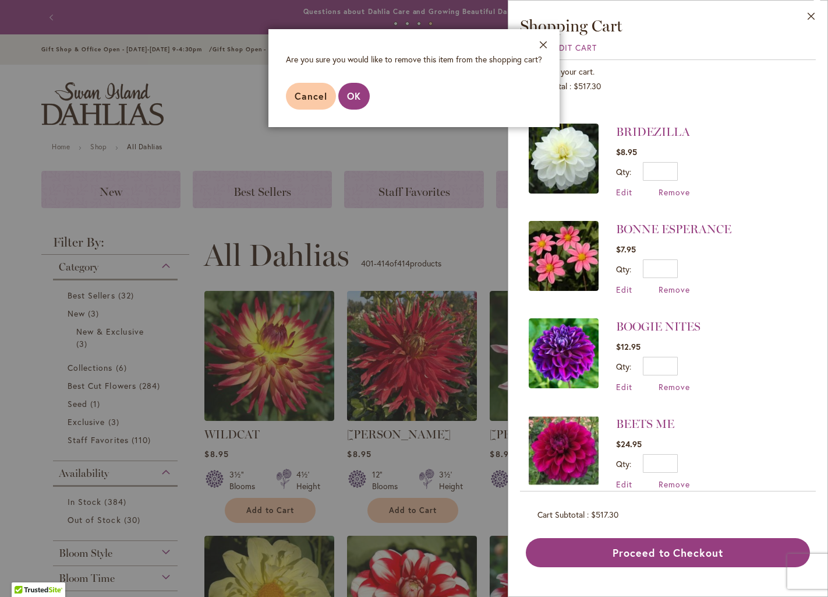
click at [355, 97] on span "OK" at bounding box center [354, 96] width 14 height 12
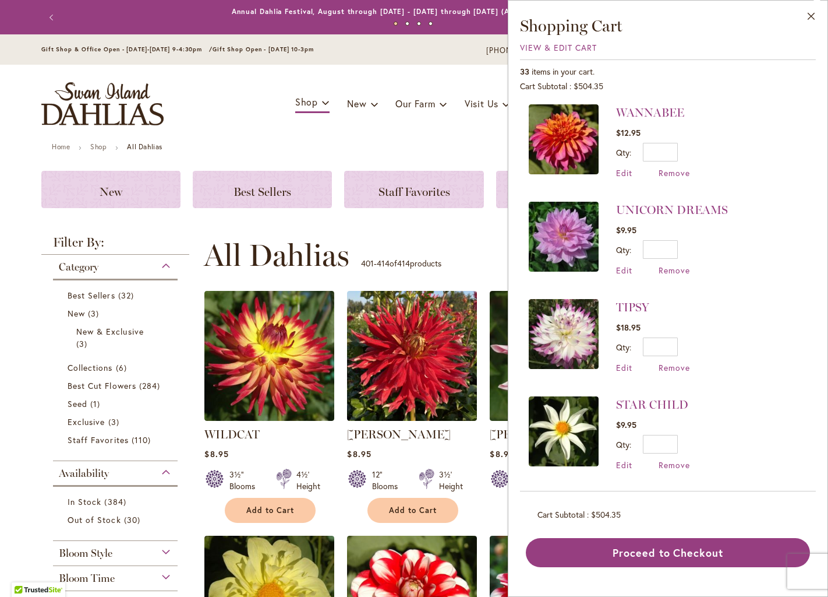
scroll to position [106, 0]
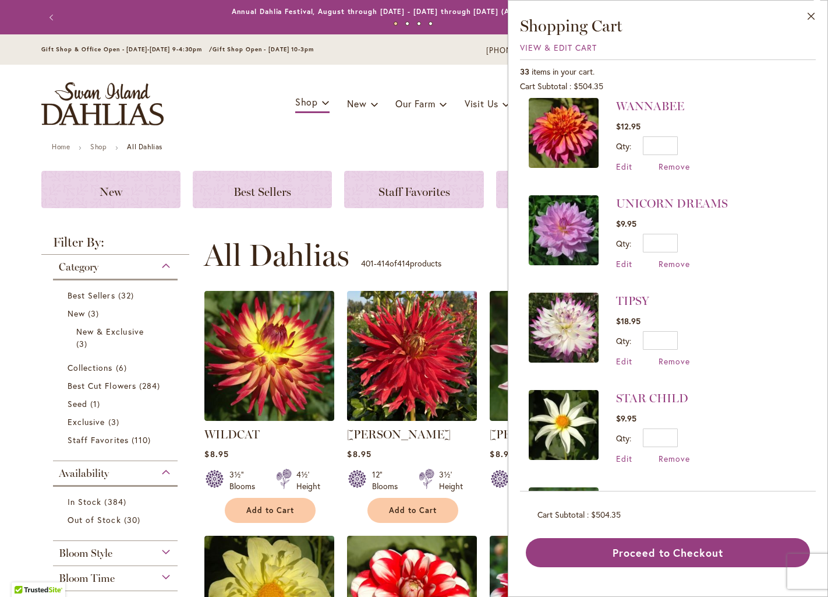
click at [561, 222] on img at bounding box center [564, 230] width 70 height 70
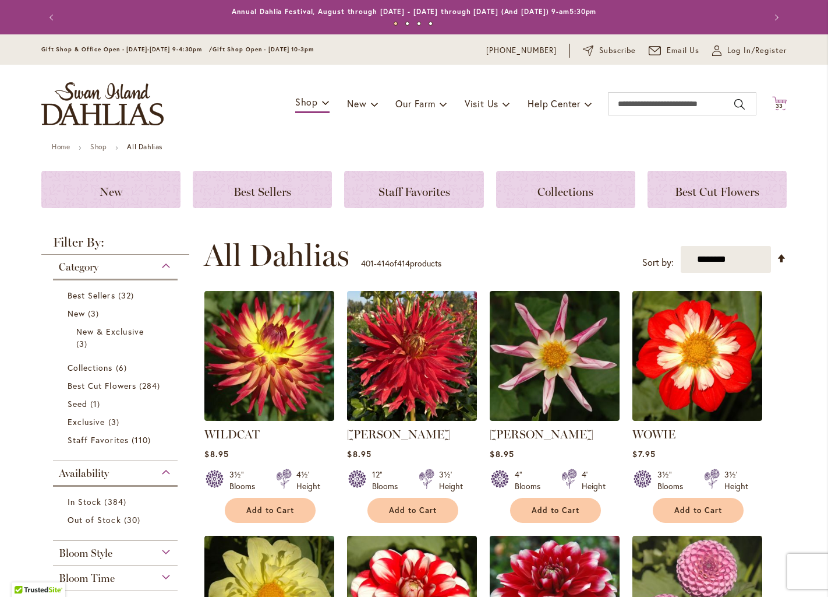
click at [777, 104] on span "33" at bounding box center [780, 106] width 8 height 8
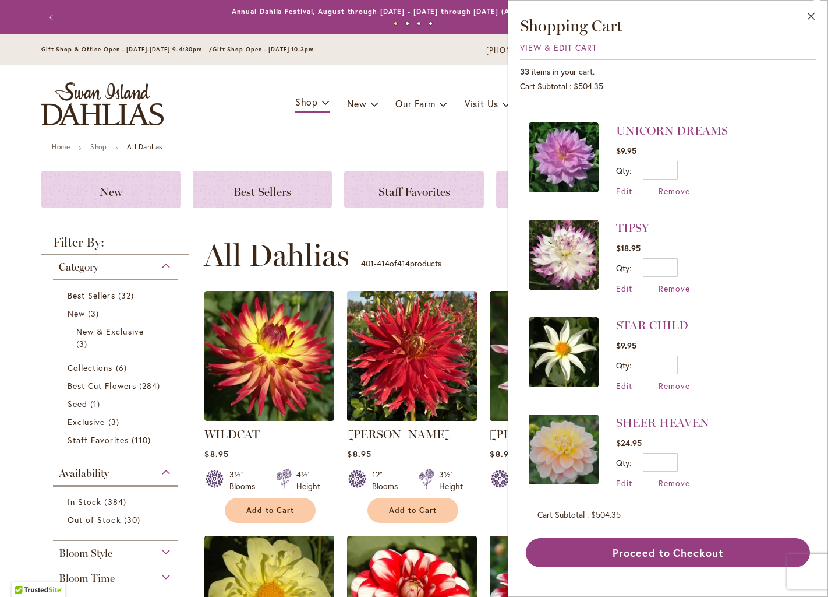
scroll to position [179, 0]
click at [680, 286] on span "Remove" at bounding box center [674, 287] width 31 height 11
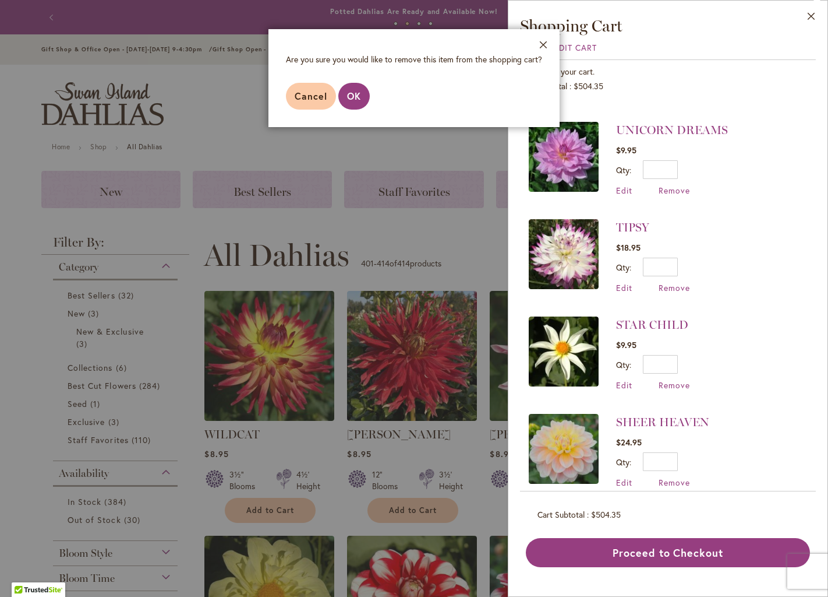
click at [361, 97] on button "OK" at bounding box center [353, 96] width 31 height 27
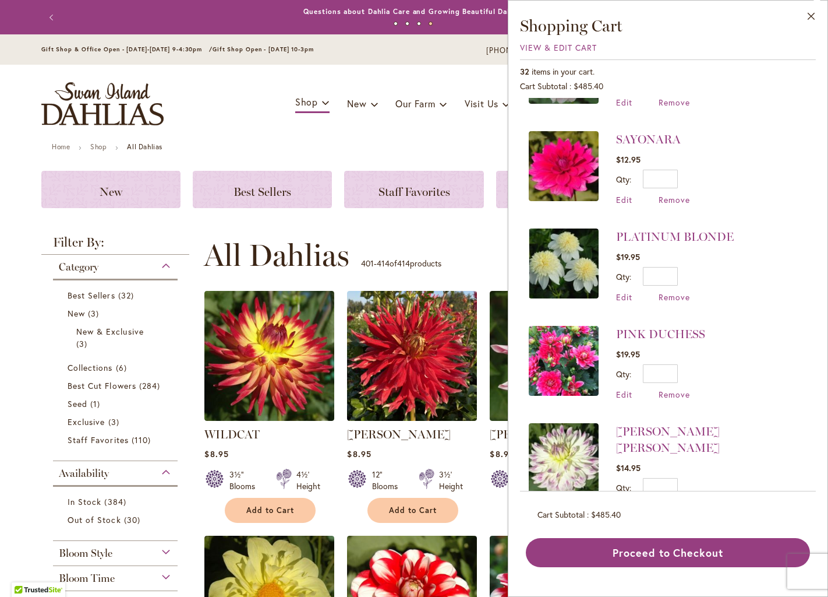
scroll to position [464, 0]
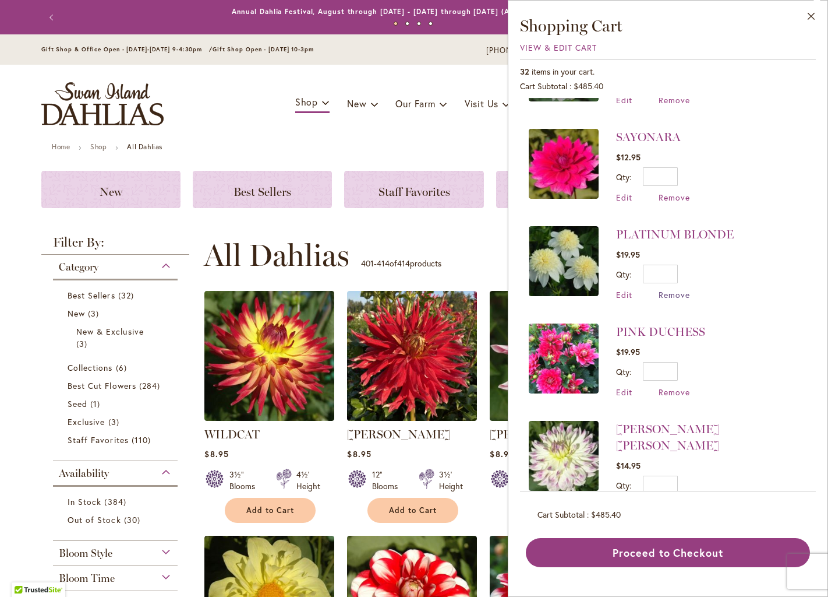
click at [673, 292] on span "Remove" at bounding box center [674, 294] width 31 height 11
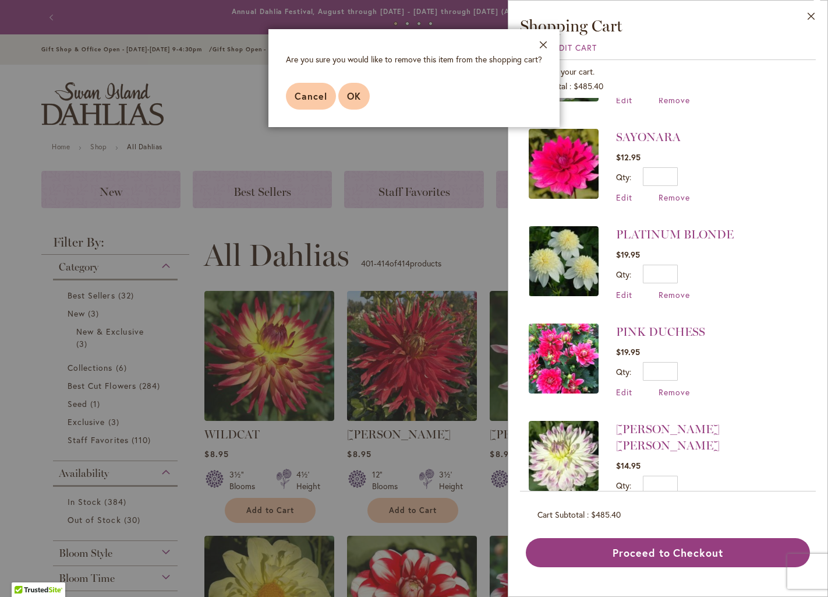
click at [358, 97] on span "OK" at bounding box center [354, 96] width 14 height 12
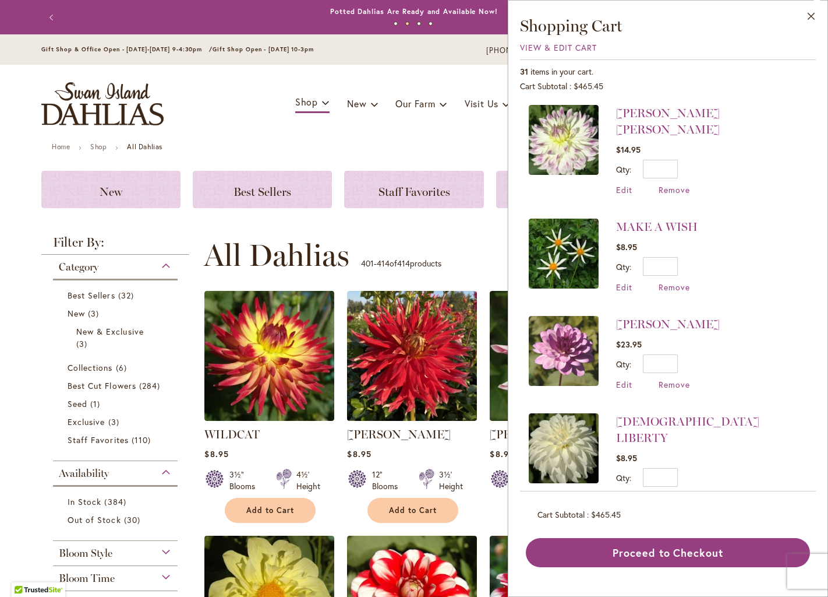
scroll to position [691, 0]
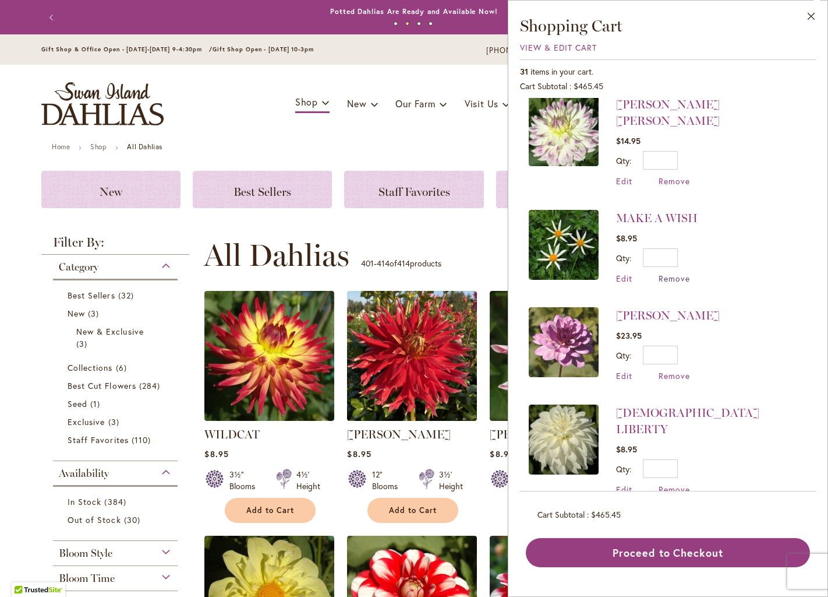
click at [668, 273] on span "Remove" at bounding box center [674, 278] width 31 height 11
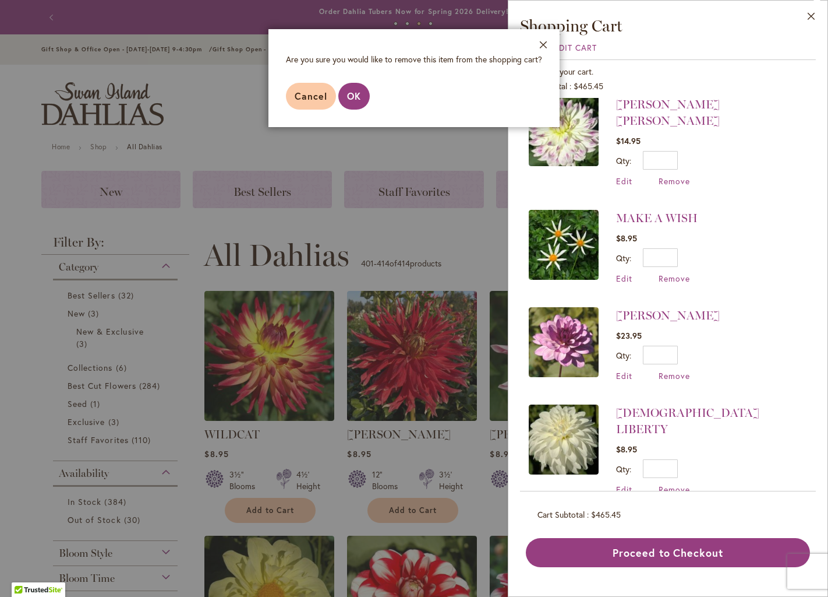
click at [351, 98] on span "OK" at bounding box center [354, 96] width 14 height 12
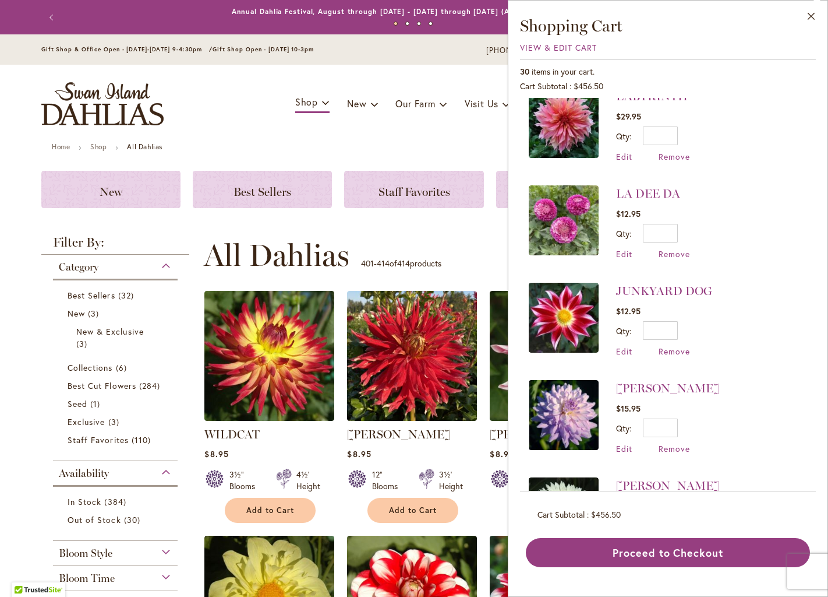
scroll to position [1038, 0]
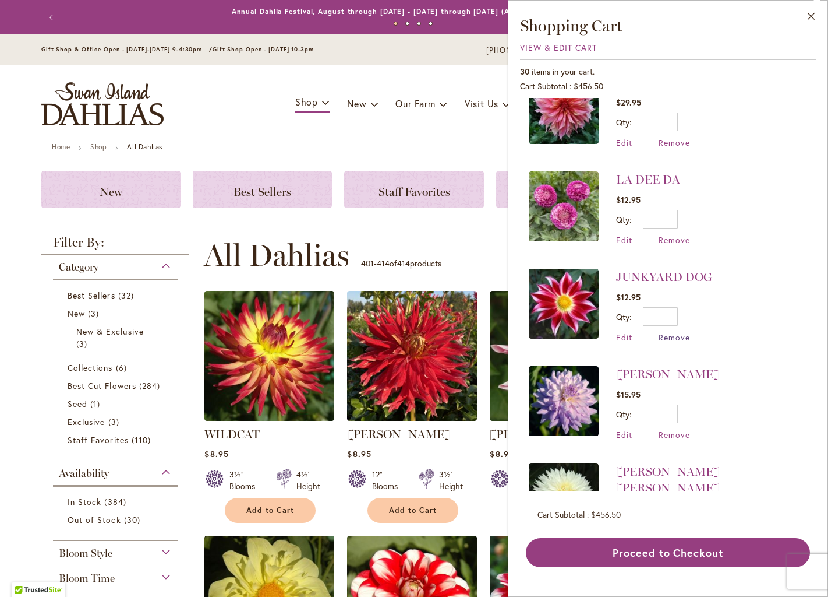
click at [681, 331] on span "Remove" at bounding box center [674, 336] width 31 height 11
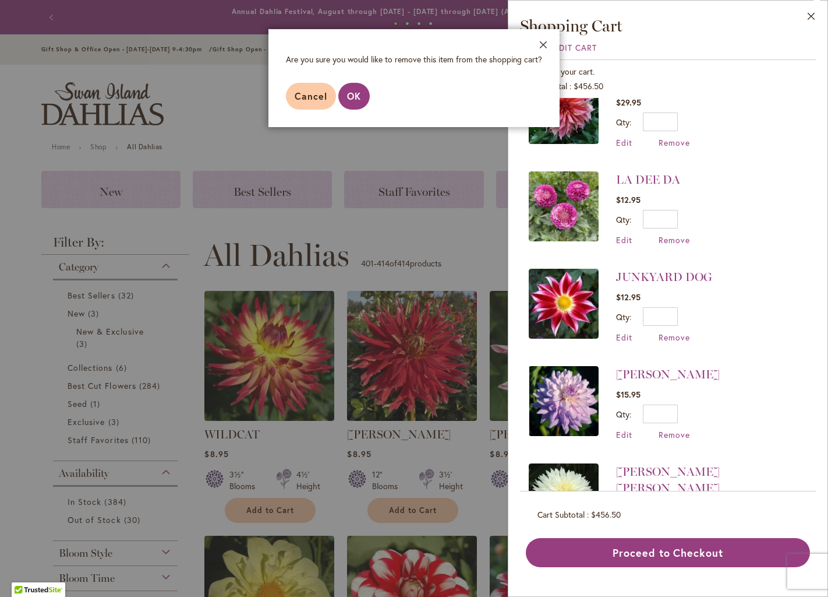
click at [354, 96] on span "OK" at bounding box center [354, 96] width 14 height 12
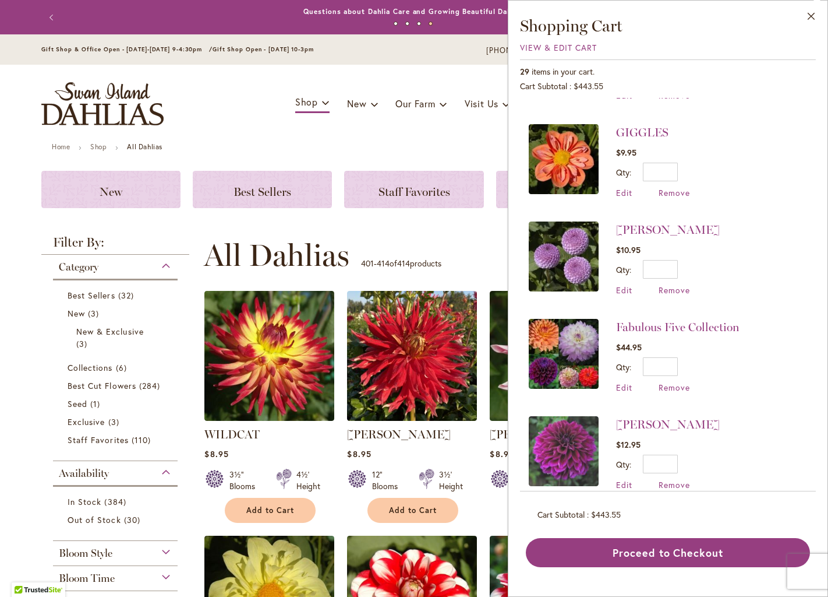
scroll to position [1631, 0]
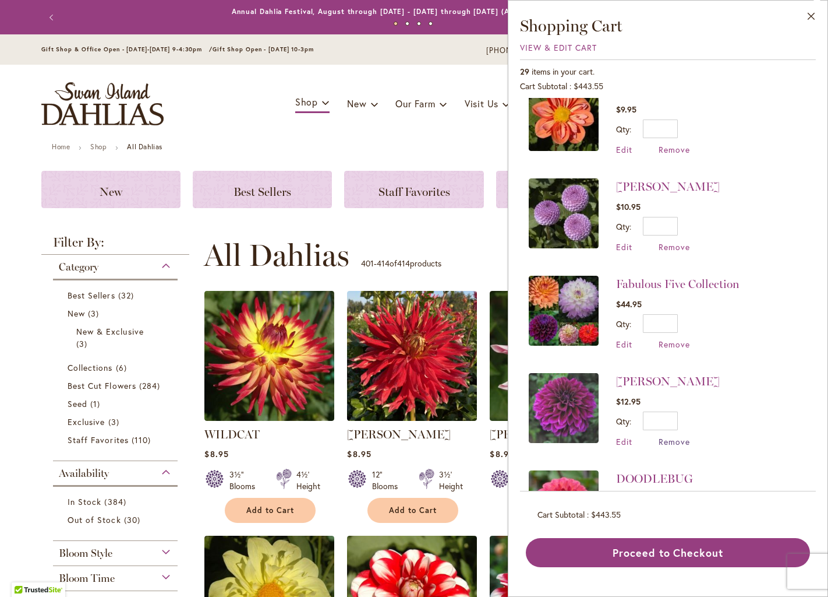
click at [672, 436] on span "Remove" at bounding box center [674, 441] width 31 height 11
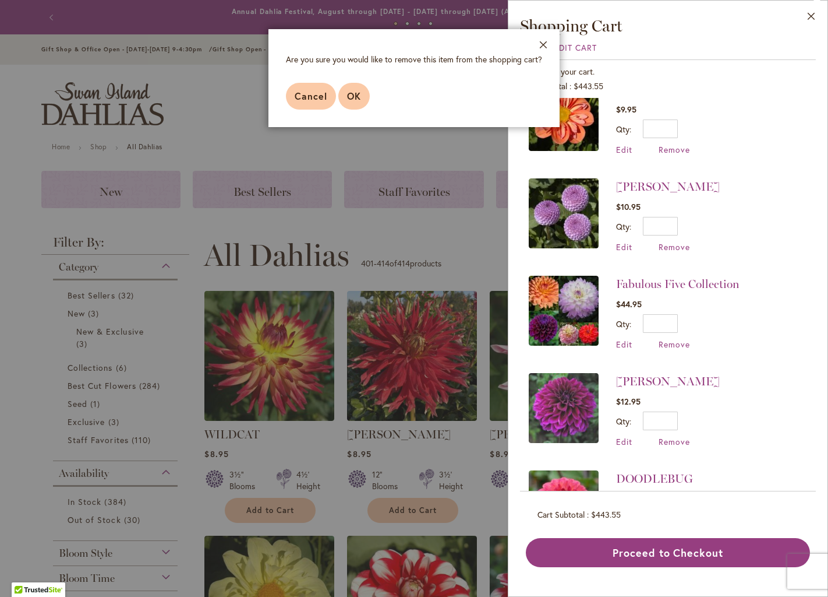
click at [358, 90] on span "OK" at bounding box center [354, 96] width 14 height 12
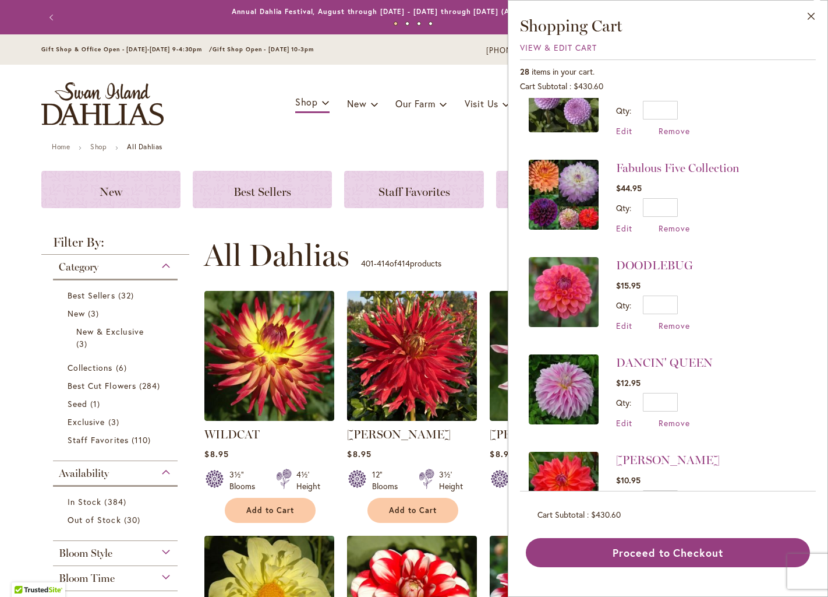
scroll to position [1714, 0]
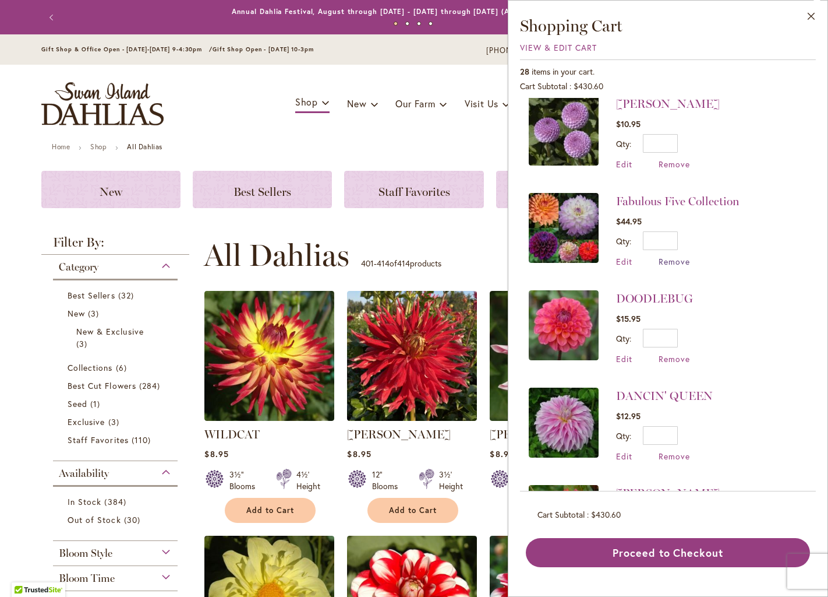
click at [679, 256] on span "Remove" at bounding box center [674, 261] width 31 height 11
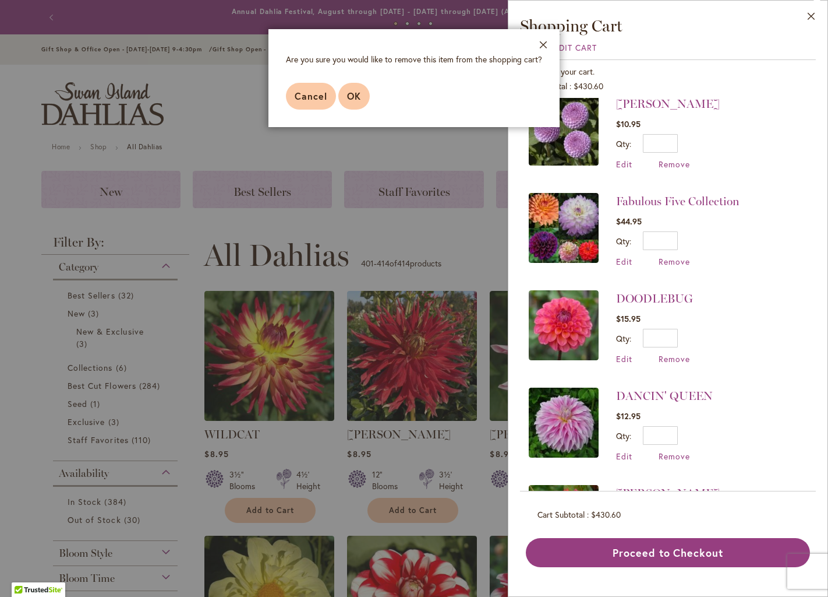
click at [357, 84] on button "OK" at bounding box center [353, 96] width 31 height 27
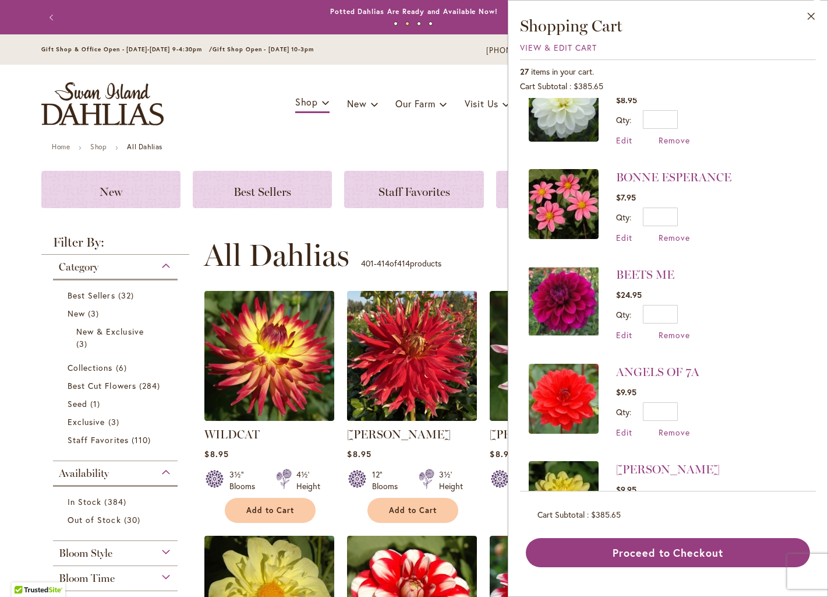
scroll to position [2219, 0]
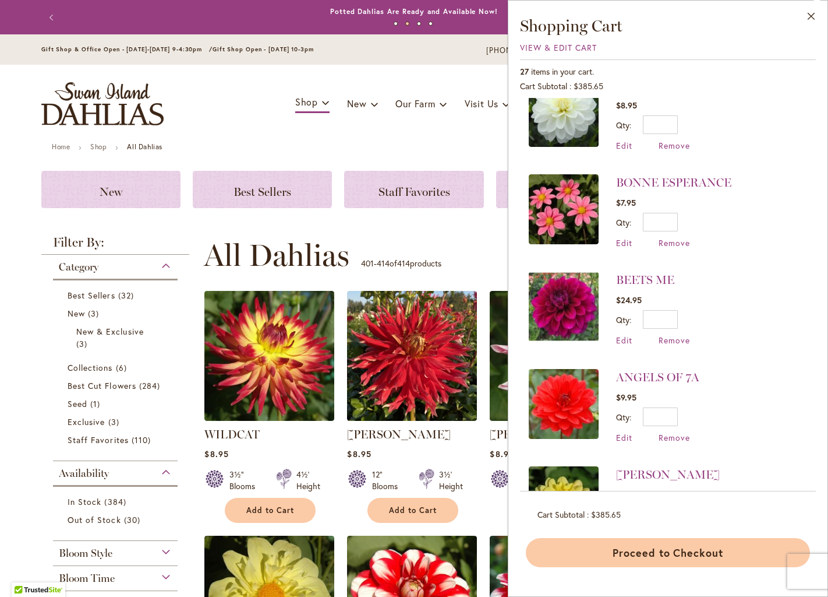
click at [644, 550] on button "Proceed to Checkout" at bounding box center [668, 552] width 284 height 29
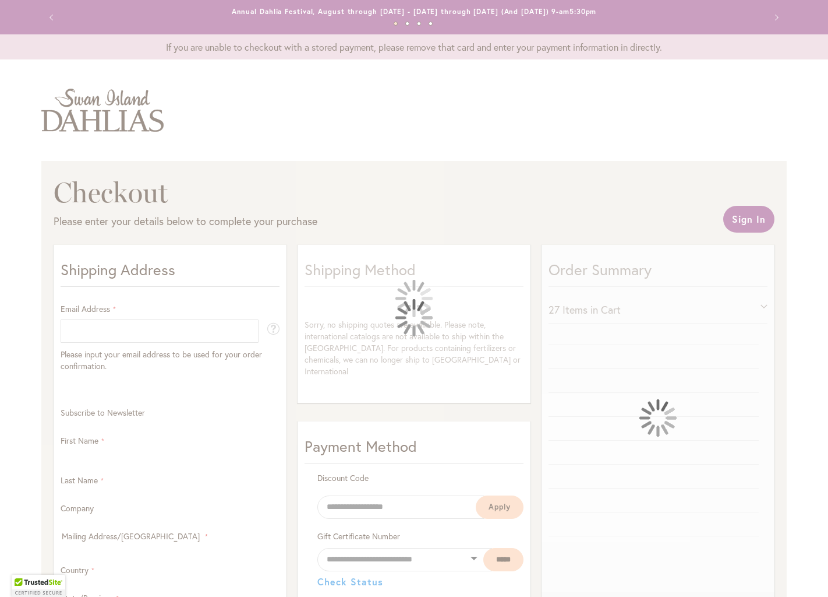
select select "**"
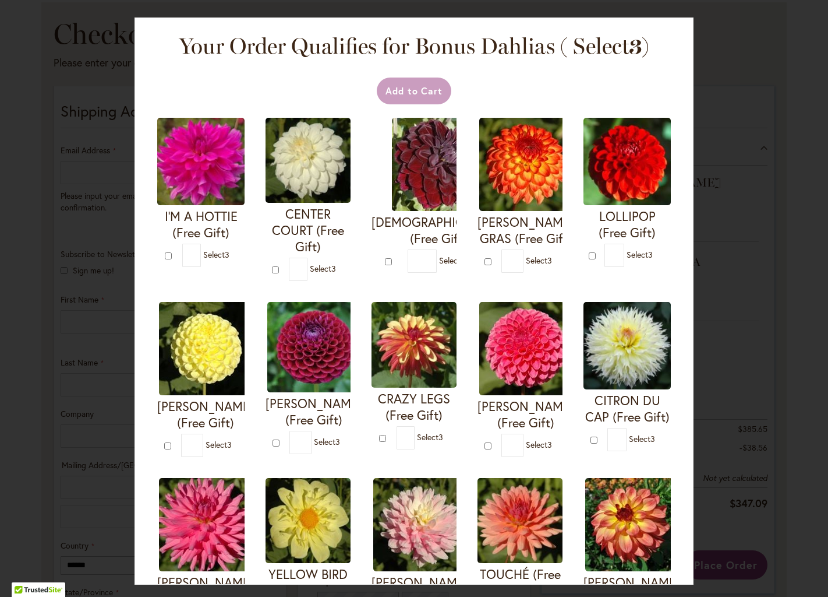
scroll to position [194, 0]
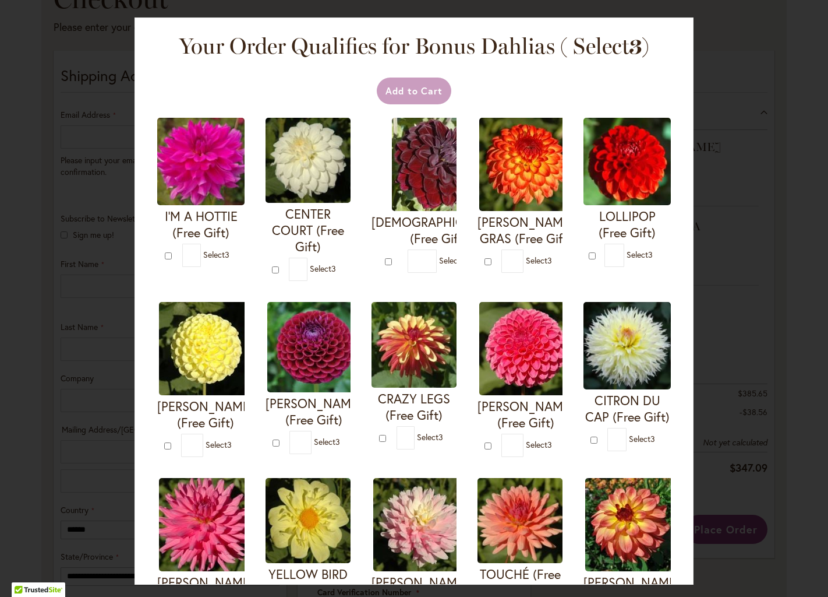
click at [719, 50] on div "Your Order Qualifies for Bonus Dahlias ( Select 3 ) Add to Cart I'M A HOTTIE (F…" at bounding box center [414, 298] width 828 height 597
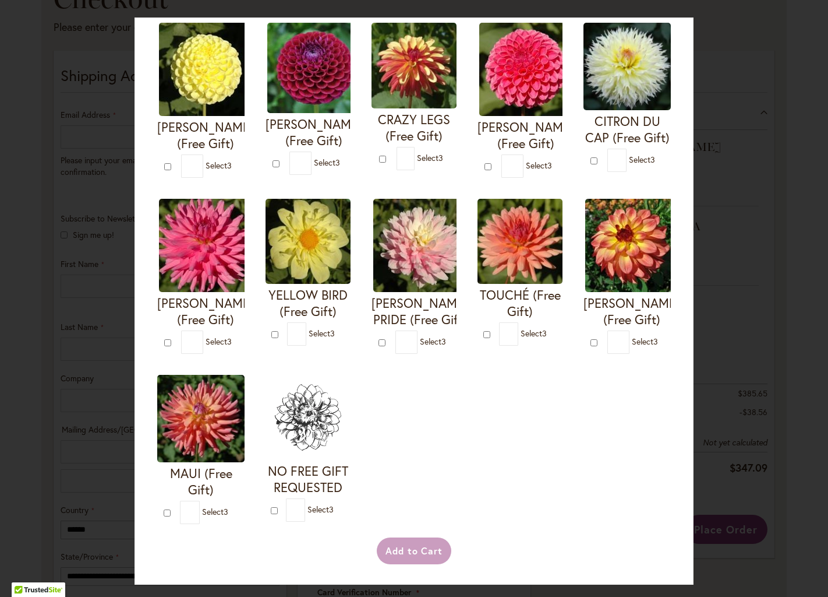
scroll to position [294, 0]
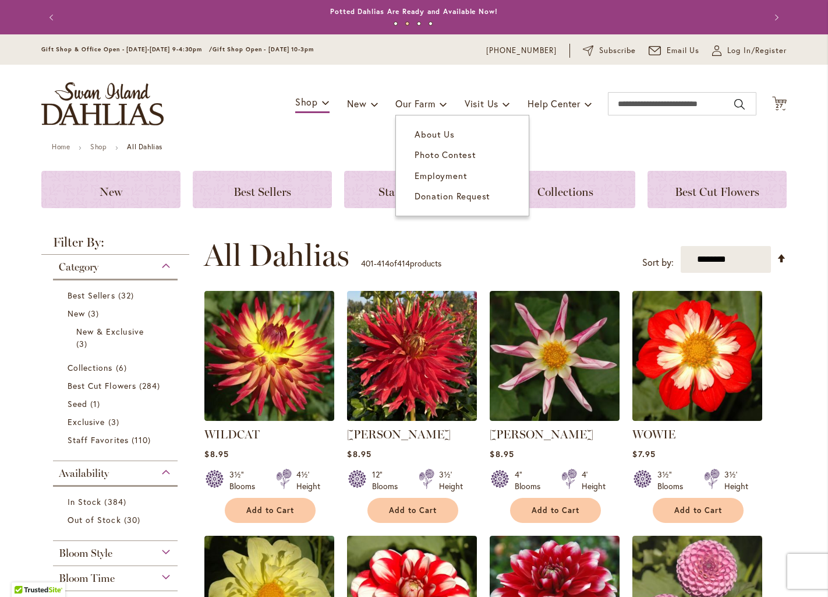
click at [421, 126] on link "About Us" at bounding box center [462, 134] width 133 height 20
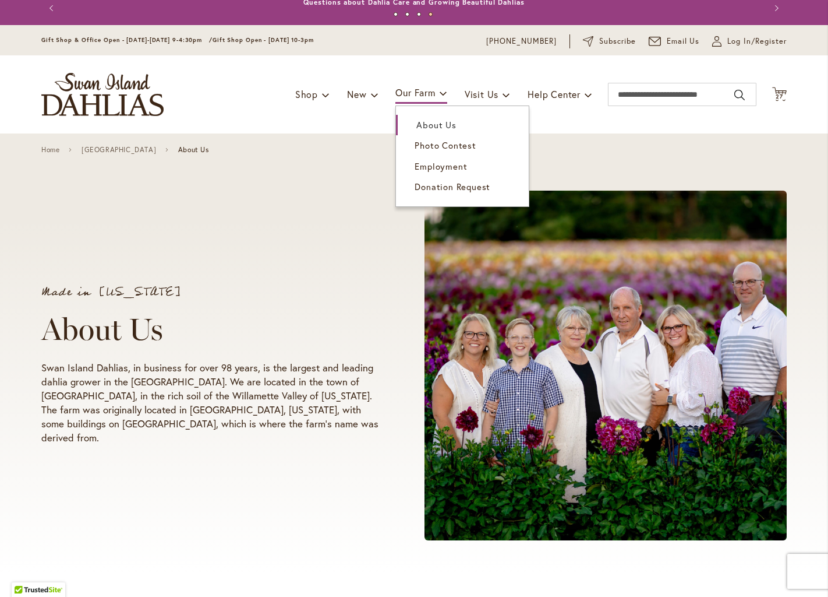
scroll to position [11, 0]
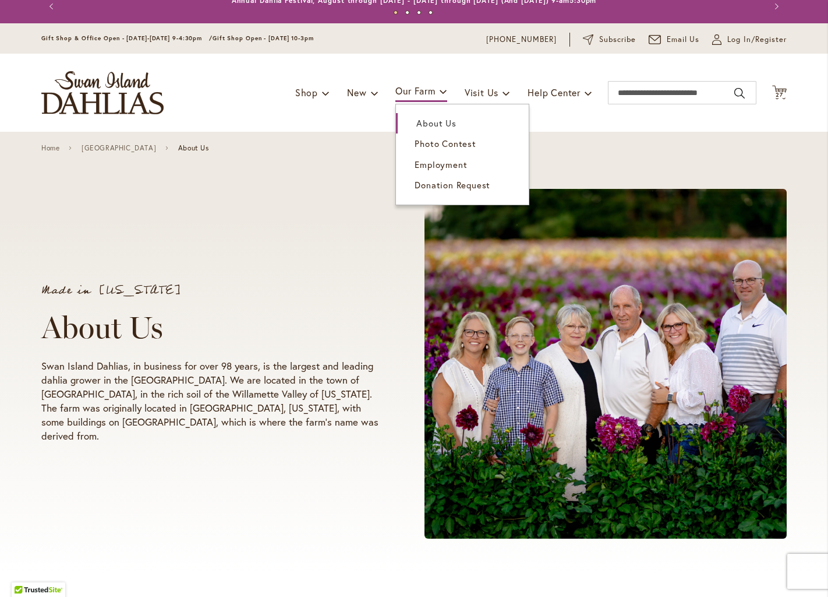
click at [436, 165] on span "Employment" at bounding box center [441, 164] width 52 height 12
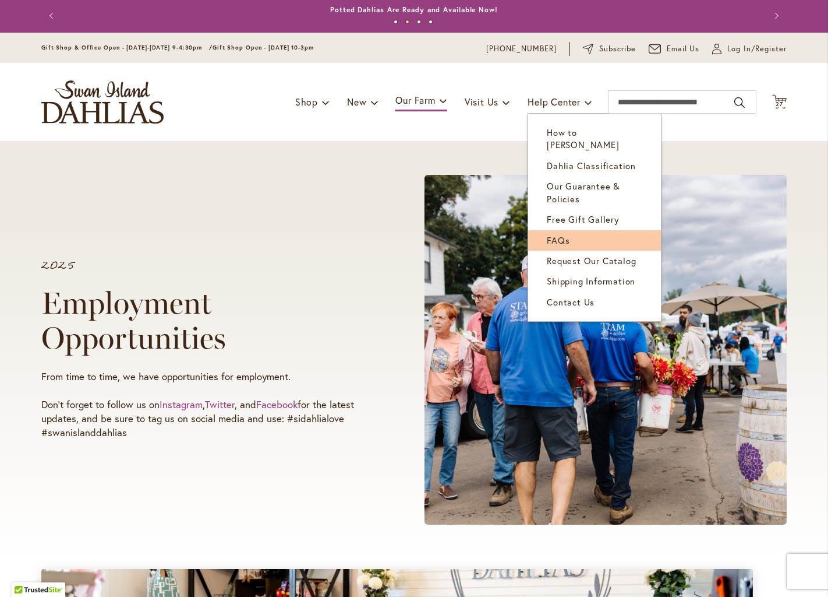
scroll to position [4, 0]
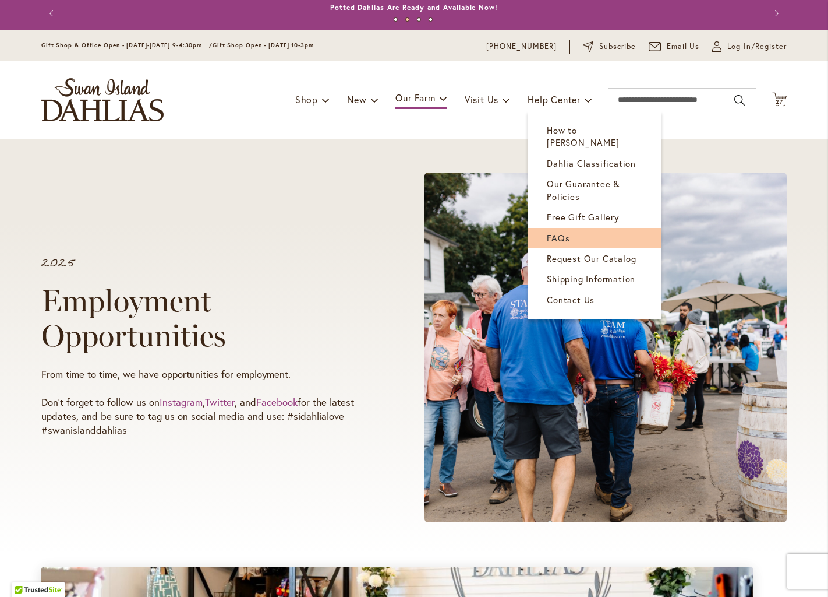
click at [564, 232] on span "FAQs" at bounding box center [558, 238] width 23 height 12
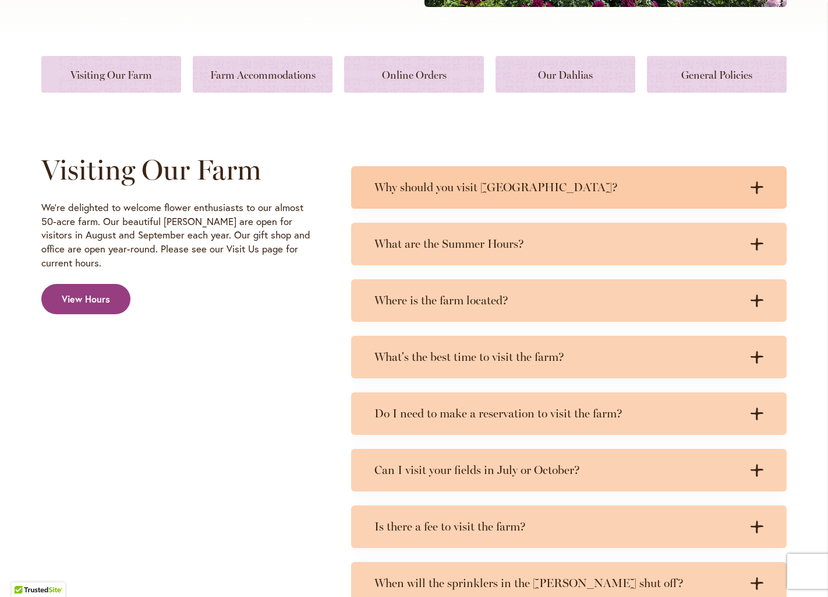
scroll to position [433, 0]
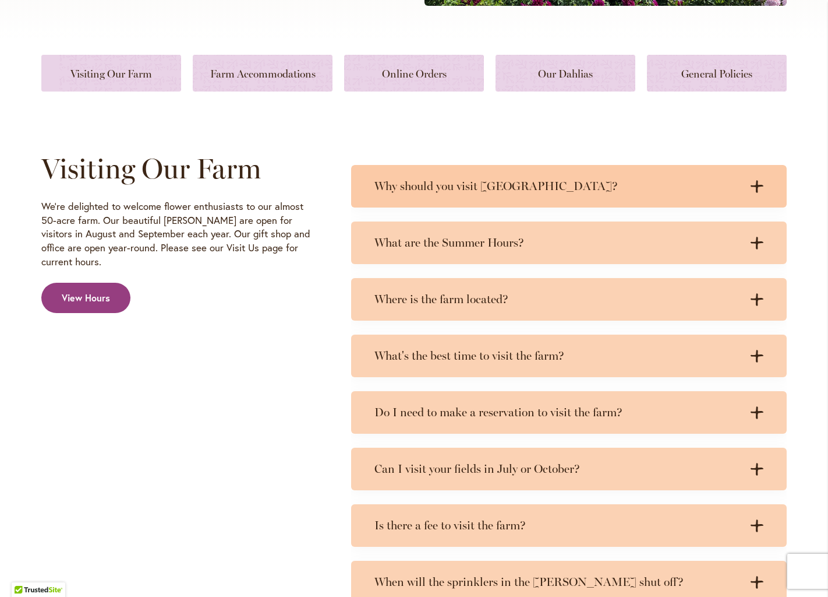
click at [464, 181] on h3 "Why should you visit [GEOGRAPHIC_DATA]?" at bounding box center [558, 186] width 366 height 15
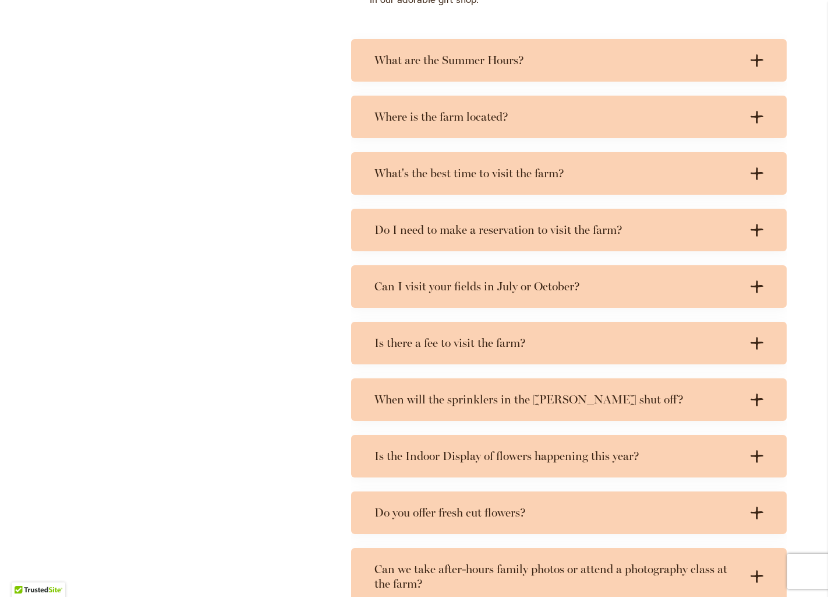
scroll to position [767, 0]
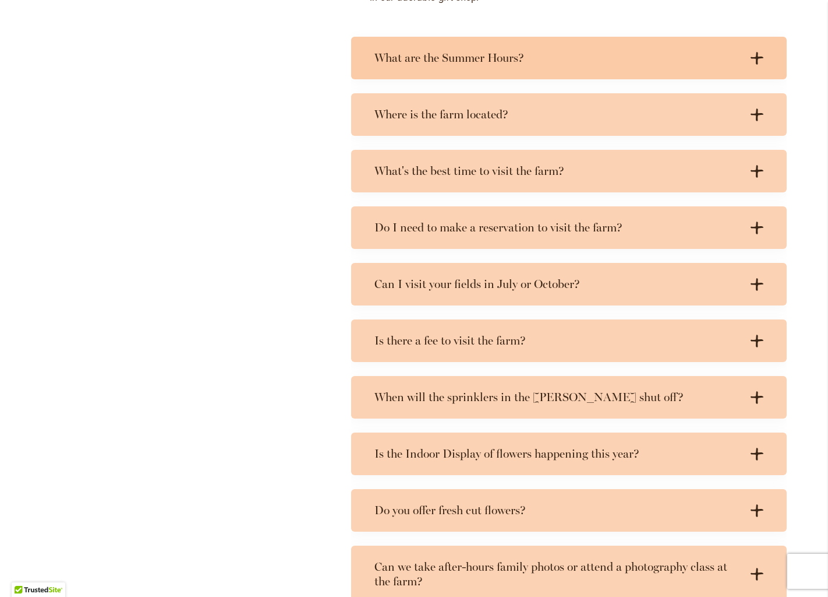
click at [463, 51] on h3 "What are the Summer Hours?" at bounding box center [558, 58] width 366 height 15
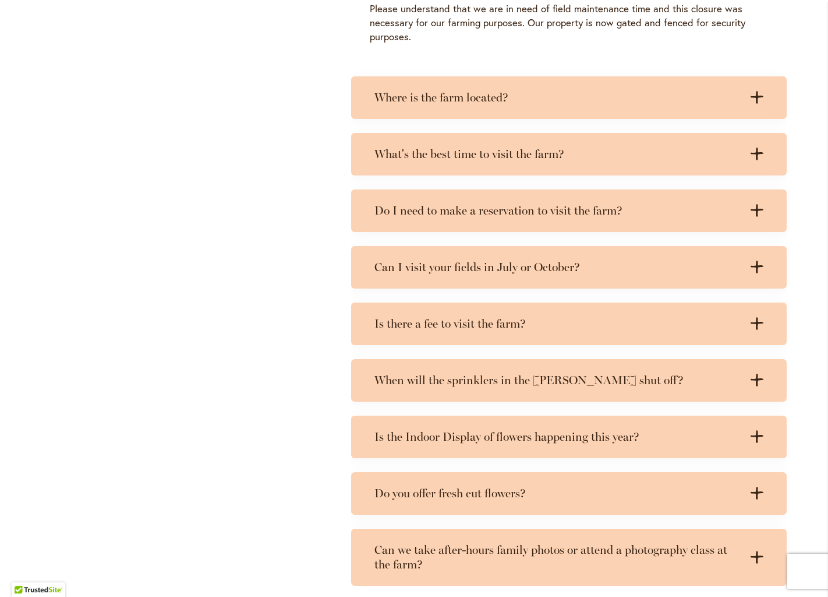
scroll to position [982, 0]
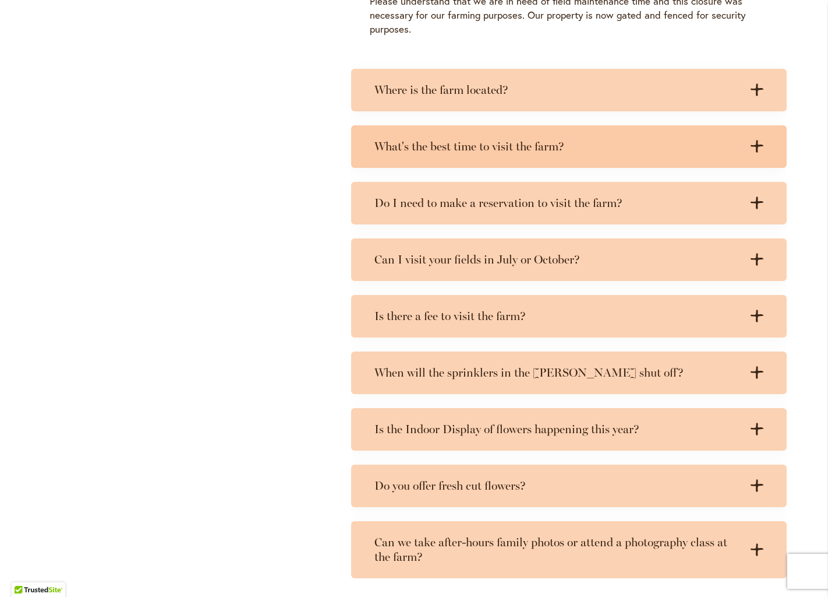
click at [454, 136] on div "What's the best time to visit the farm? .cls-1 { fill: #3c2616; stroke-width: 0…" at bounding box center [569, 146] width 436 height 43
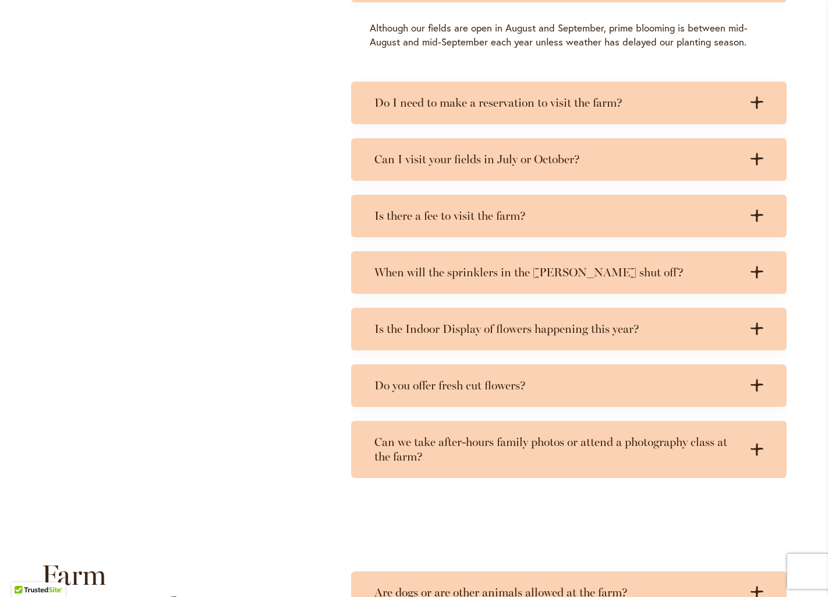
scroll to position [1149, 0]
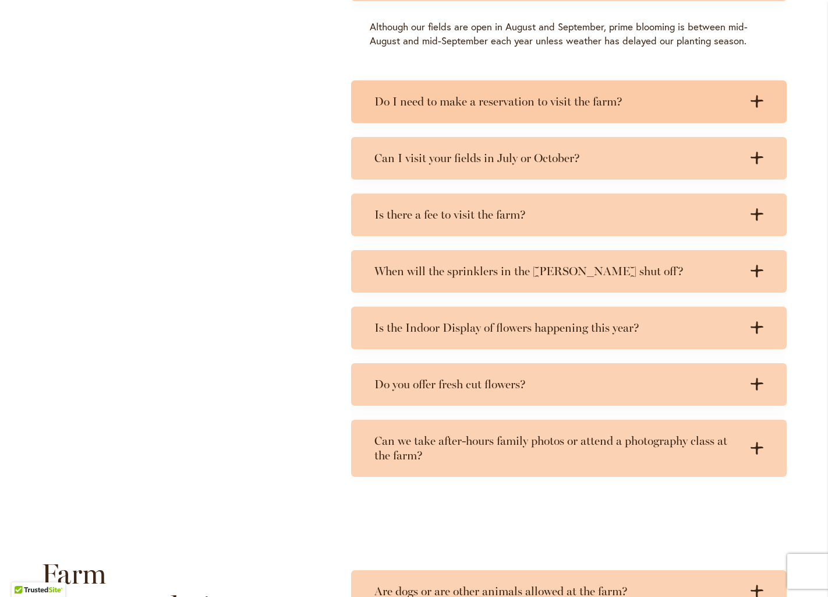
click at [429, 109] on h3 "Do I need to make a reservation to visit the farm?" at bounding box center [558, 101] width 366 height 15
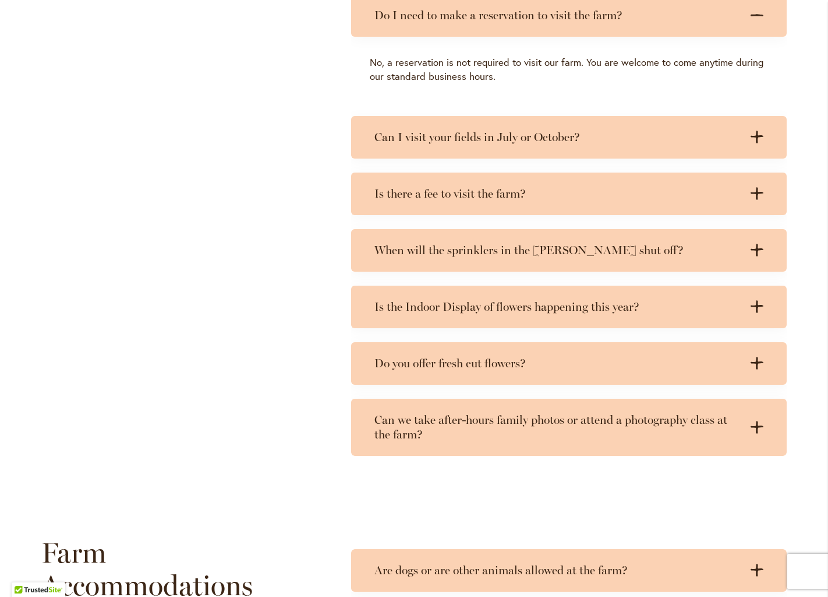
scroll to position [1236, 0]
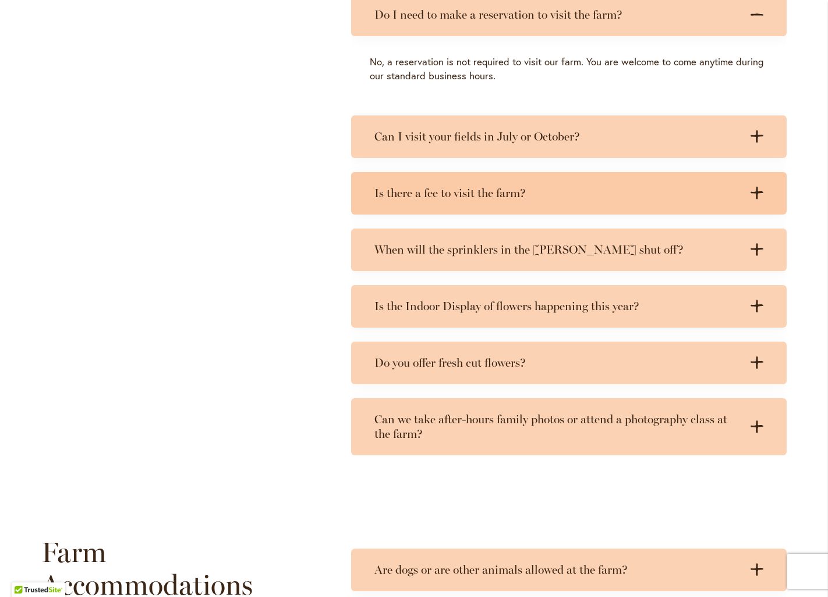
click at [421, 182] on div "Is there a fee to visit the farm? .cls-1 { fill: #3c2616; stroke-width: 0px; } …" at bounding box center [569, 193] width 436 height 43
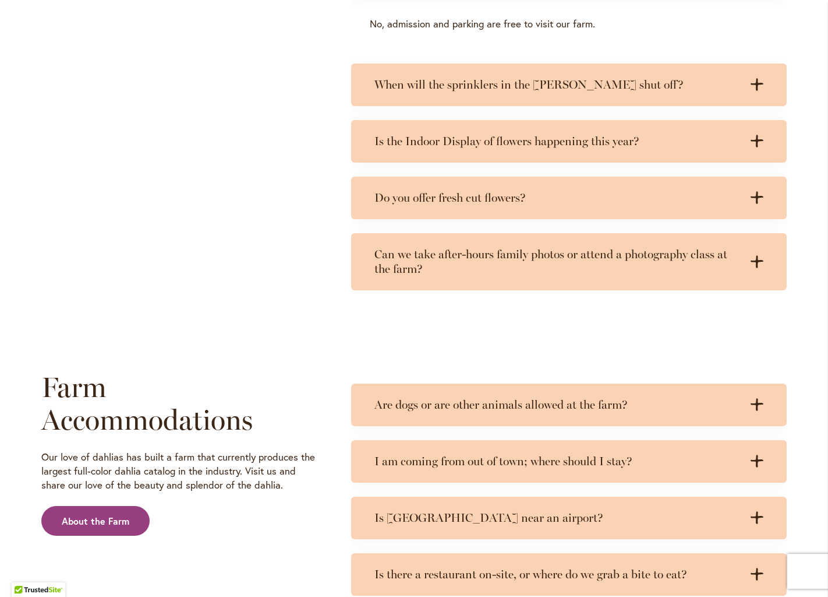
scroll to position [1488, 0]
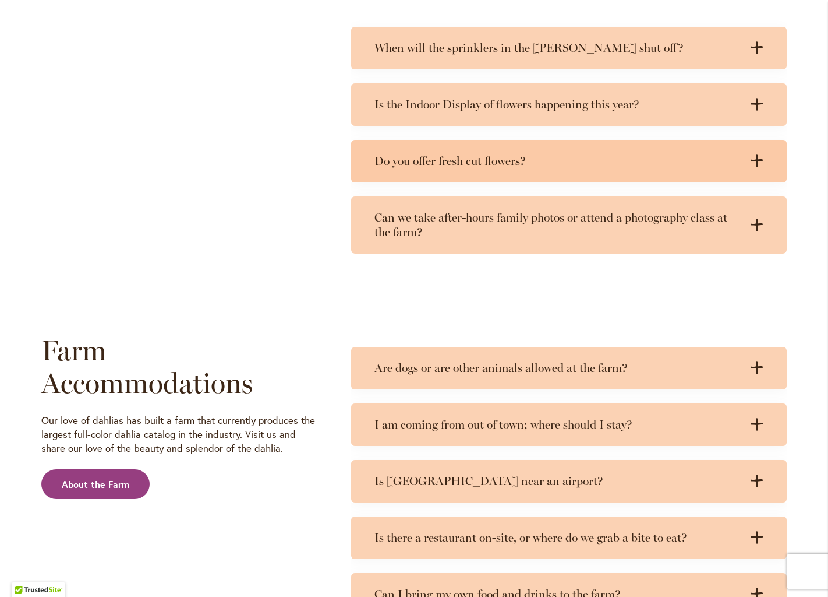
click at [417, 168] on h3 "Do you offer fresh cut flowers?" at bounding box center [558, 161] width 366 height 15
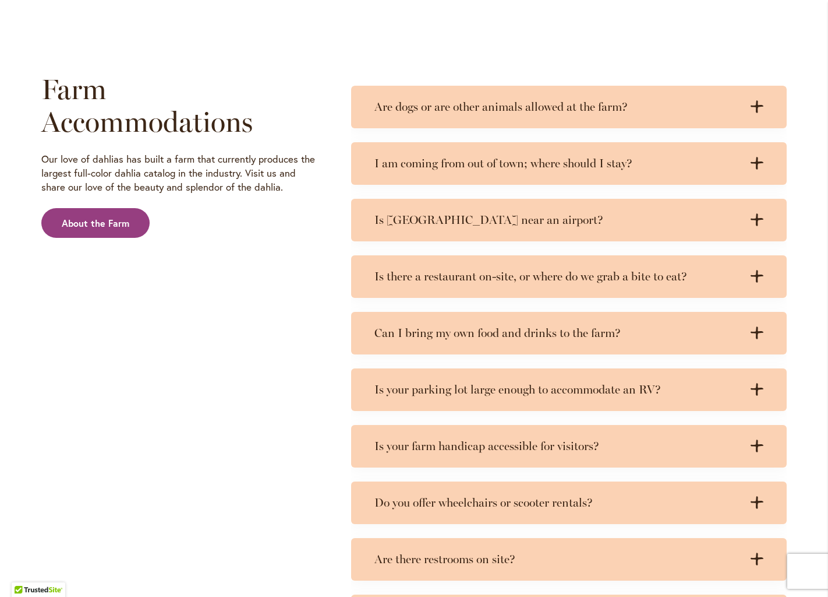
scroll to position [1887, 0]
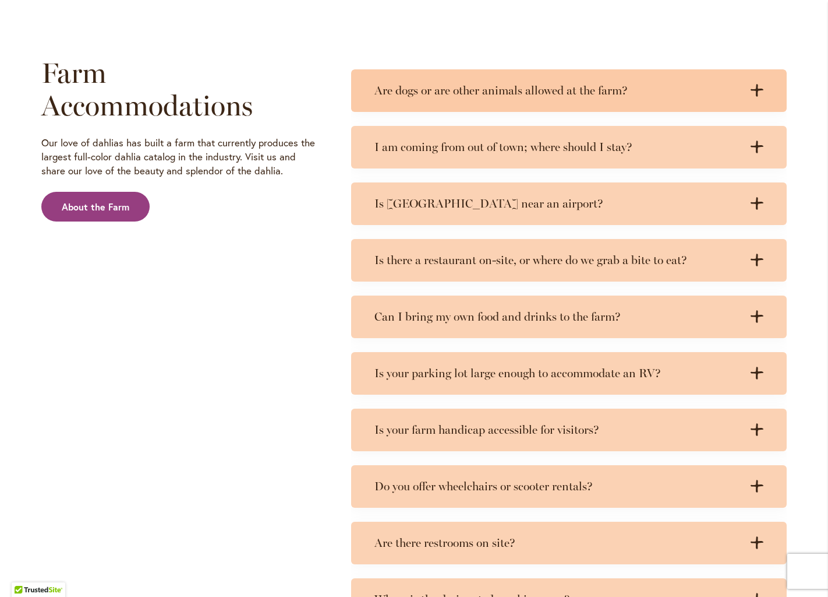
click at [416, 91] on h3 "Are dogs or are other animals allowed at the farm?" at bounding box center [558, 90] width 366 height 15
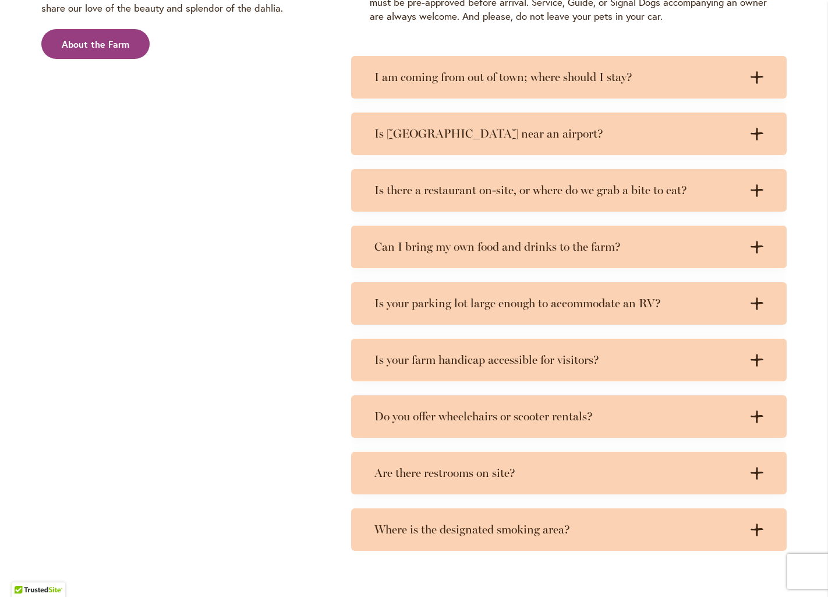
scroll to position [2050, 0]
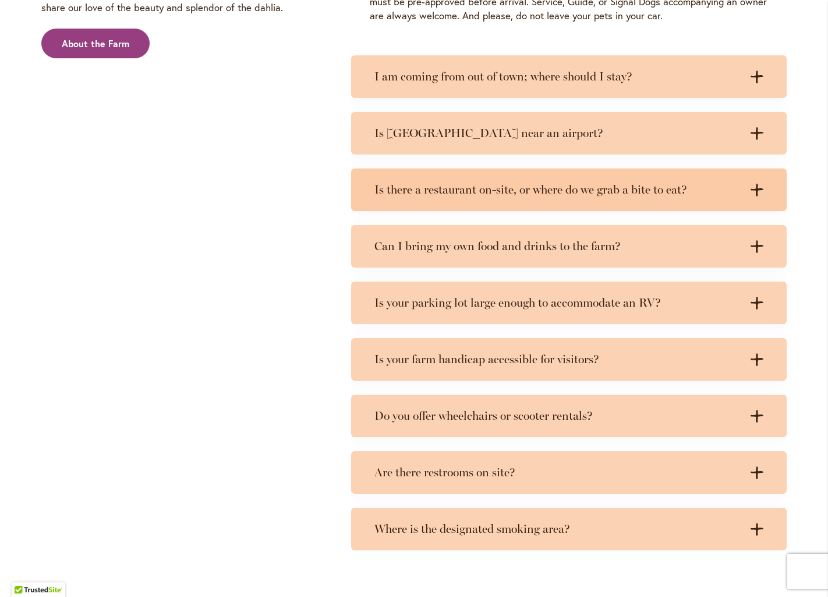
click at [472, 189] on h3 "Is there a restaurant on-site, or where do we grab a bite to eat?" at bounding box center [558, 189] width 366 height 15
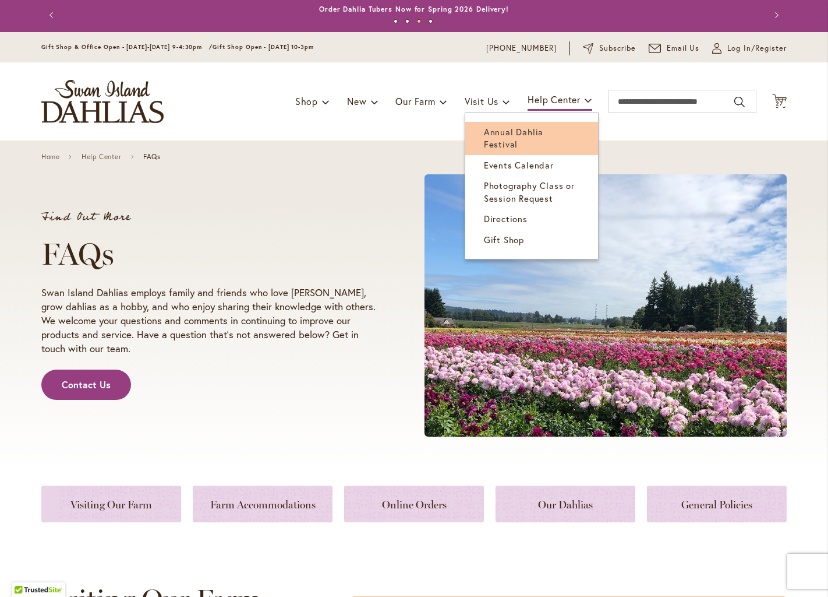
scroll to position [0, 1]
click at [484, 129] on span "Annual Dahlia Festival" at bounding box center [513, 138] width 59 height 24
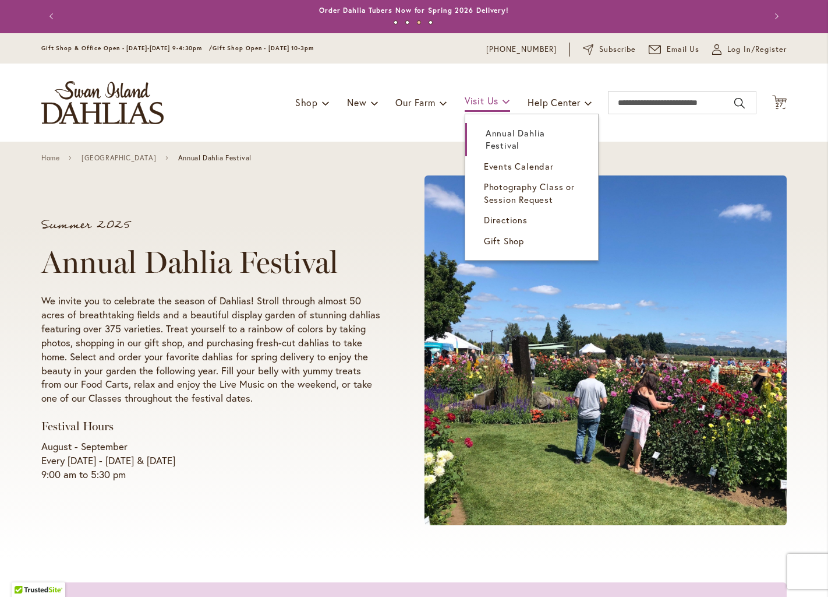
click at [489, 107] on link "Visit Us" at bounding box center [487, 101] width 45 height 20
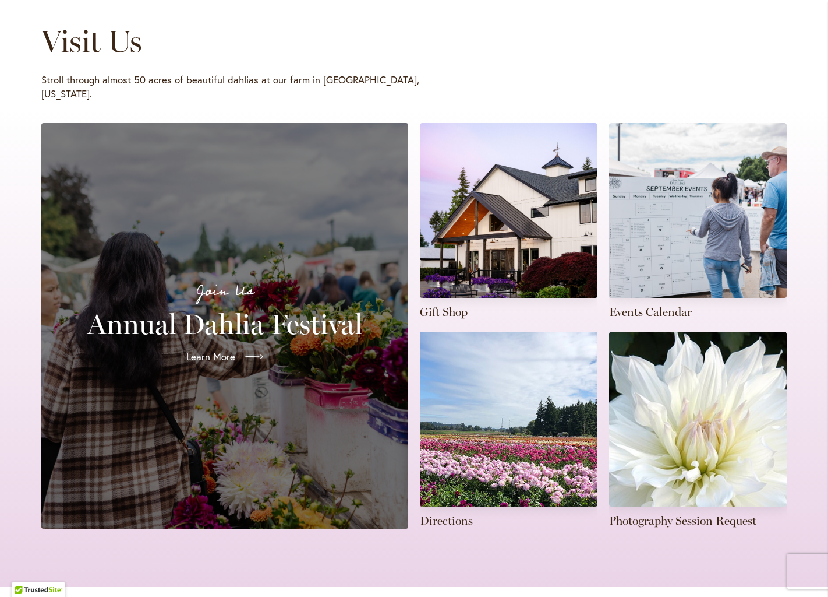
scroll to position [240, 0]
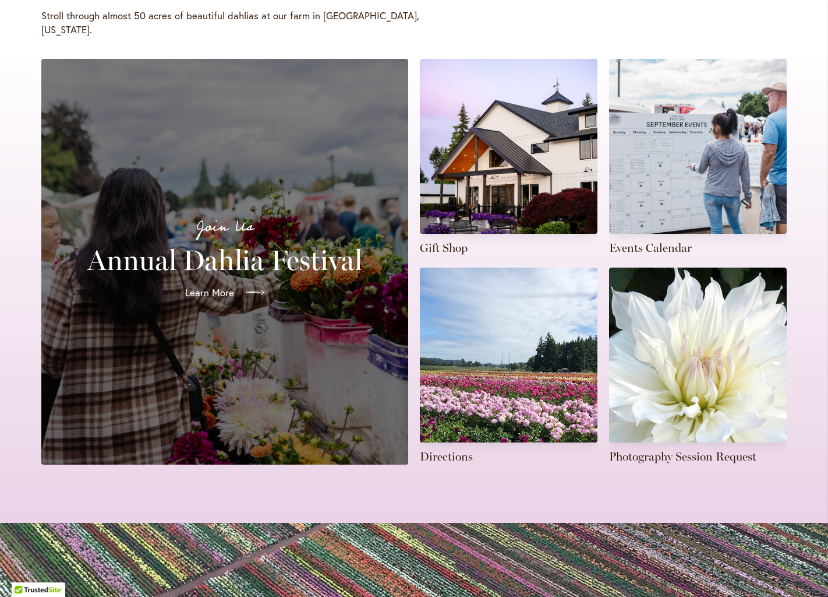
click at [223, 285] on span "Learn More" at bounding box center [209, 292] width 49 height 14
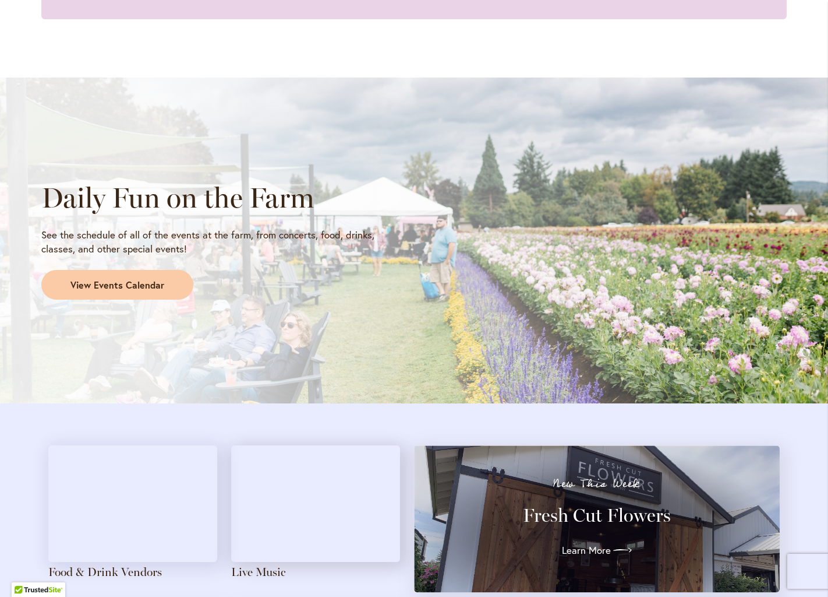
scroll to position [899, 0]
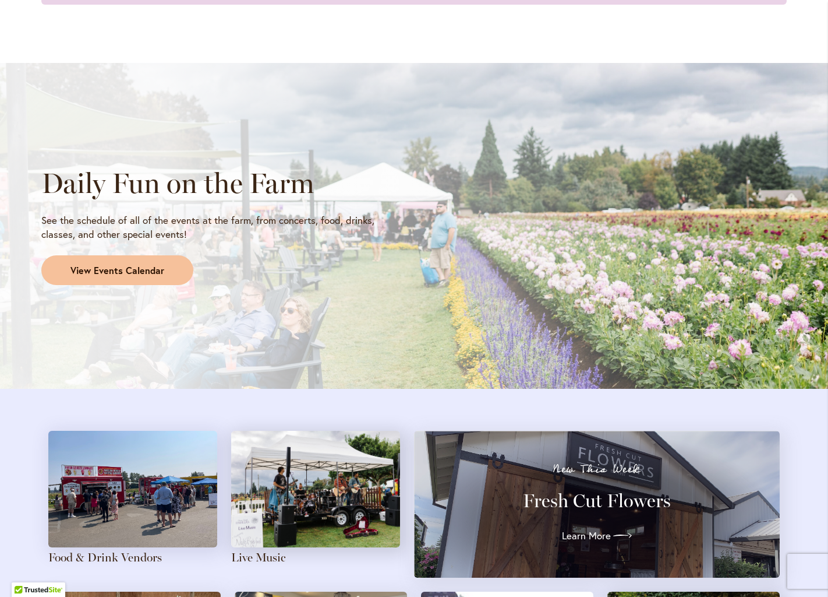
drag, startPoint x: 157, startPoint y: 265, endPoint x: 167, endPoint y: 262, distance: 10.5
click at [157, 265] on span "View Events Calendar" at bounding box center [117, 270] width 94 height 13
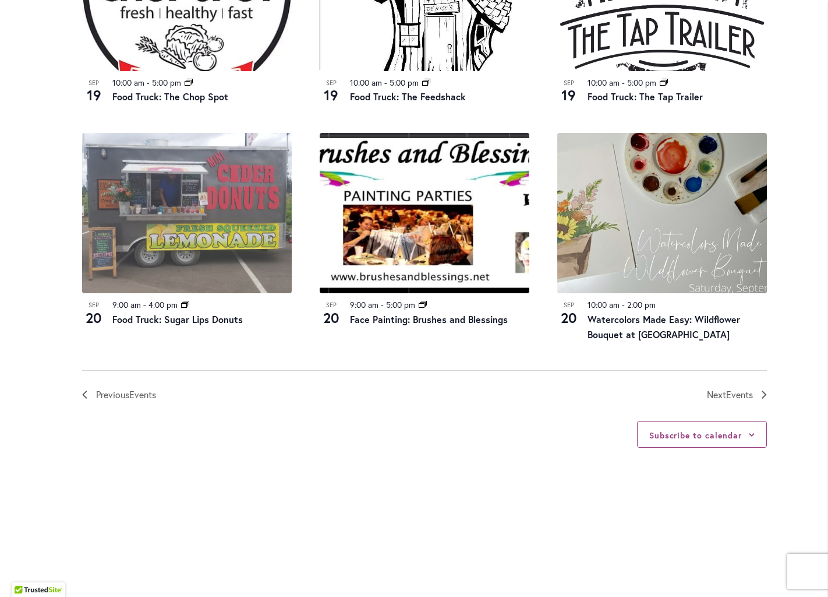
scroll to position [1192, 0]
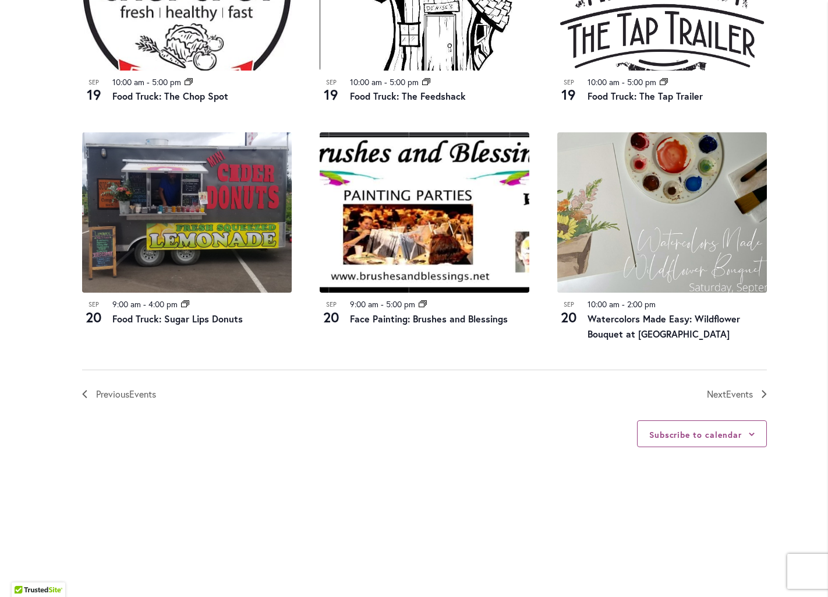
click at [720, 386] on span "Next Events" at bounding box center [730, 393] width 46 height 15
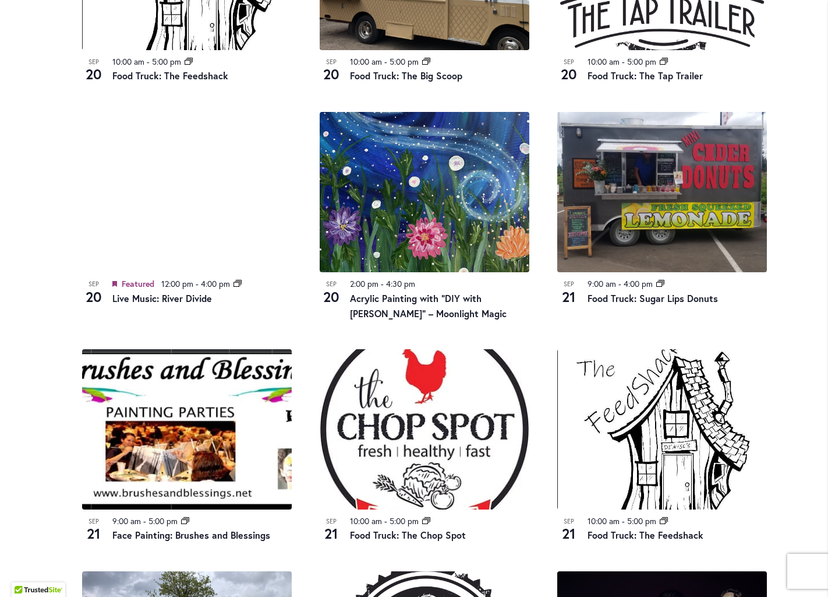
scroll to position [759, 0]
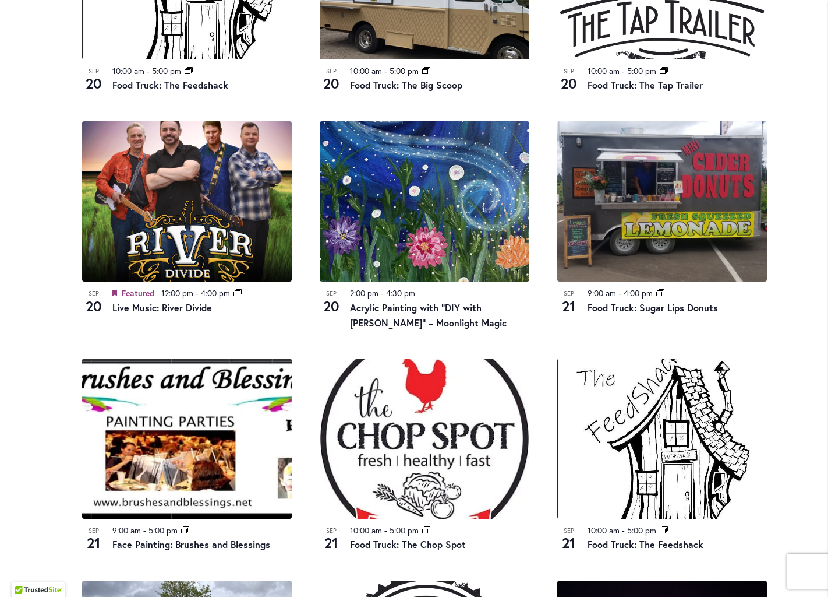
click at [394, 306] on link "Acrylic Painting with “DIY with Deanna” – Moonlight Magic" at bounding box center [428, 315] width 157 height 28
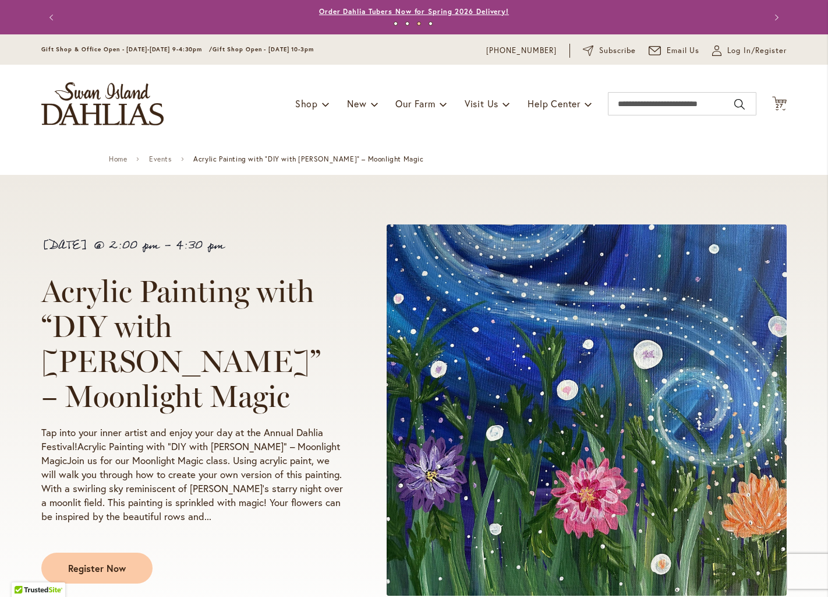
click at [402, 14] on link "Order Dahlia Tubers Now for Spring 2026 Delivery!" at bounding box center [414, 11] width 190 height 9
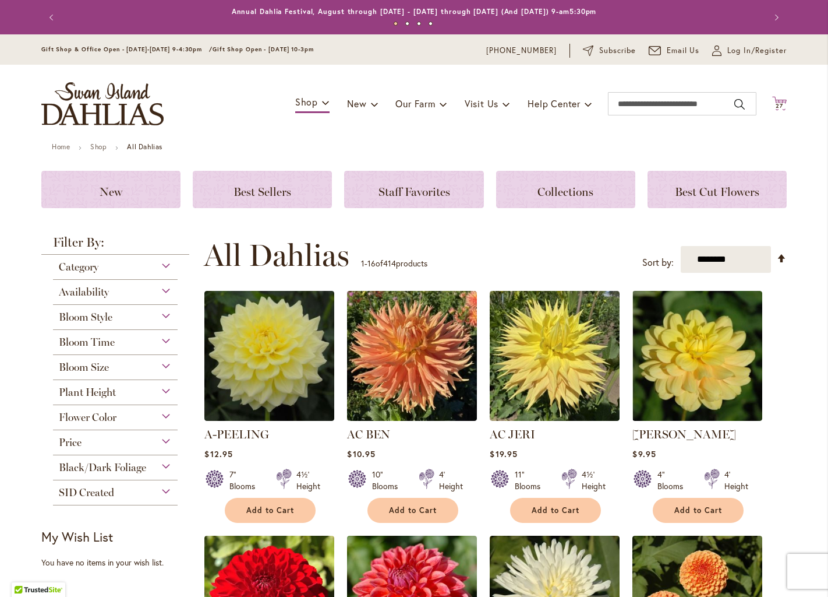
click at [778, 104] on span "27" at bounding box center [780, 106] width 8 height 8
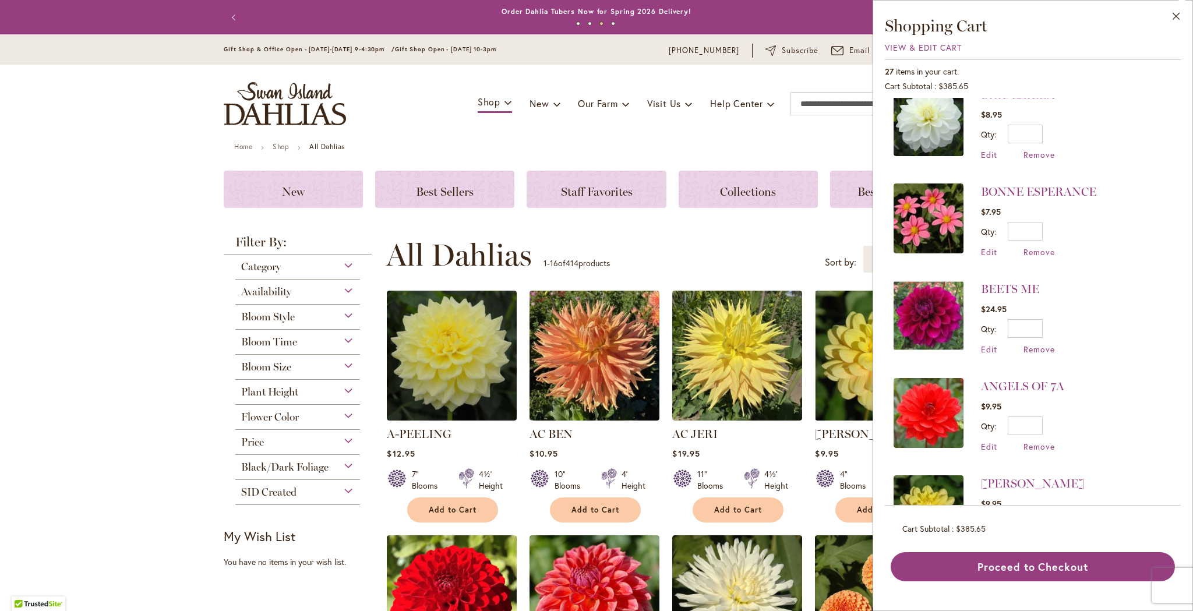
scroll to position [2, 0]
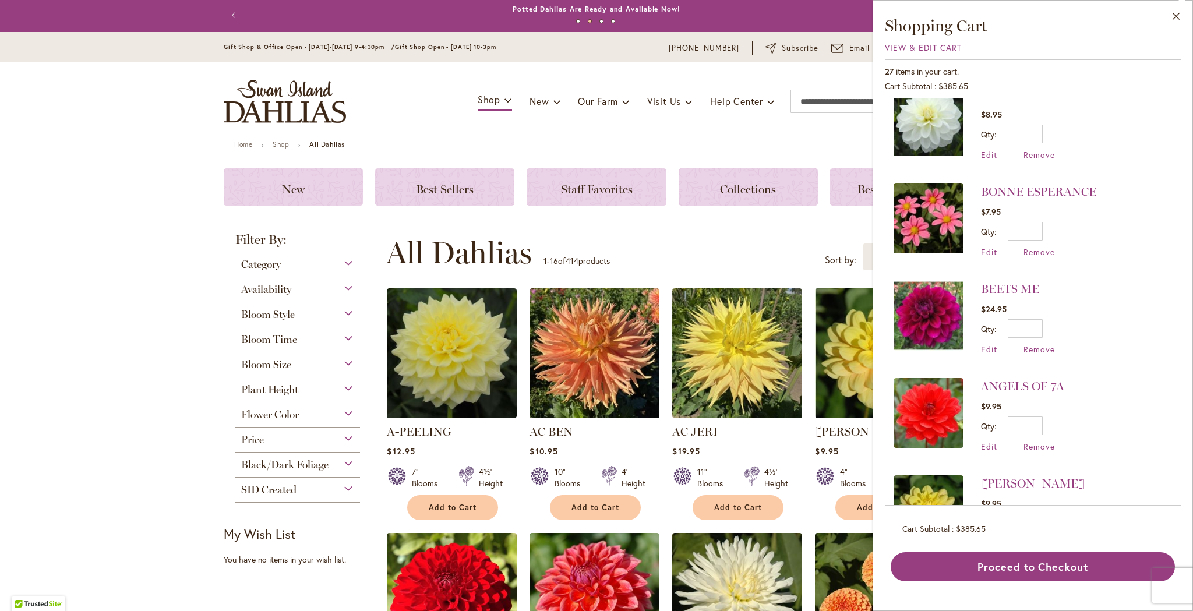
click at [628, 132] on div "Toggle Nav Shop Dahlia Tubers Collections Fresh Cut Dahlias Gardening Supplies …" at bounding box center [596, 101] width 769 height 78
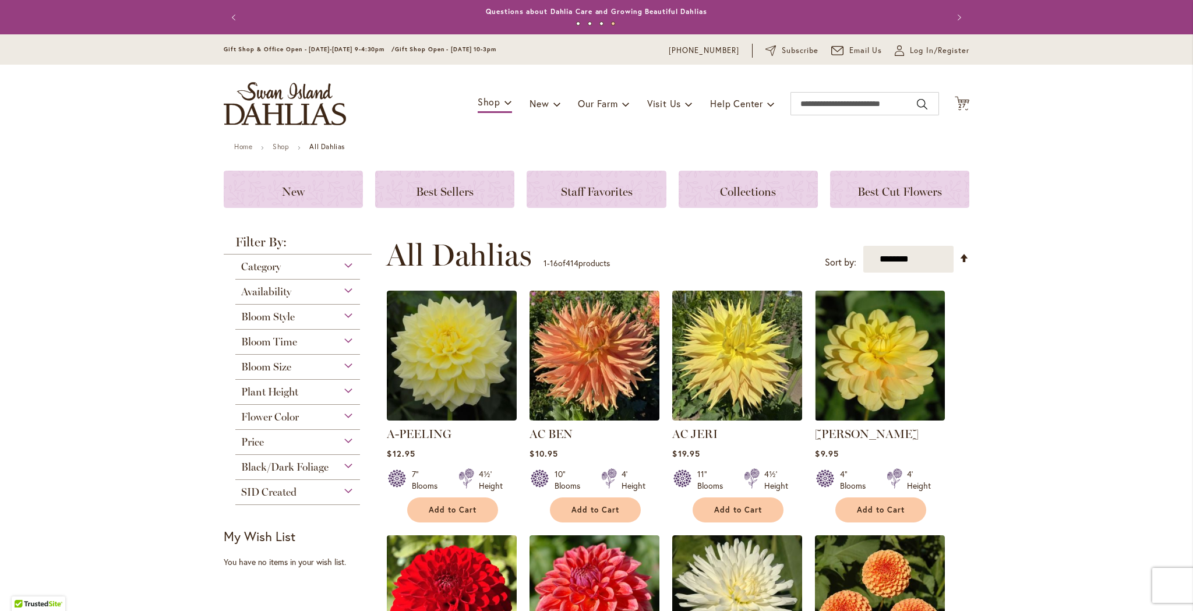
scroll to position [0, 0]
click at [828, 56] on div "Gift Shop & Office Open - Monday-Friday 9-4:30pm / Gift Shop Open - Saturday 10…" at bounding box center [596, 49] width 1193 height 30
click at [828, 51] on span "Log In/Register" at bounding box center [939, 51] width 59 height 12
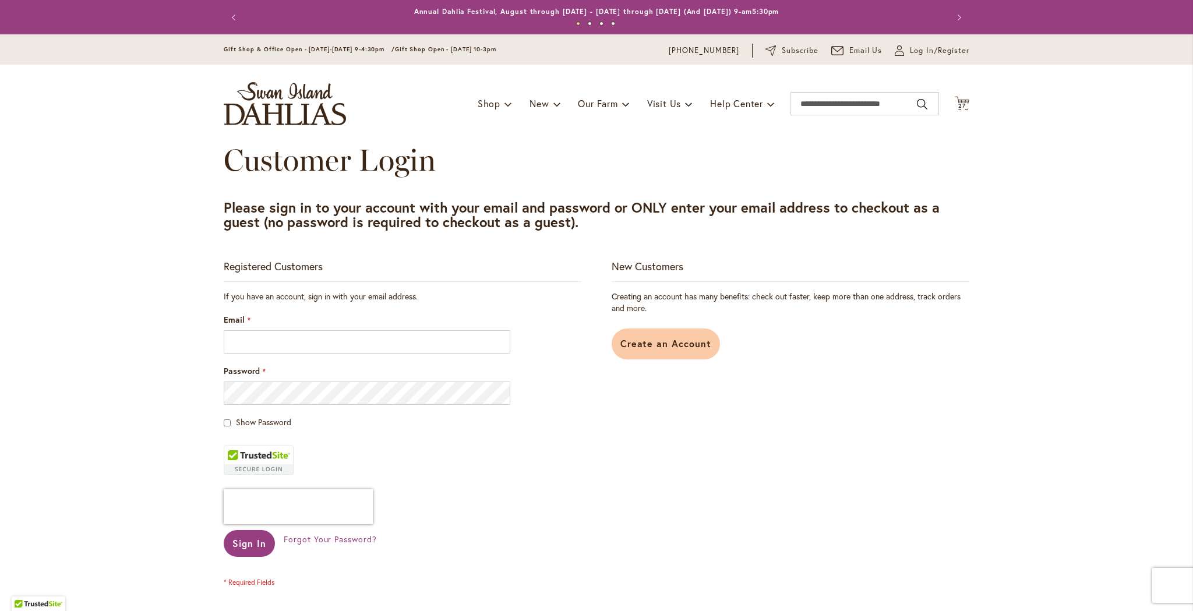
click at [668, 336] on link "Create an Account" at bounding box center [666, 344] width 109 height 31
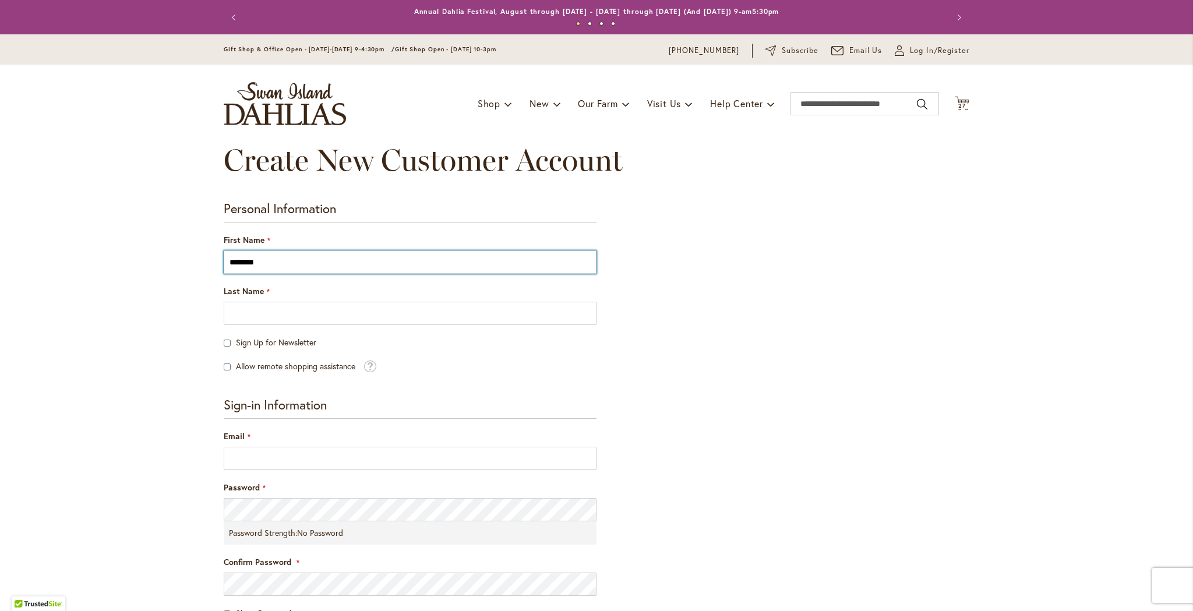
type input "********"
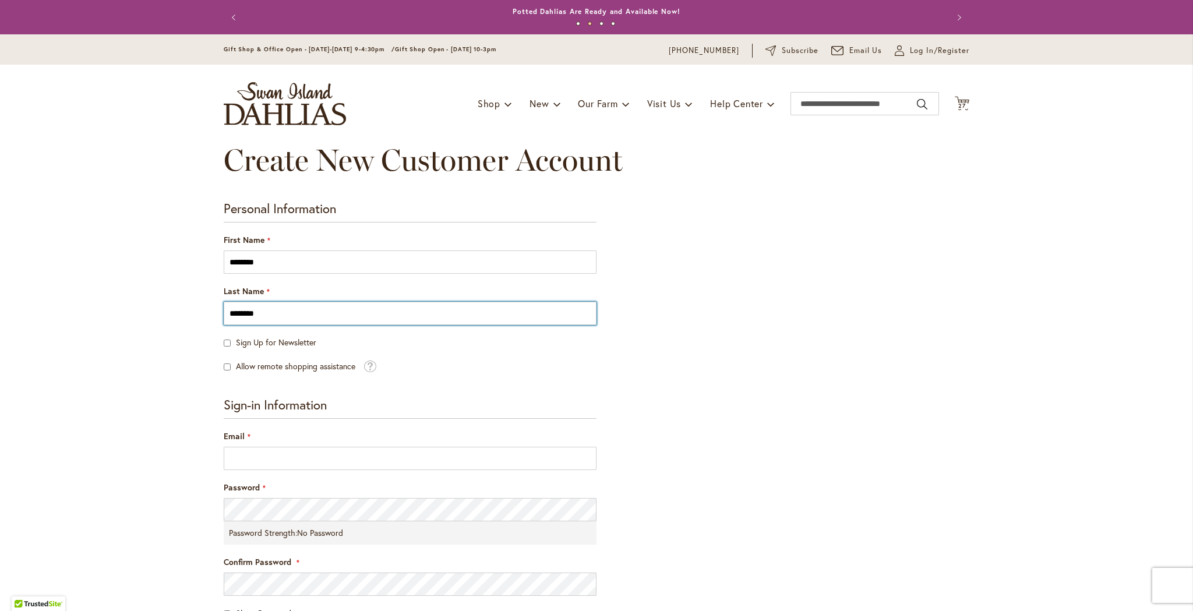
type input "********"
click at [231, 342] on div "Sign Up for Newsletter" at bounding box center [410, 343] width 373 height 12
click at [230, 343] on div "Sign Up for Newsletter" at bounding box center [410, 343] width 373 height 12
click at [374, 365] on span at bounding box center [370, 364] width 13 height 13
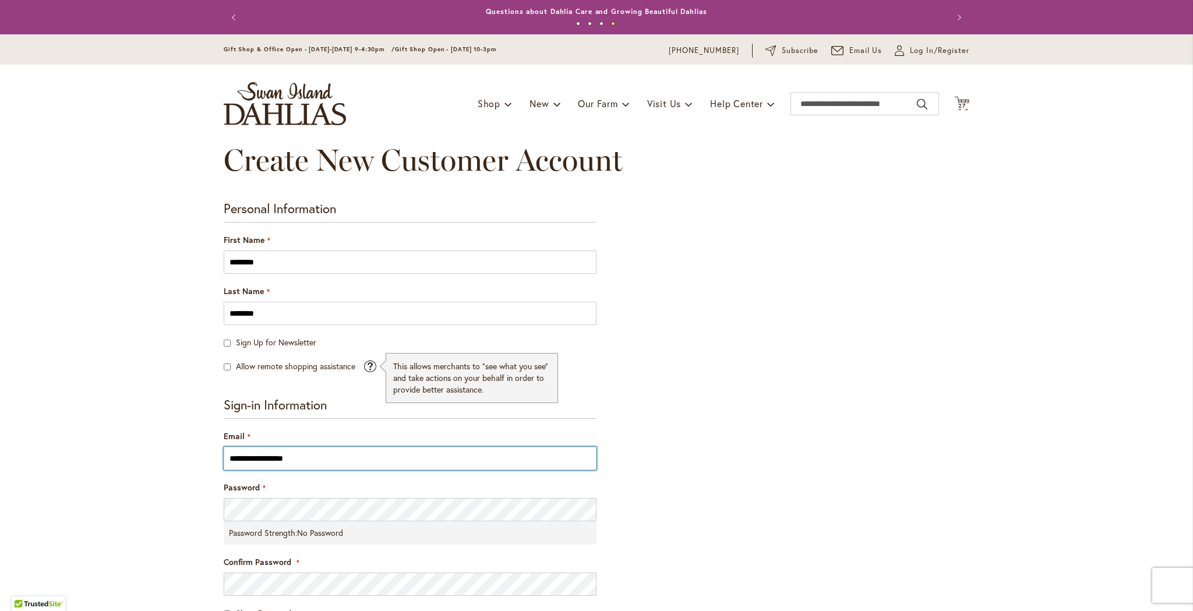
type input "**********"
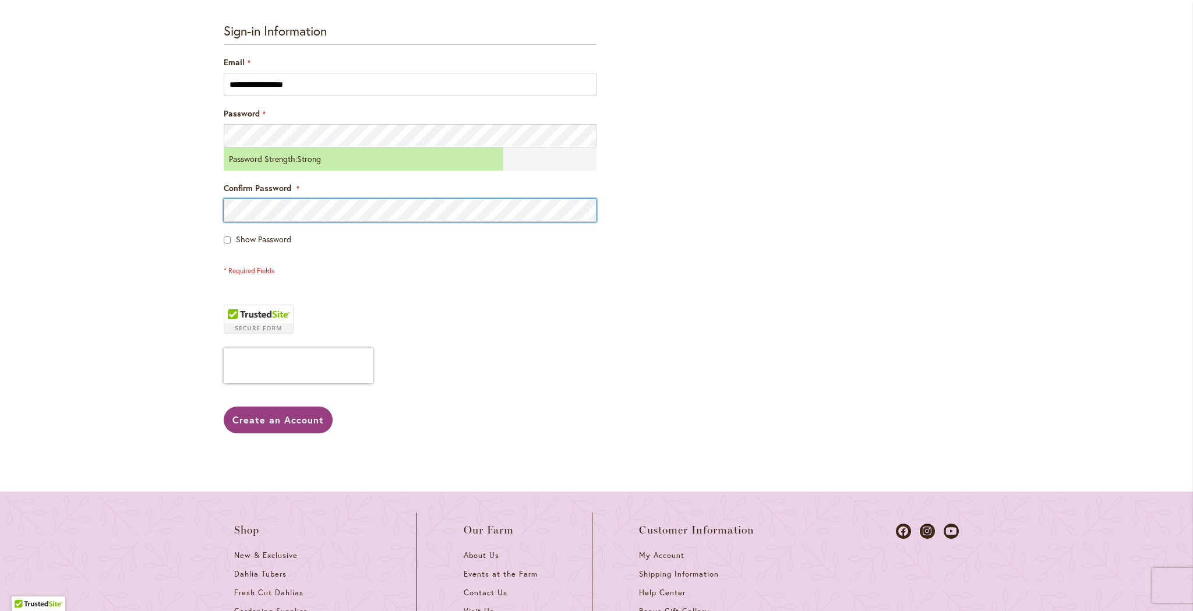
scroll to position [365, 0]
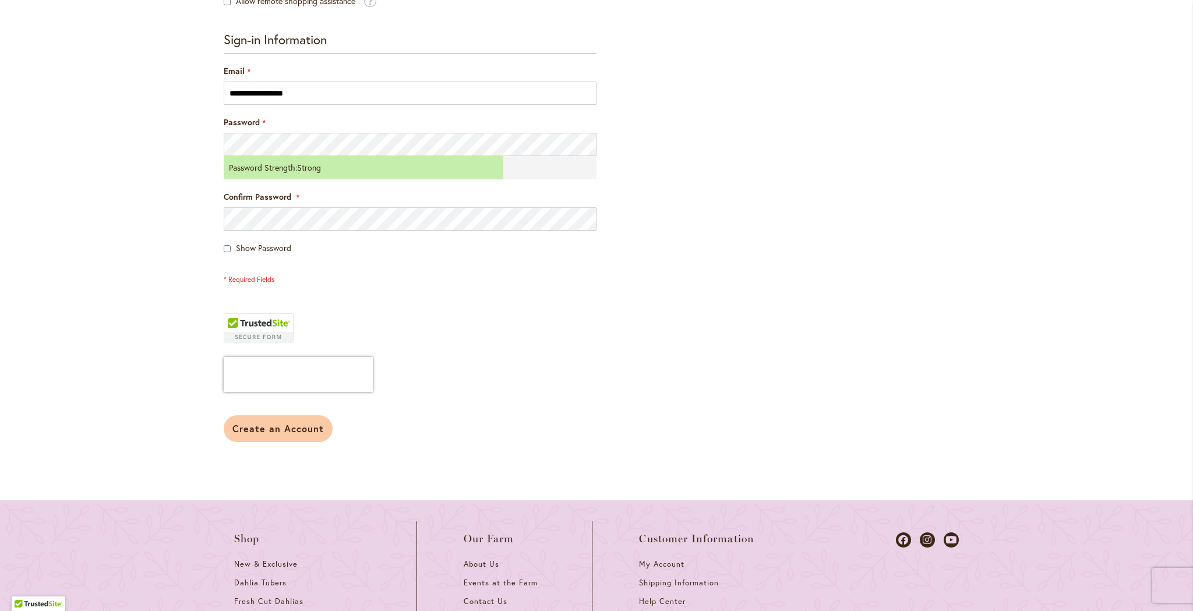
click at [253, 424] on span "Create an Account" at bounding box center [277, 428] width 91 height 12
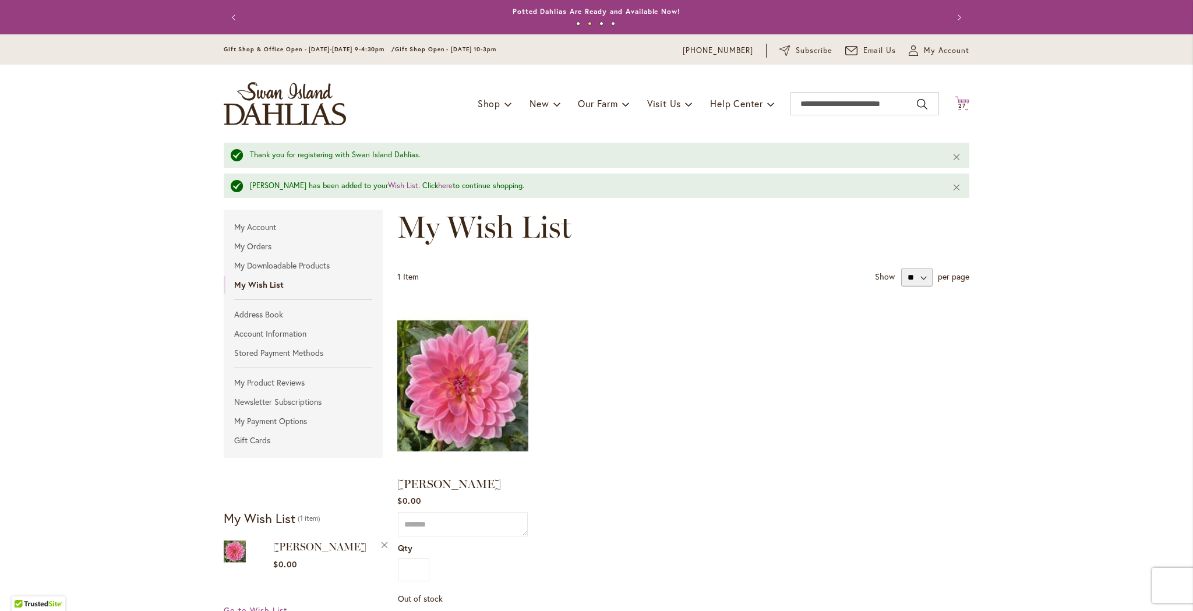
click at [964, 102] on span "27" at bounding box center [962, 106] width 8 height 8
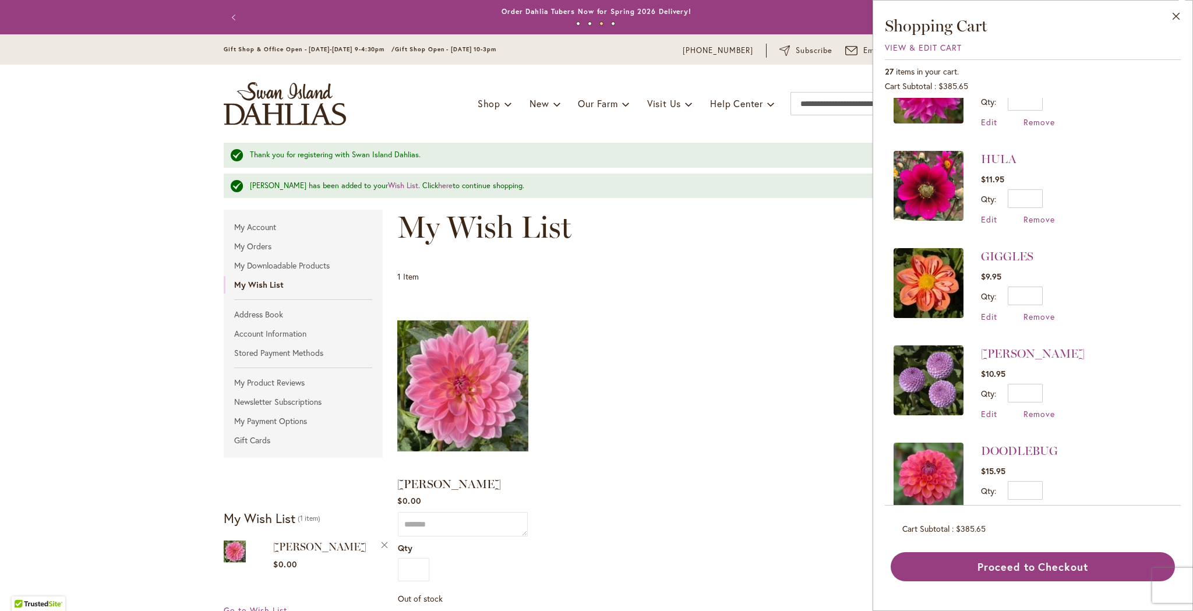
scroll to position [1483, 0]
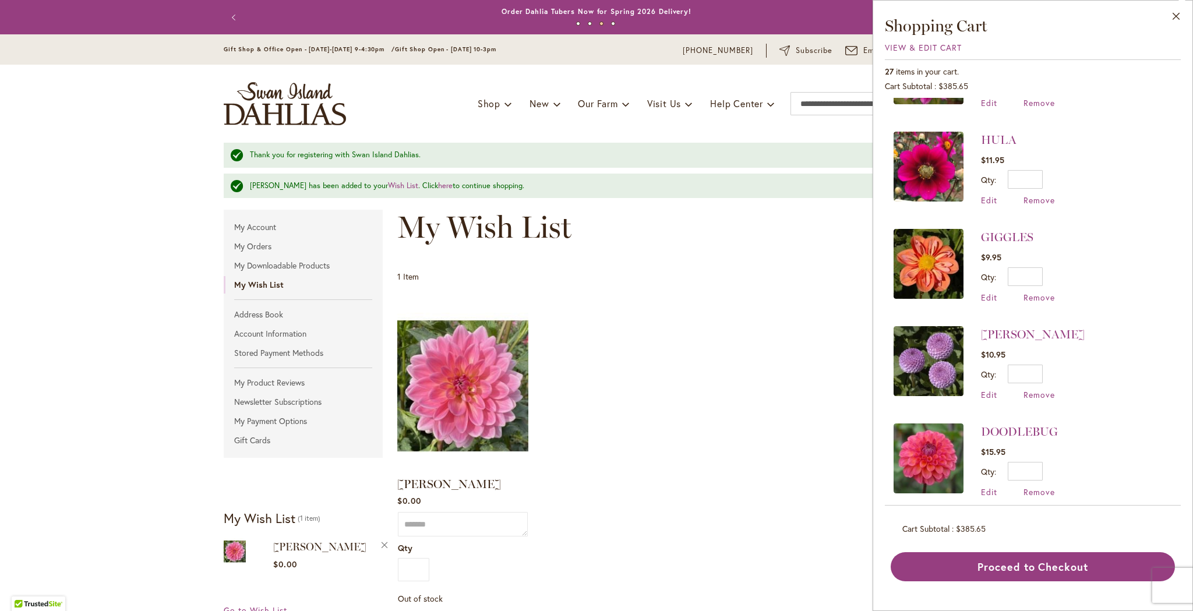
click at [659, 392] on ol "[PERSON_NAME] Rating: 100% 5 Reviews $0.00 Comment Qty * Out of stock Edit" at bounding box center [683, 470] width 572 height 333
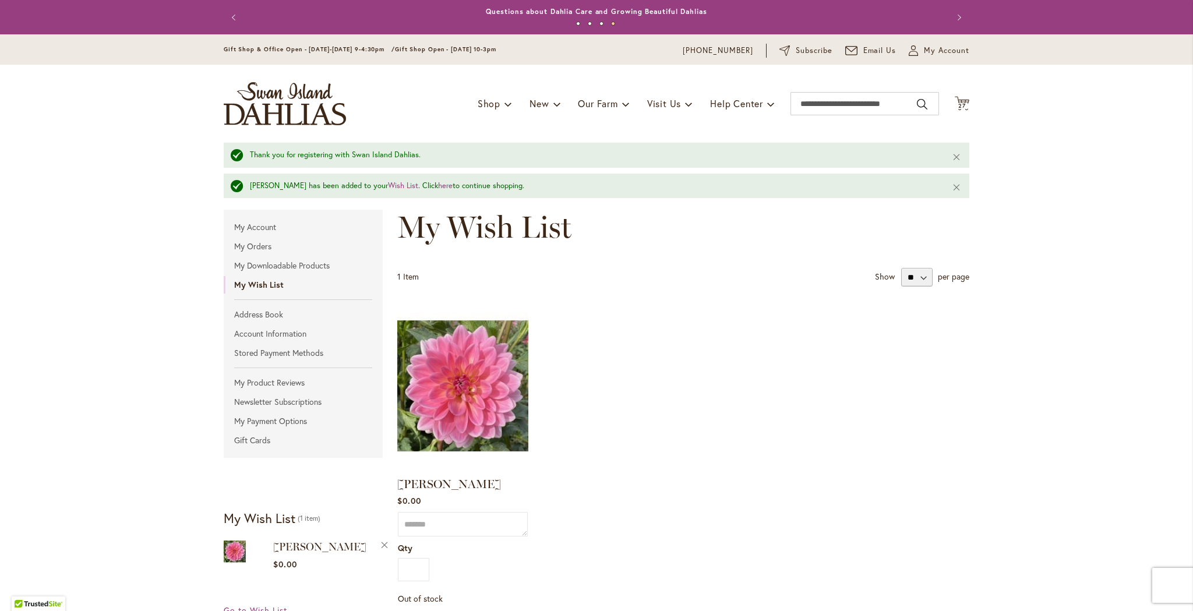
scroll to position [0, 0]
